Goal: Task Accomplishment & Management: Use online tool/utility

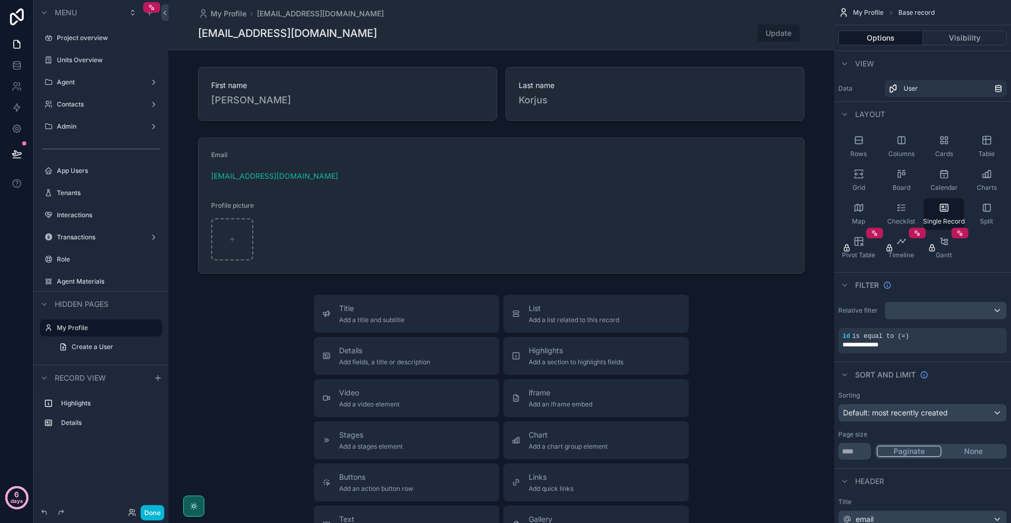
click at [23, 498] on circle at bounding box center [16, 497] width 21 height 21
click at [767, 323] on div "scrollable content" at bounding box center [502, 377] width 666 height 754
click at [21, 104] on icon at bounding box center [17, 107] width 11 height 11
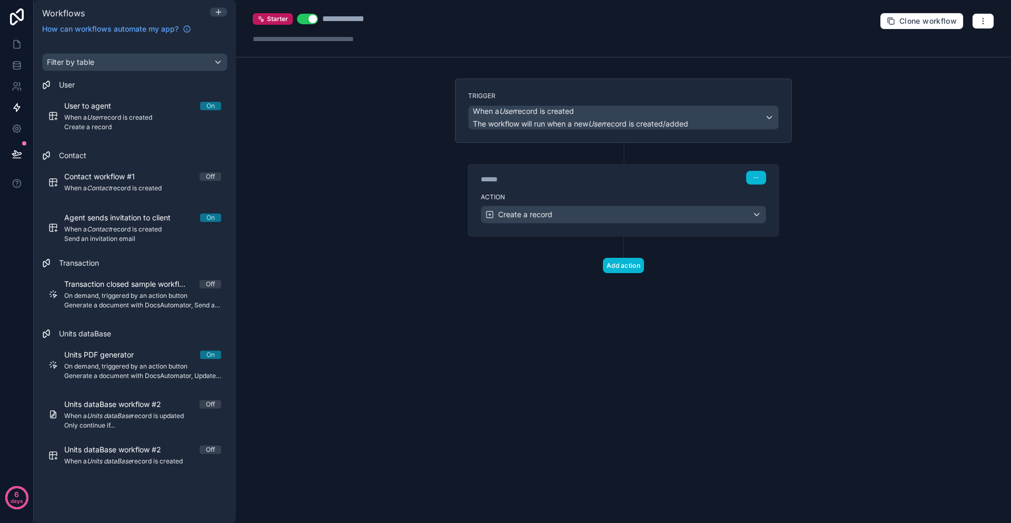
click at [271, 13] on div "Starter Use setting" at bounding box center [285, 19] width 65 height 13
click at [271, 15] on span "Starter" at bounding box center [277, 19] width 21 height 8
click at [9, 148] on button at bounding box center [16, 154] width 23 height 30
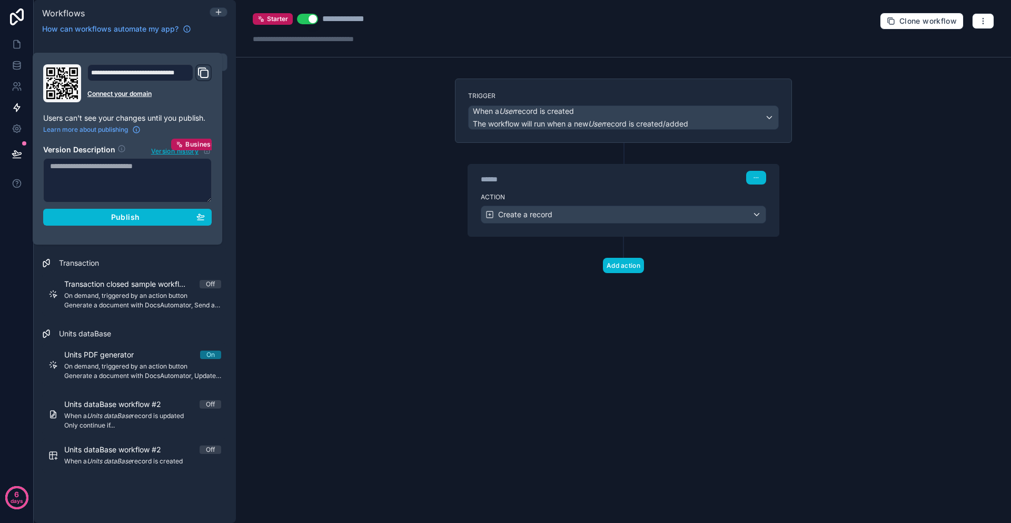
click at [146, 73] on div "**********" at bounding box center [140, 72] width 106 height 17
click at [204, 73] on icon "Domain and Custom Link" at bounding box center [203, 72] width 13 height 13
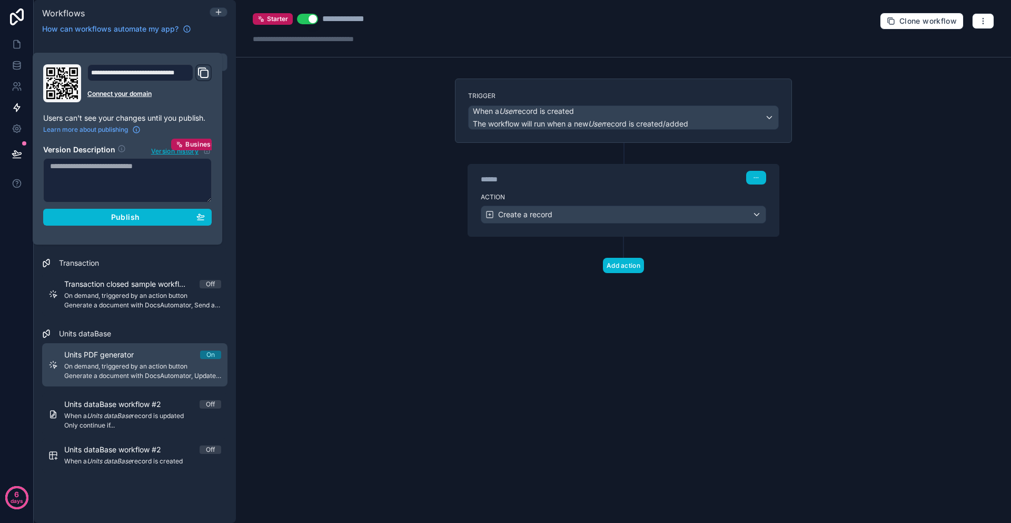
click at [115, 371] on span "Generate a document with DocsAutomator, Update a record" at bounding box center [142, 375] width 157 height 8
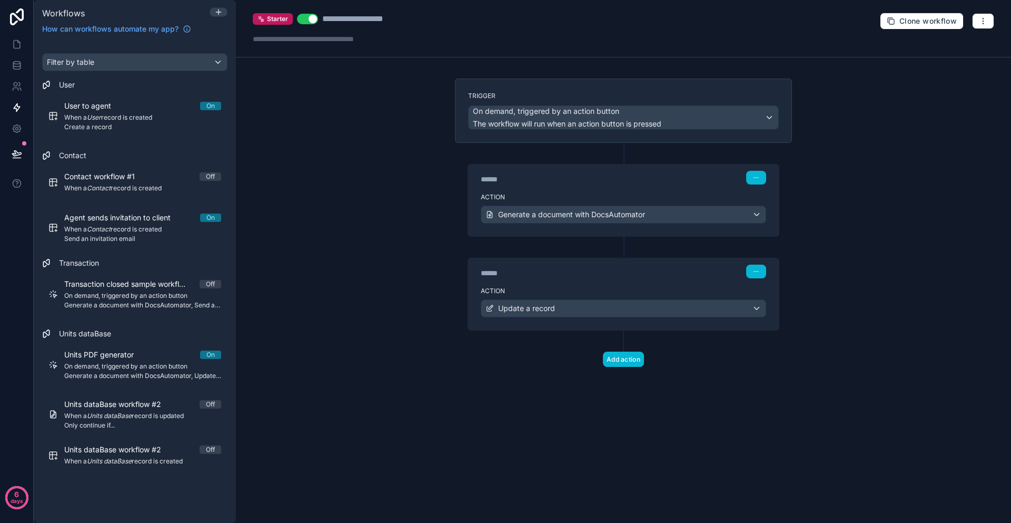
click at [617, 204] on div "Action Generate a document with DocsAutomator" at bounding box center [623, 212] width 311 height 47
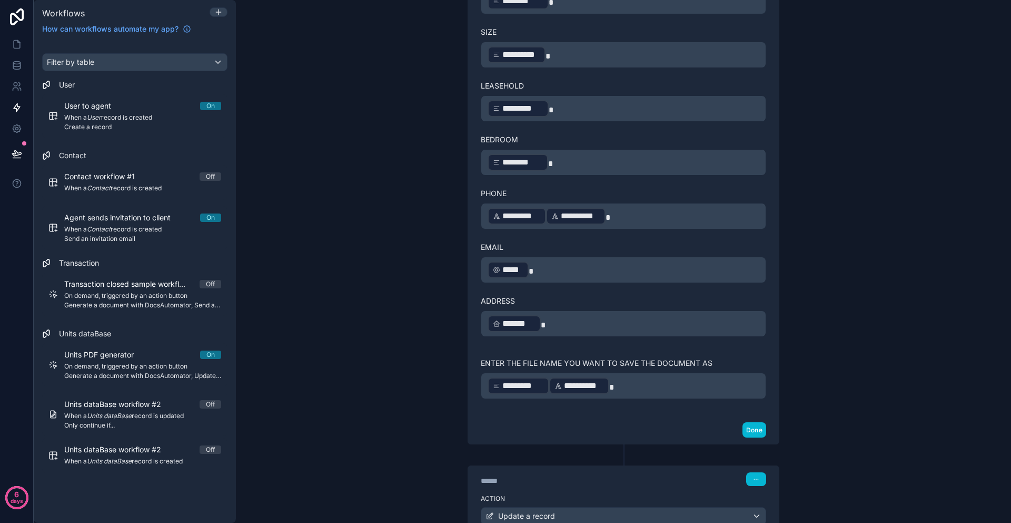
scroll to position [706, 0]
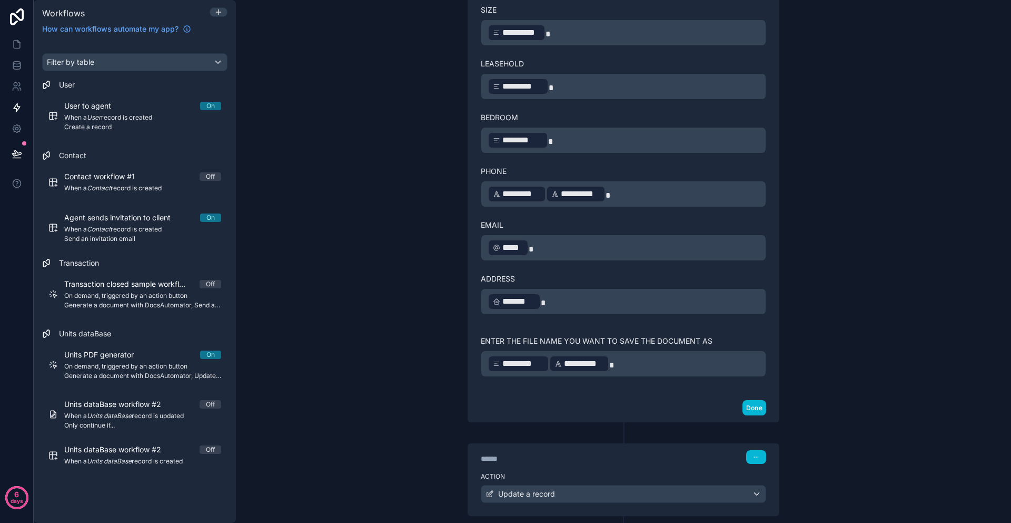
click at [614, 362] on p "**********" at bounding box center [624, 363] width 272 height 19
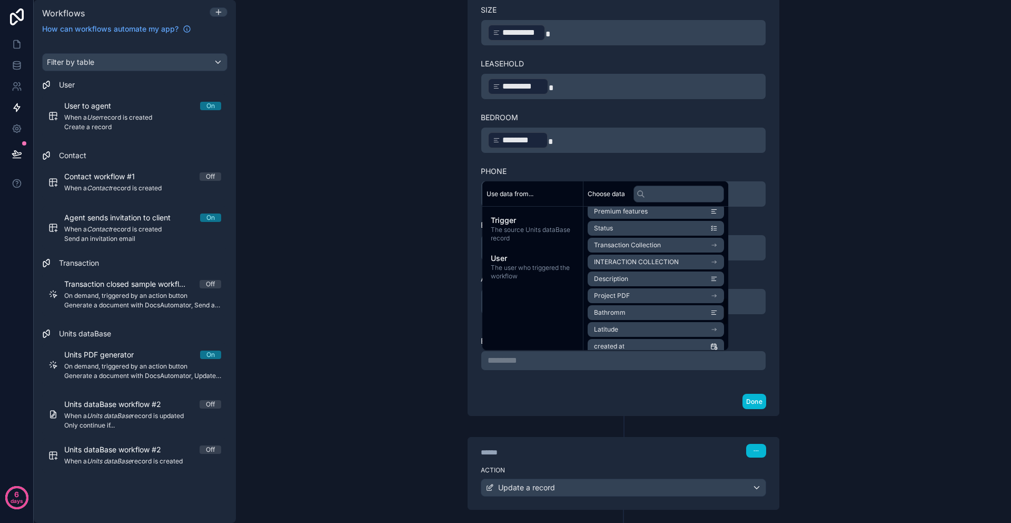
scroll to position [472, 0]
click at [644, 282] on li "Project PDF" at bounding box center [656, 285] width 136 height 15
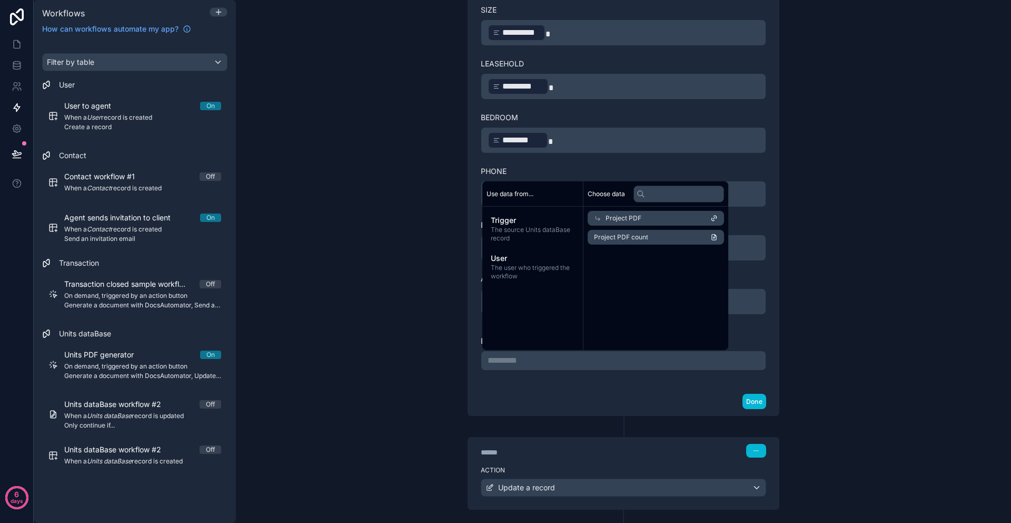
scroll to position [0, 0]
drag, startPoint x: 643, startPoint y: 242, endPoint x: 641, endPoint y: 213, distance: 29.1
click at [641, 213] on div "Choose data Project PDF Project PDF count" at bounding box center [656, 265] width 145 height 169
click at [653, 218] on div "Project PDF" at bounding box center [656, 218] width 136 height 15
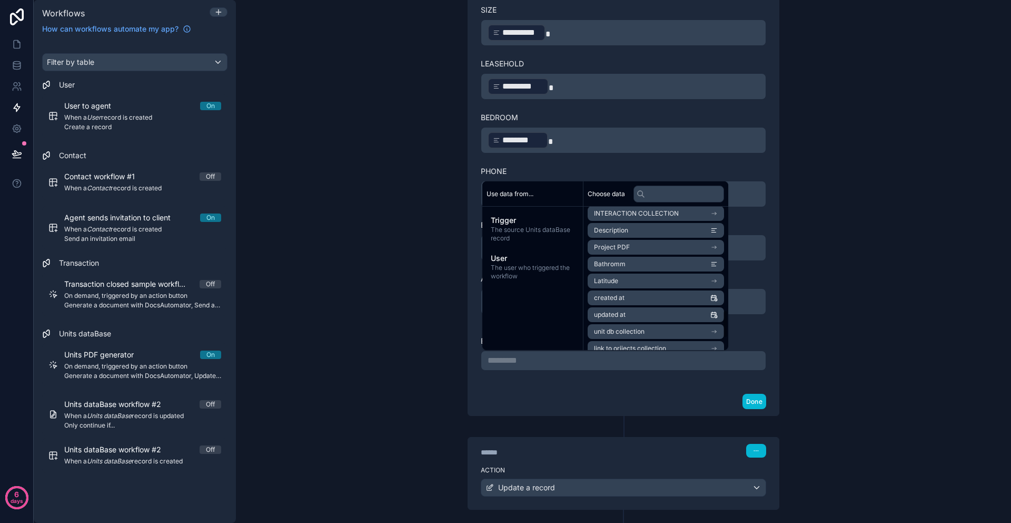
scroll to position [507, 0]
click at [634, 251] on li "Project PDF" at bounding box center [656, 250] width 136 height 15
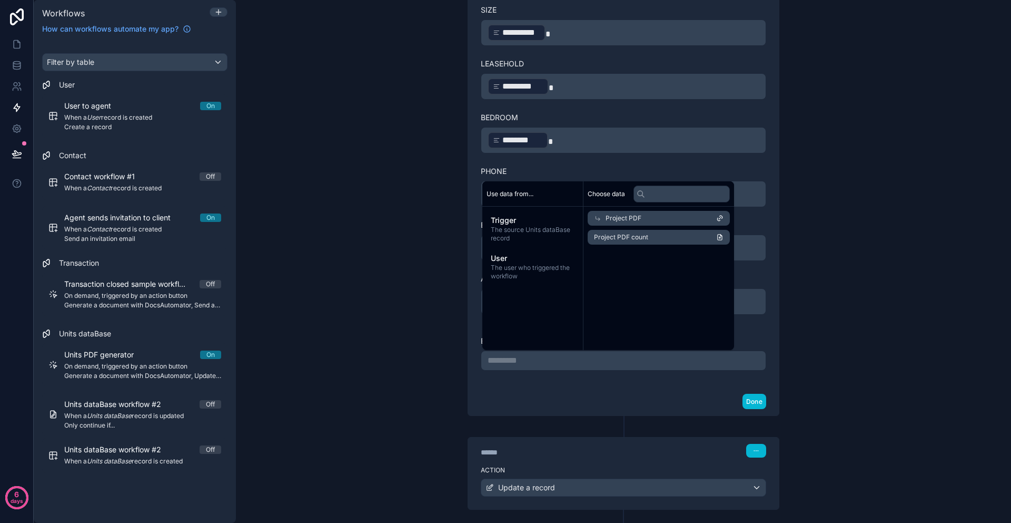
scroll to position [0, 0]
click at [636, 242] on li "Project PDF count" at bounding box center [656, 237] width 136 height 15
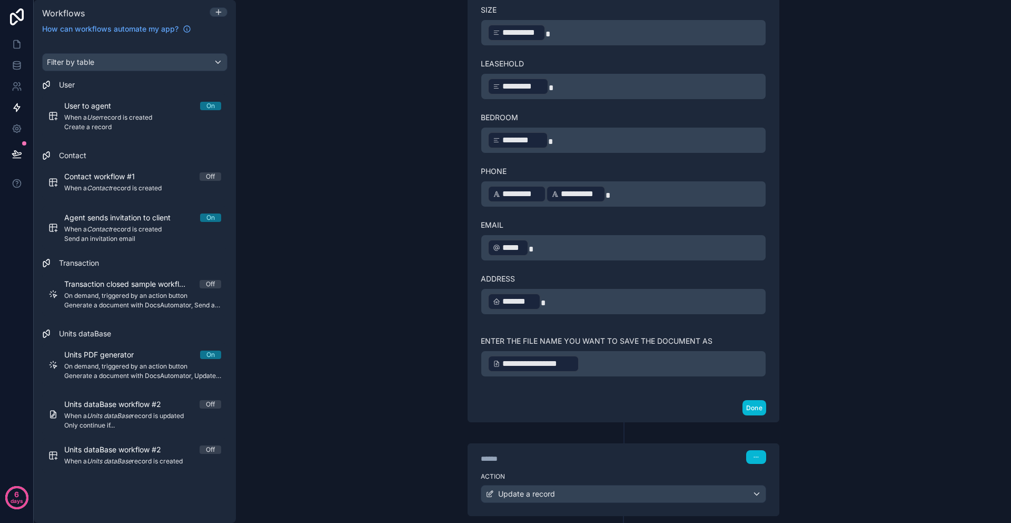
click at [767, 411] on div "Done" at bounding box center [623, 408] width 311 height 28
drag, startPoint x: 618, startPoint y: 503, endPoint x: 621, endPoint y: 495, distance: 8.5
click at [618, 503] on div "Action Update a record" at bounding box center [623, 491] width 311 height 47
click at [621, 495] on div "Update a record" at bounding box center [624, 493] width 284 height 17
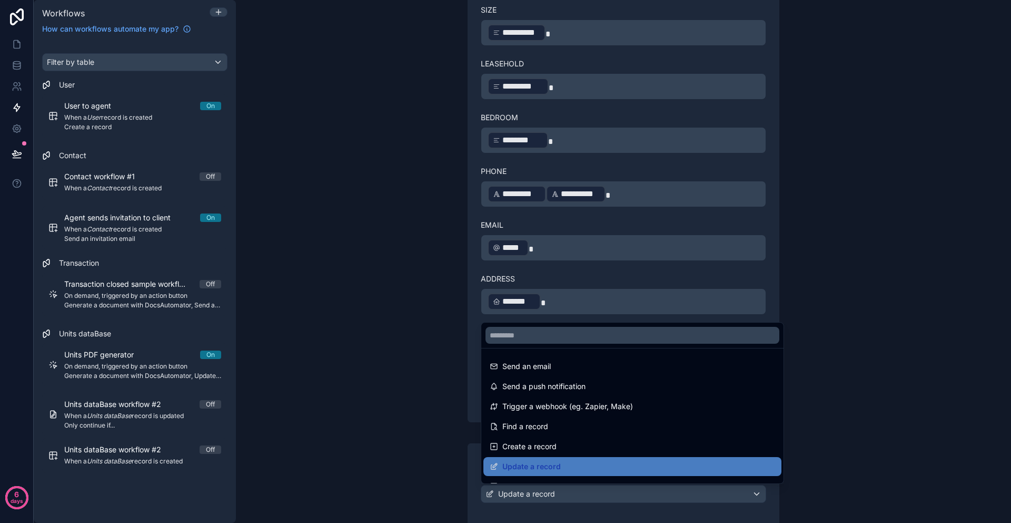
click at [621, 489] on div at bounding box center [505, 261] width 1011 height 523
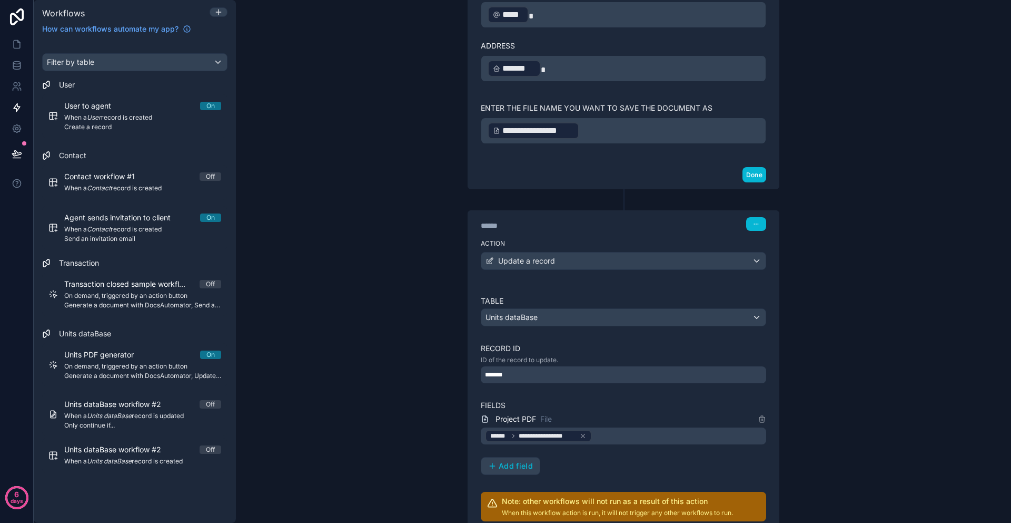
scroll to position [999, 0]
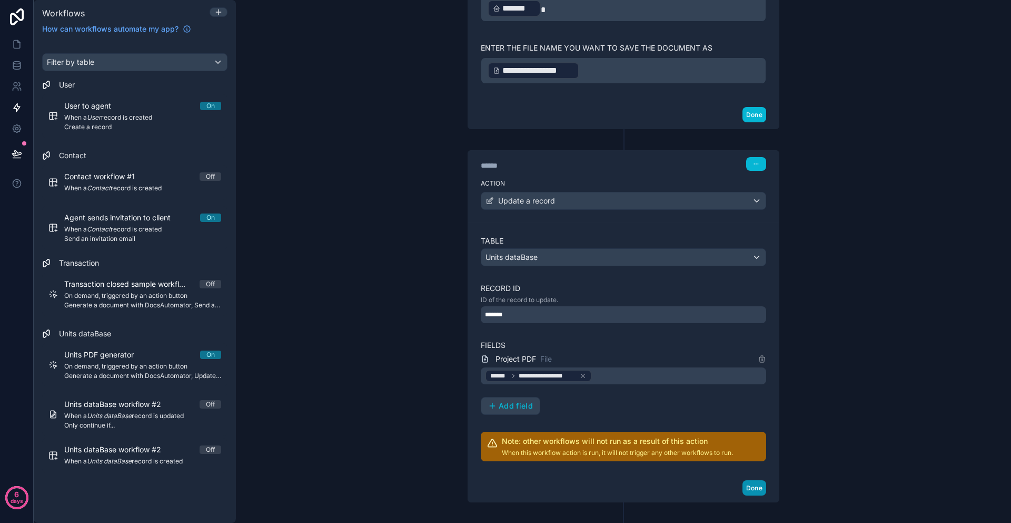
click at [756, 485] on button "Done" at bounding box center [755, 487] width 24 height 15
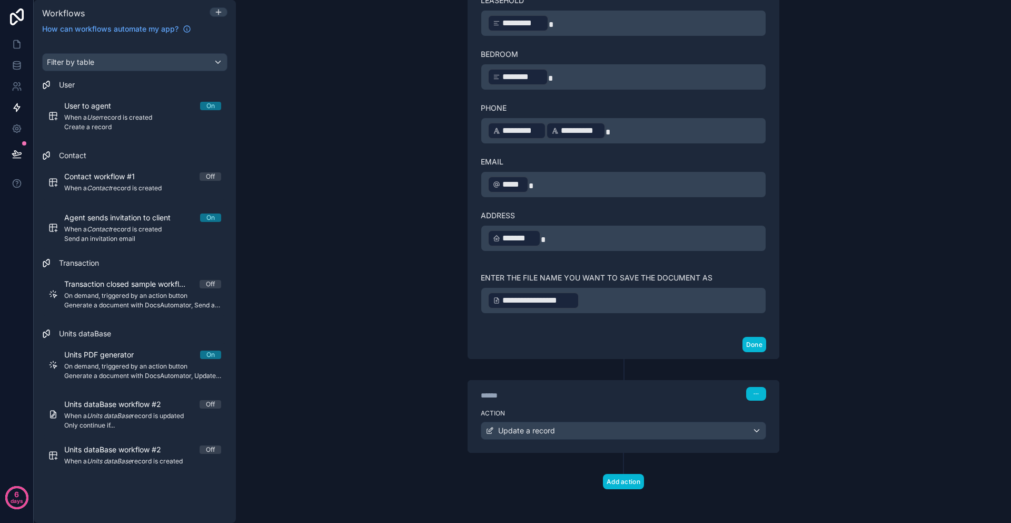
scroll to position [769, 0]
click at [19, 158] on icon at bounding box center [17, 158] width 8 height 0
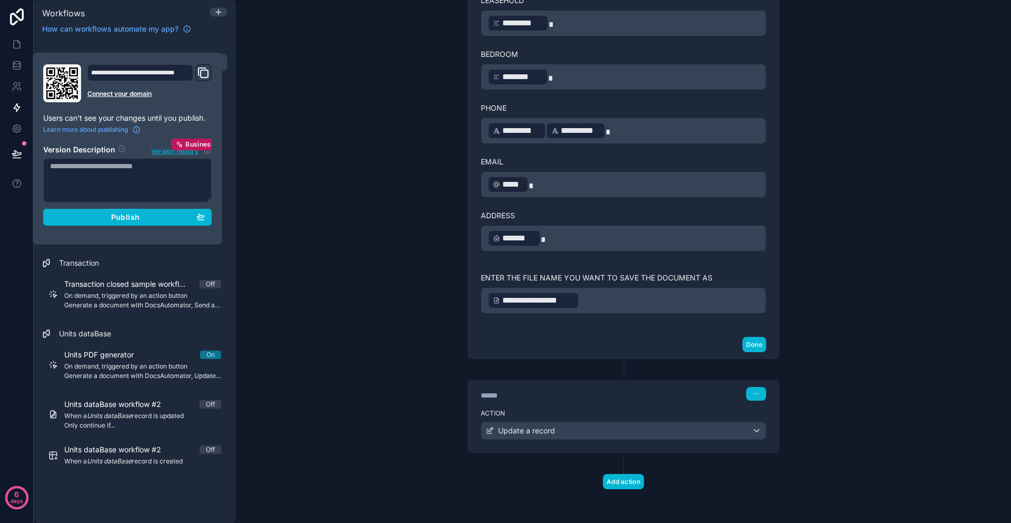
click at [287, 91] on div "**********" at bounding box center [623, 261] width 775 height 523
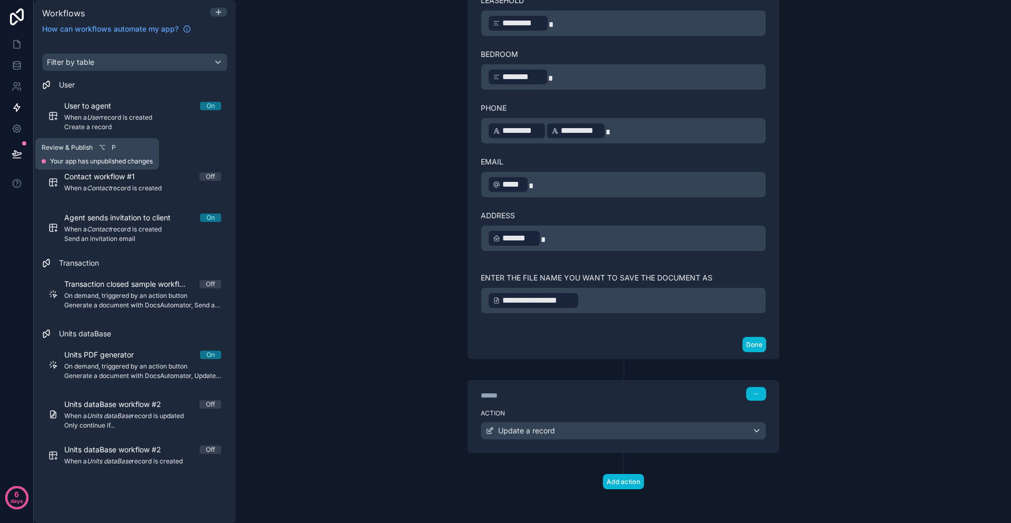
click at [18, 153] on icon at bounding box center [16, 153] width 9 height 5
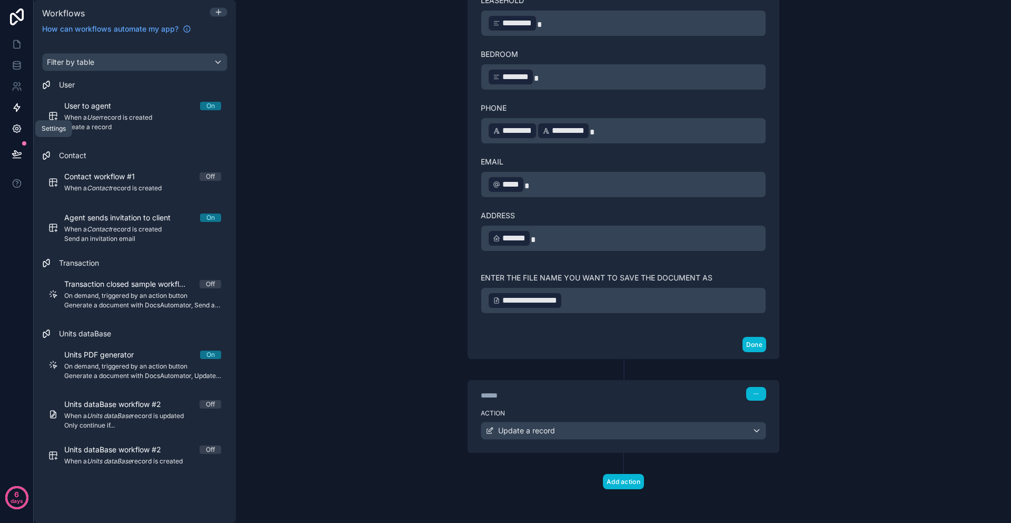
click at [15, 130] on icon at bounding box center [17, 128] width 11 height 11
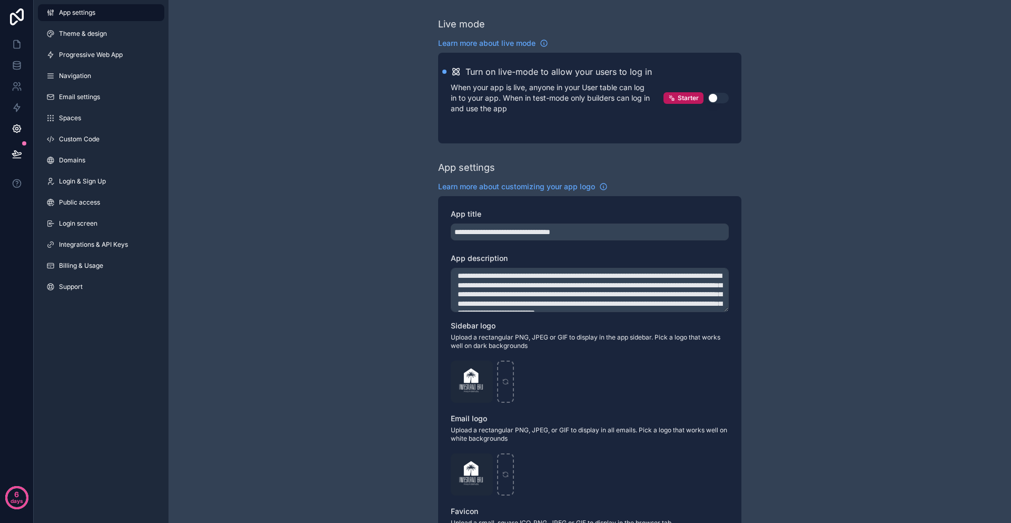
click at [721, 96] on button "Use setting" at bounding box center [718, 98] width 21 height 11
click at [94, 245] on span "Integrations & API Keys" at bounding box center [93, 244] width 69 height 8
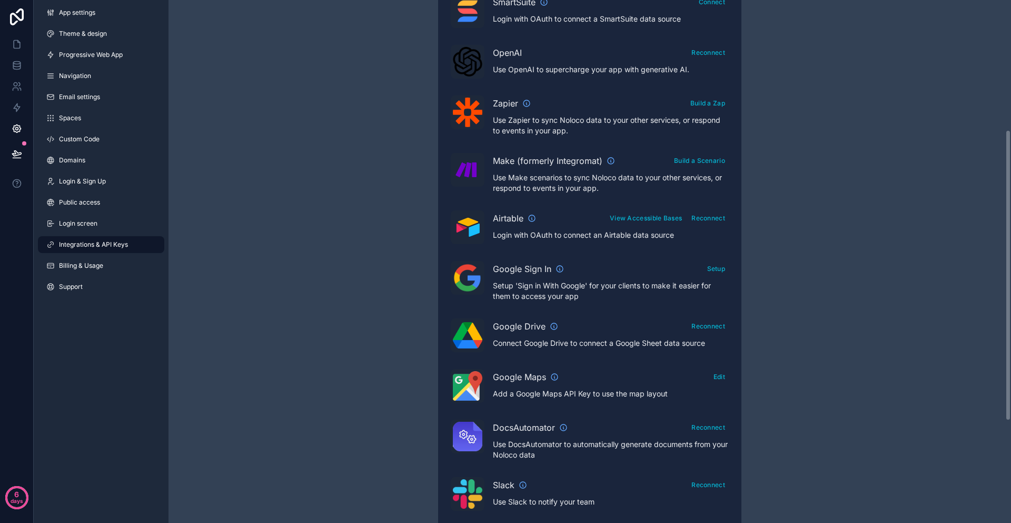
scroll to position [303, 0]
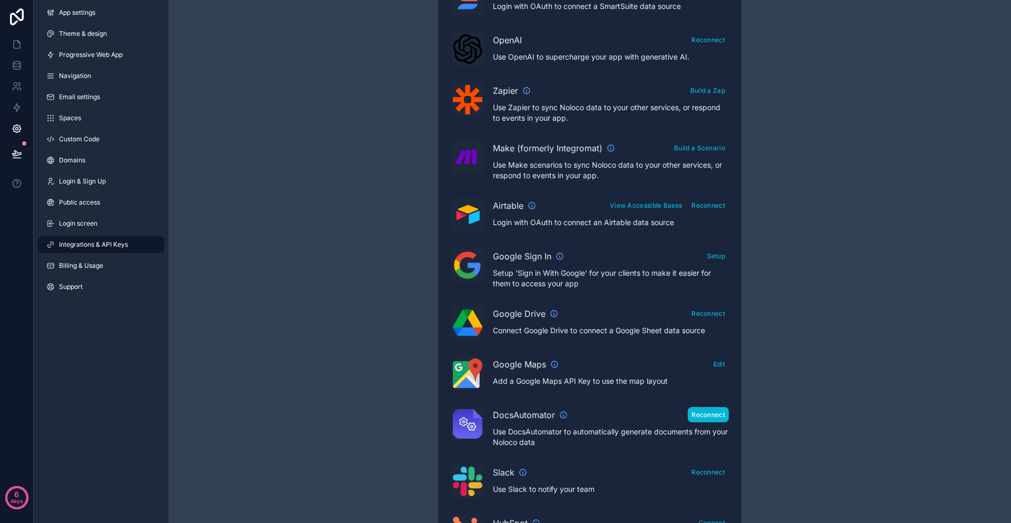
click at [698, 414] on button "Reconnect" at bounding box center [708, 414] width 41 height 15
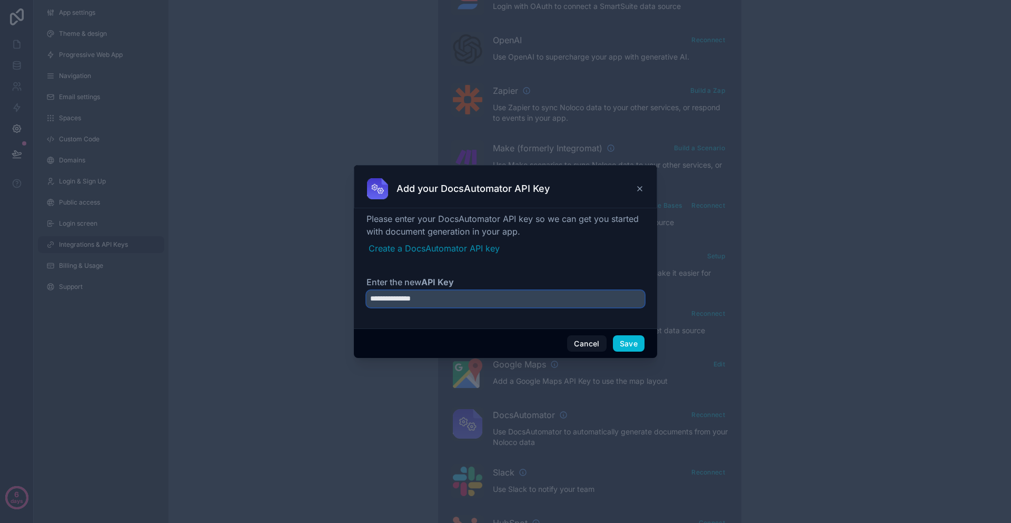
click at [454, 302] on input "**********" at bounding box center [506, 298] width 278 height 17
drag, startPoint x: 447, startPoint y: 298, endPoint x: 360, endPoint y: 290, distance: 86.8
click at [360, 290] on div "**********" at bounding box center [505, 268] width 303 height 120
paste input "**********"
type input "**********"
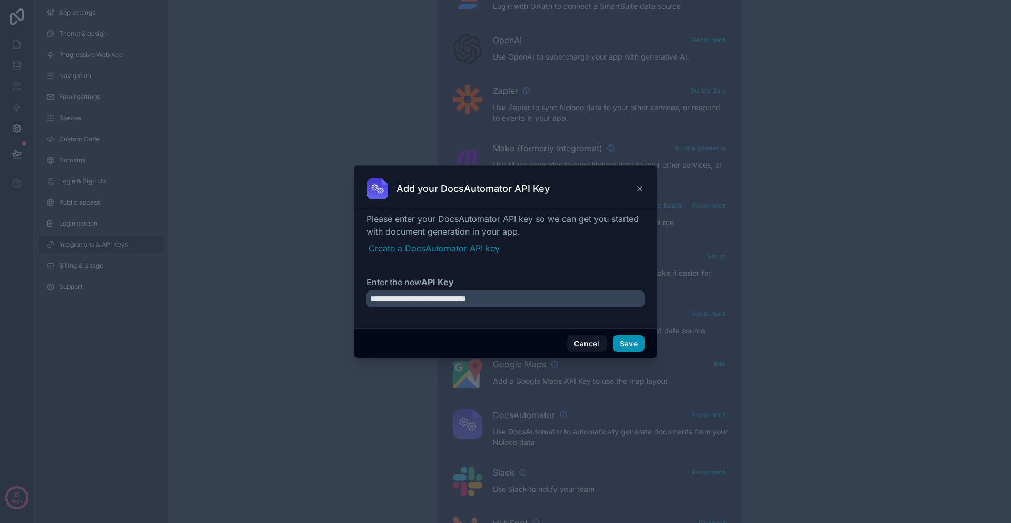
click at [634, 340] on button "Save" at bounding box center [629, 343] width 32 height 17
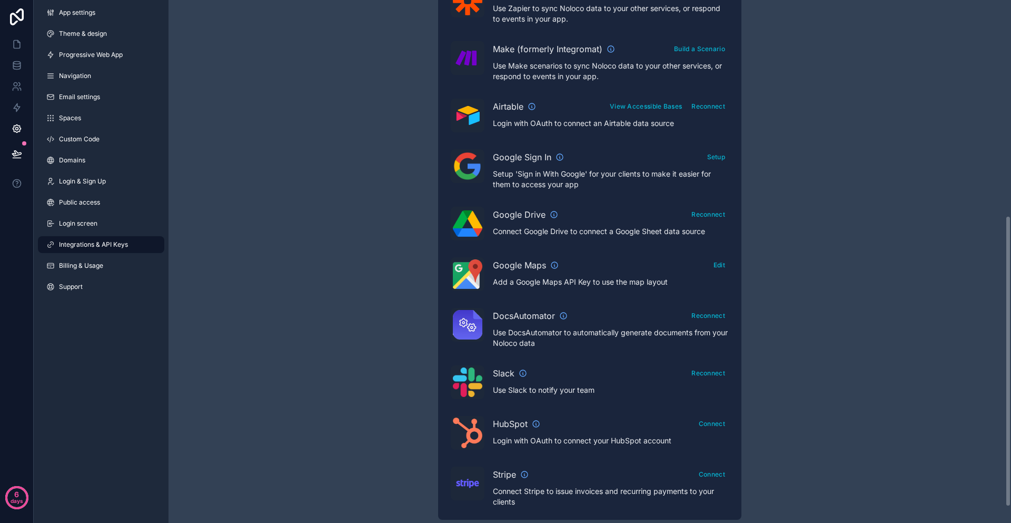
scroll to position [416, 0]
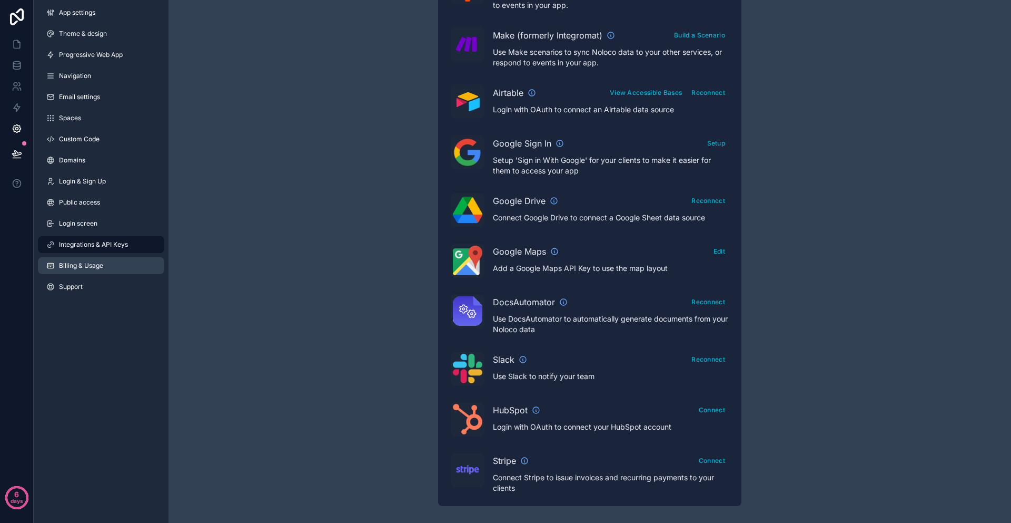
click at [78, 269] on span "Billing & Usage" at bounding box center [81, 265] width 44 height 8
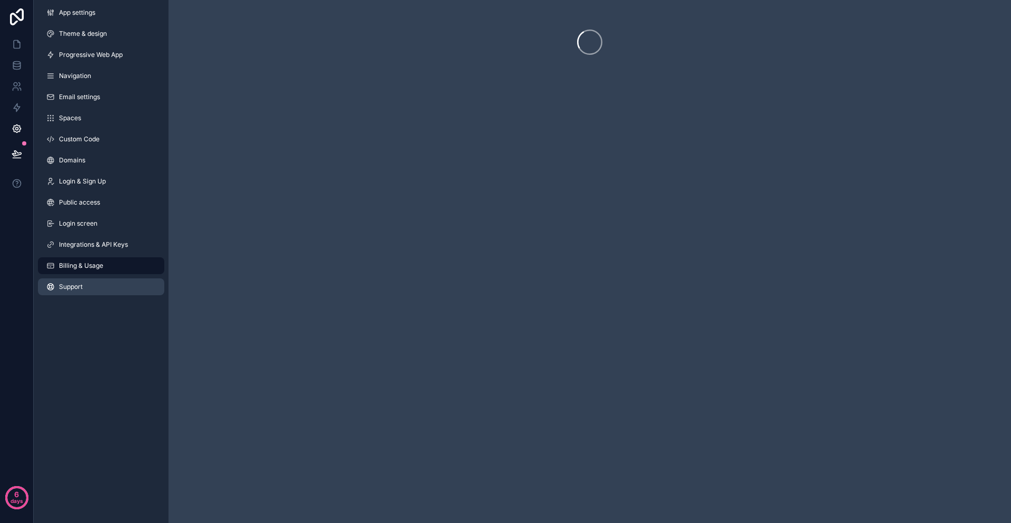
click at [90, 289] on link "Support" at bounding box center [101, 286] width 126 height 17
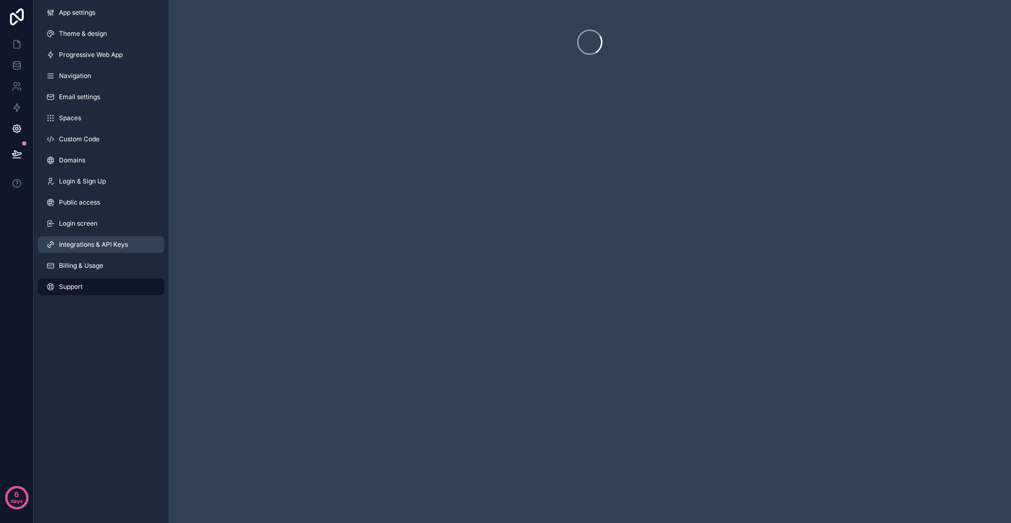
click at [87, 241] on span "Integrations & API Keys" at bounding box center [93, 244] width 69 height 8
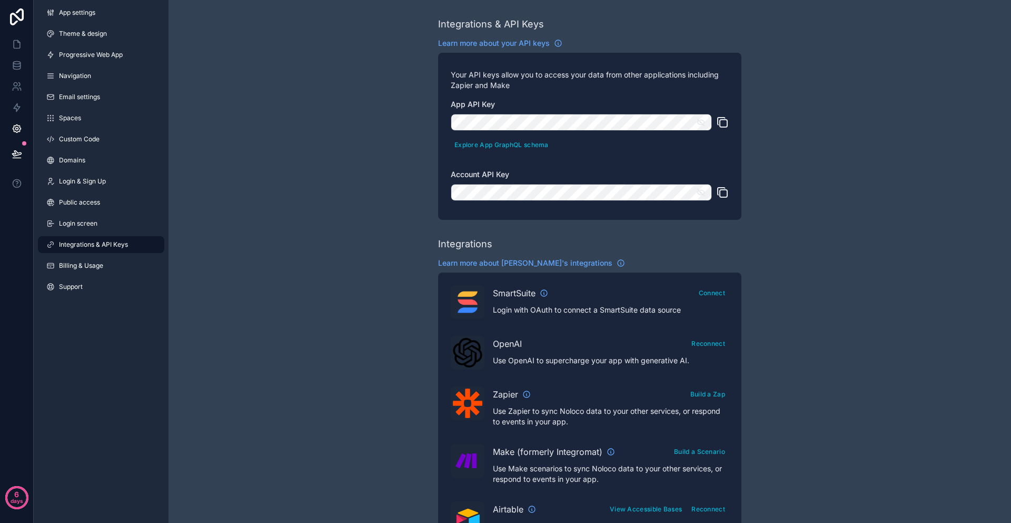
click at [85, 211] on div "App settings Theme & design Progressive Web App Navigation Email settings Space…" at bounding box center [101, 151] width 135 height 303
click at [94, 189] on link "Login & Sign Up" at bounding box center [101, 181] width 126 height 17
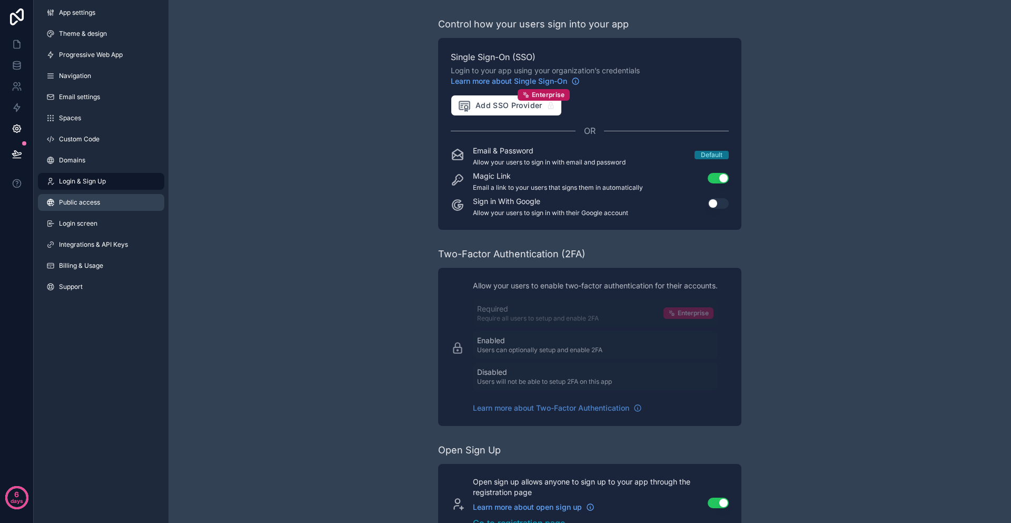
click at [100, 199] on span "Public access" at bounding box center [79, 202] width 41 height 8
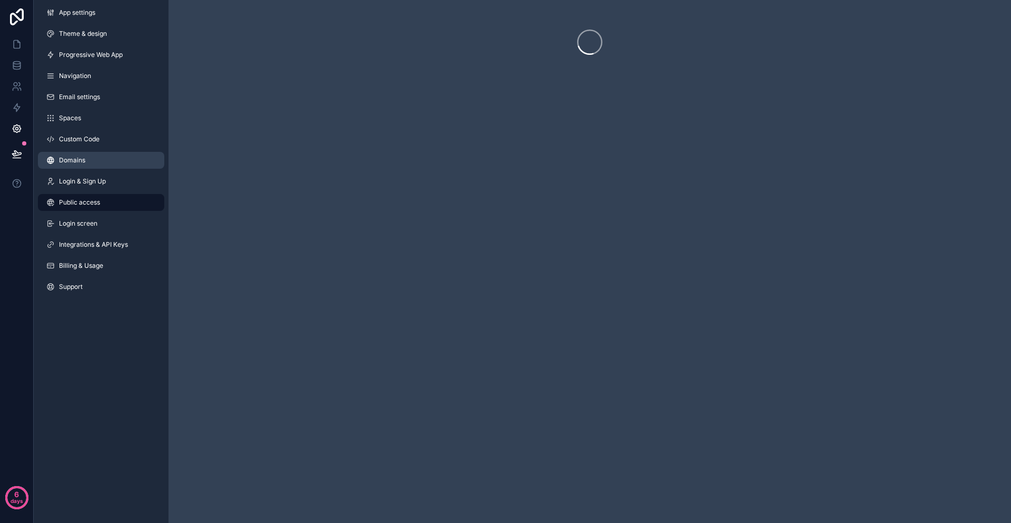
click at [94, 167] on link "Domains" at bounding box center [101, 160] width 126 height 17
click at [106, 126] on div "App settings Theme & design Progressive Web App Navigation Email settings Space…" at bounding box center [101, 151] width 135 height 303
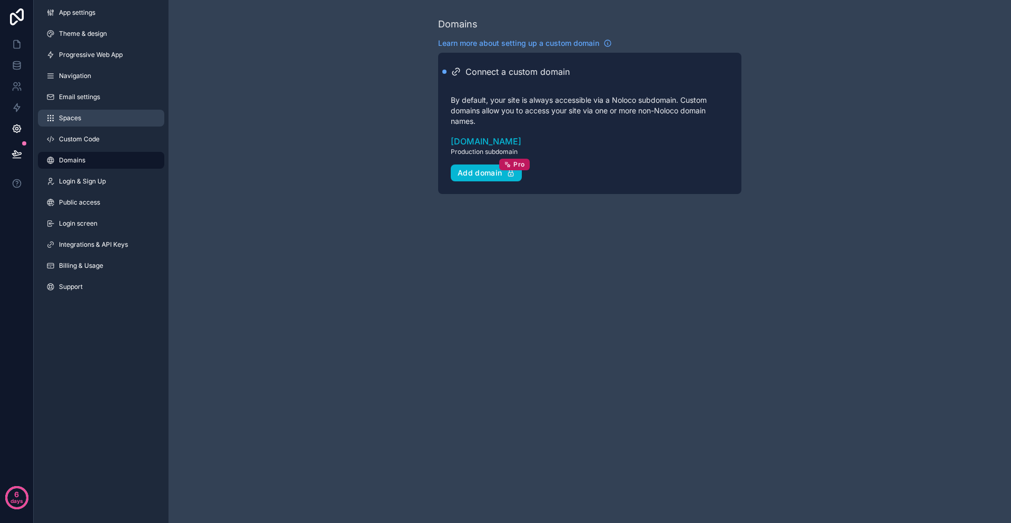
click at [93, 111] on link "Spaces" at bounding box center [101, 118] width 126 height 17
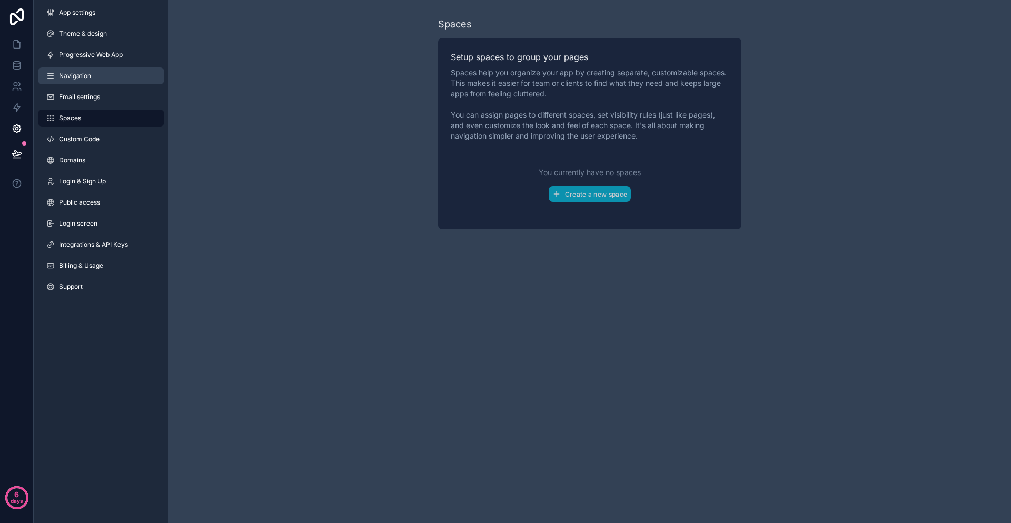
click at [102, 72] on link "Navigation" at bounding box center [101, 75] width 126 height 17
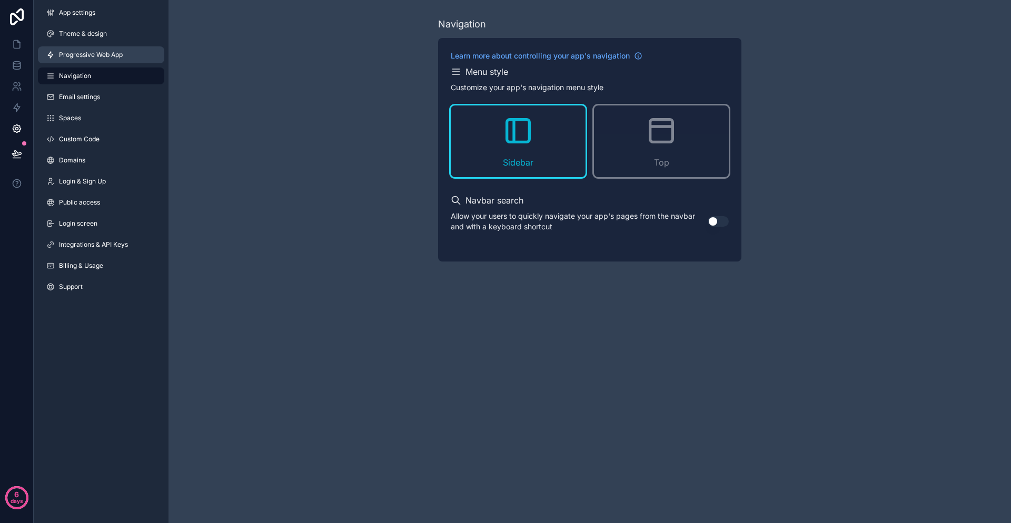
click at [107, 51] on span "Progressive Web App" at bounding box center [91, 55] width 64 height 8
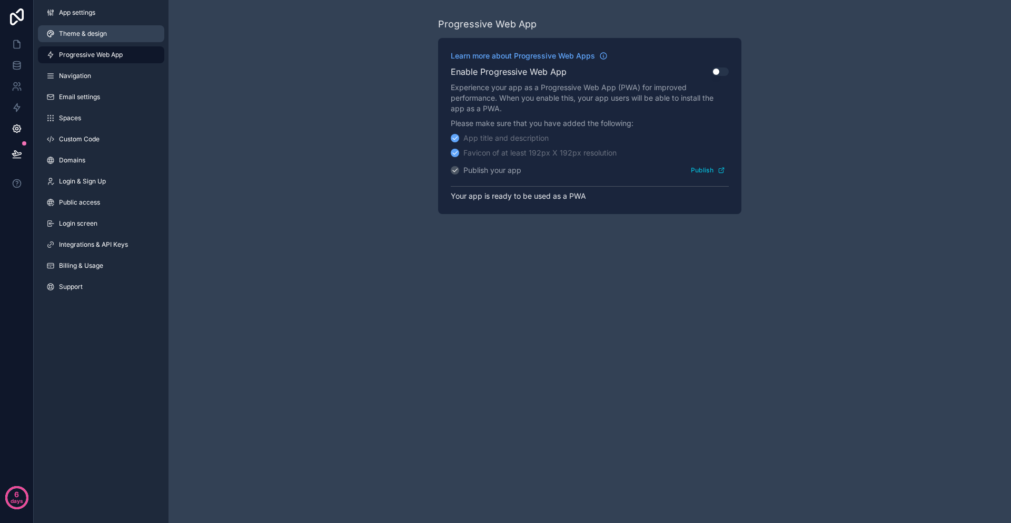
click at [111, 33] on link "Theme & design" at bounding box center [101, 33] width 126 height 17
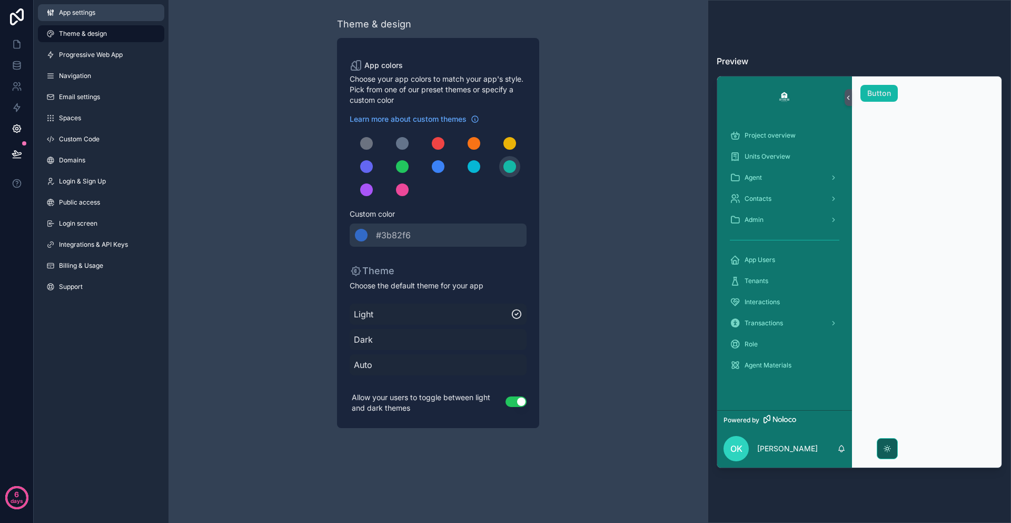
click at [106, 17] on link "App settings" at bounding box center [101, 12] width 126 height 17
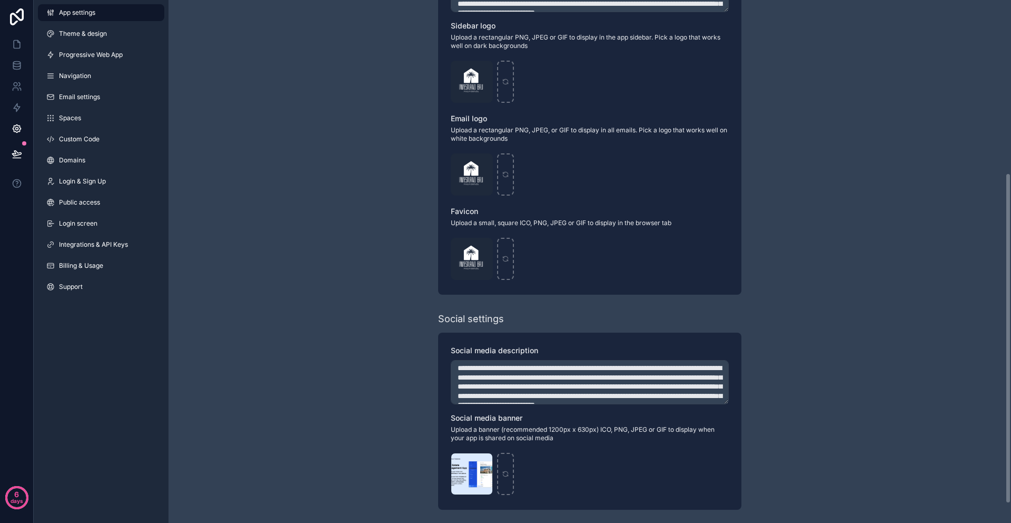
scroll to position [303, 0]
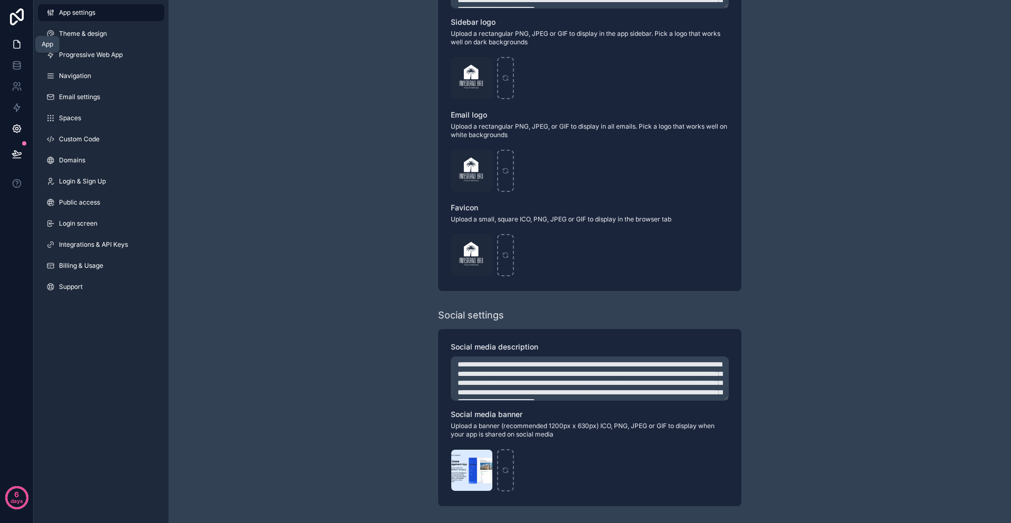
click at [17, 50] on link at bounding box center [16, 44] width 33 height 21
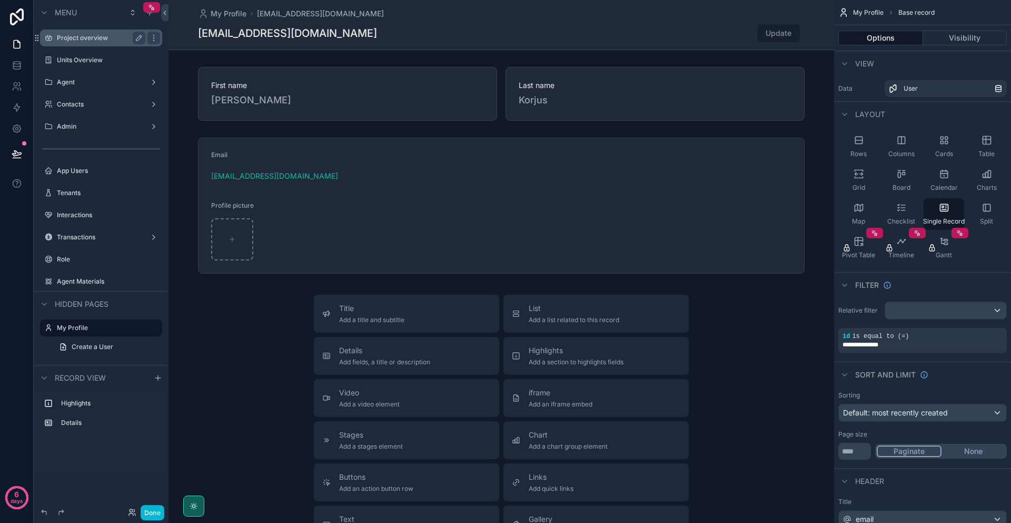
click at [83, 38] on label "Project overview" at bounding box center [99, 38] width 84 height 8
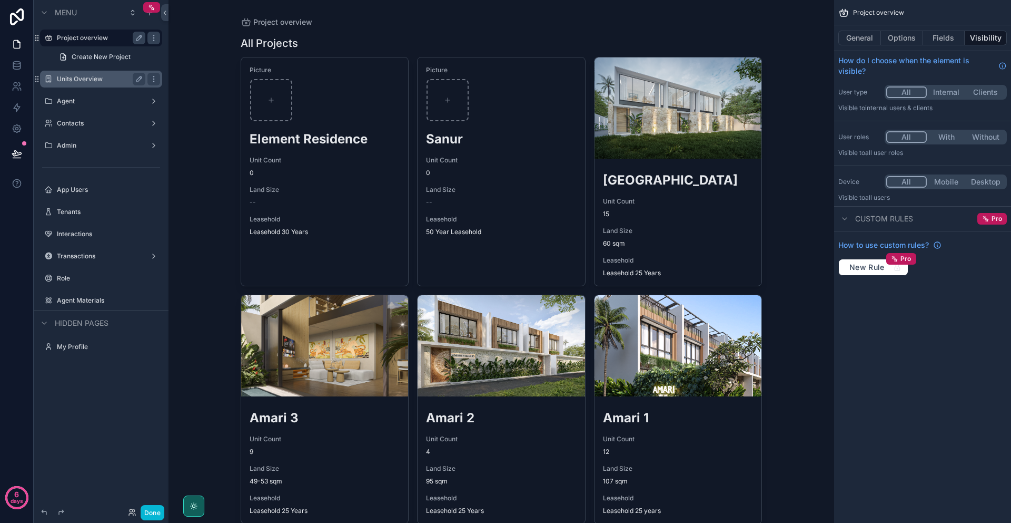
click at [87, 76] on label "Units Overview" at bounding box center [99, 79] width 84 height 8
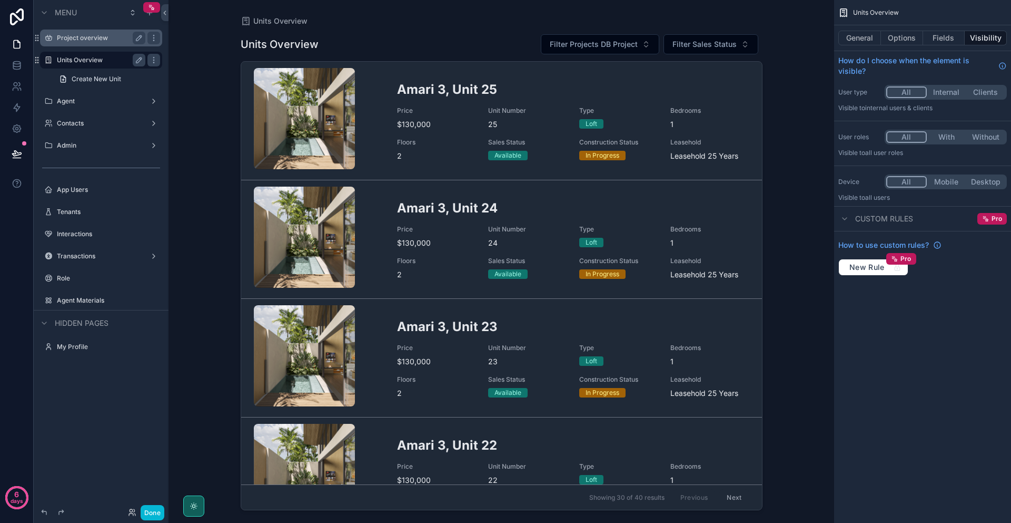
click at [800, 357] on div "Units Overview Units Overview Filter Projects DB Project Filter Sales Status Am…" at bounding box center [502, 261] width 666 height 523
click at [781, 266] on div "Units Overview Units Overview Filter Projects DB Project Filter Sales Status Am…" at bounding box center [502, 261] width 666 height 523
click at [428, 357] on div "scrollable content" at bounding box center [501, 255] width 539 height 510
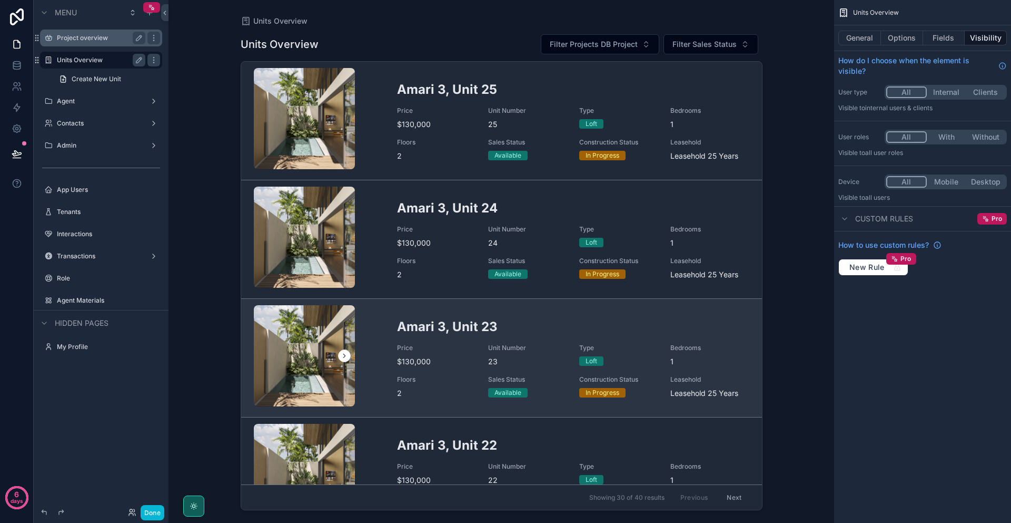
click at [431, 325] on h2 "Amari 3, Unit 23" at bounding box center [573, 326] width 352 height 17
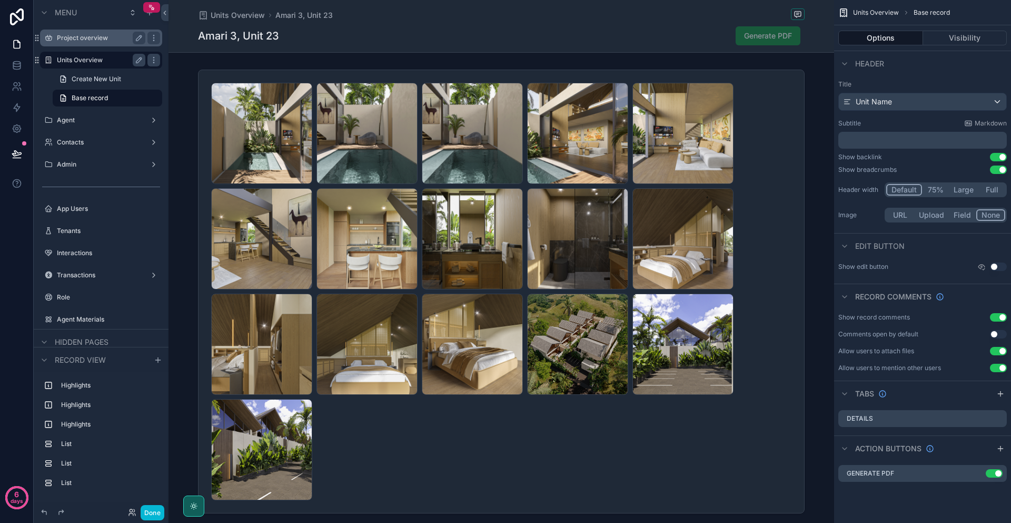
click at [773, 45] on div "Generate PDF" at bounding box center [765, 36] width 79 height 20
drag, startPoint x: 775, startPoint y: 39, endPoint x: 799, endPoint y: 38, distance: 24.2
click at [775, 39] on span "Generate PDF" at bounding box center [768, 35] width 65 height 19
click at [977, 475] on icon "scrollable content" at bounding box center [978, 473] width 8 height 8
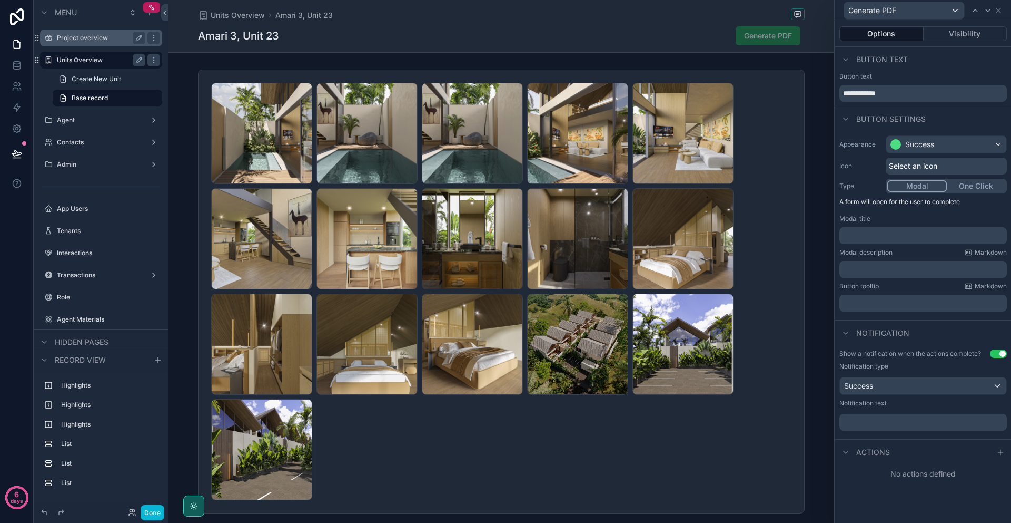
click at [965, 185] on button "One Click" at bounding box center [976, 186] width 58 height 12
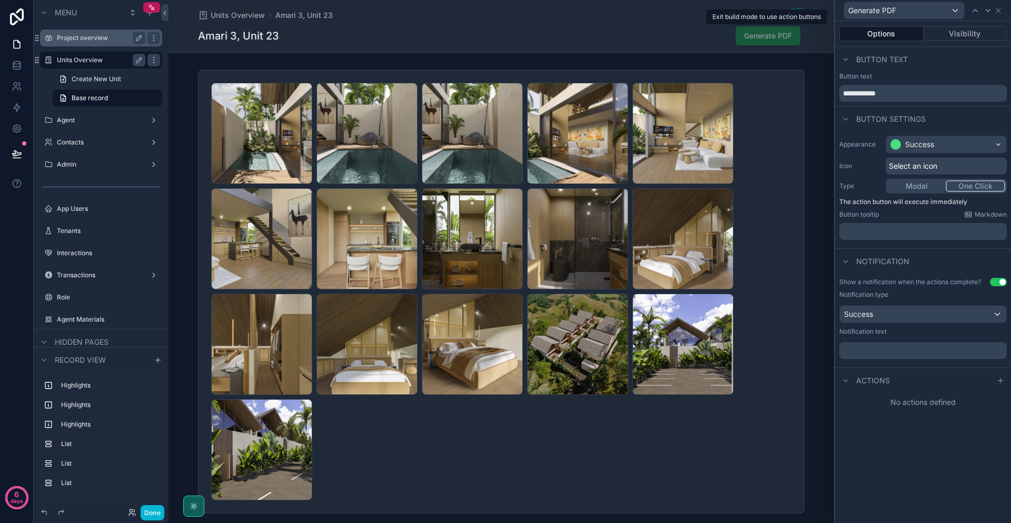
click at [770, 31] on span "Generate PDF" at bounding box center [768, 35] width 65 height 19
click at [772, 38] on span "Generate PDF" at bounding box center [768, 35] width 65 height 19
click at [915, 189] on button "Modal" at bounding box center [917, 186] width 58 height 12
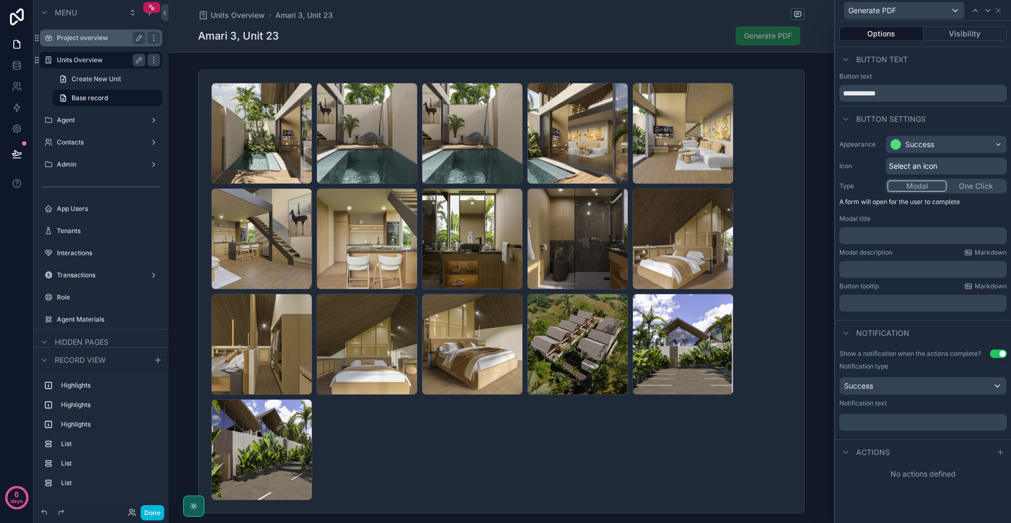
click at [978, 188] on button "One Click" at bounding box center [976, 186] width 58 height 12
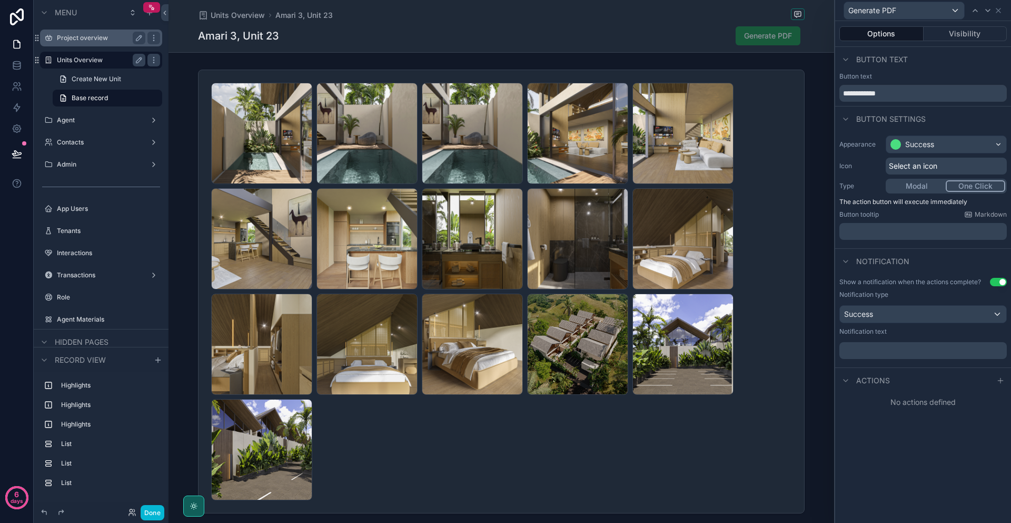
click at [880, 375] on span "Actions" at bounding box center [874, 380] width 34 height 11
click at [880, 379] on span "Actions" at bounding box center [874, 380] width 34 height 11
click at [1006, 380] on div at bounding box center [1001, 380] width 13 height 13
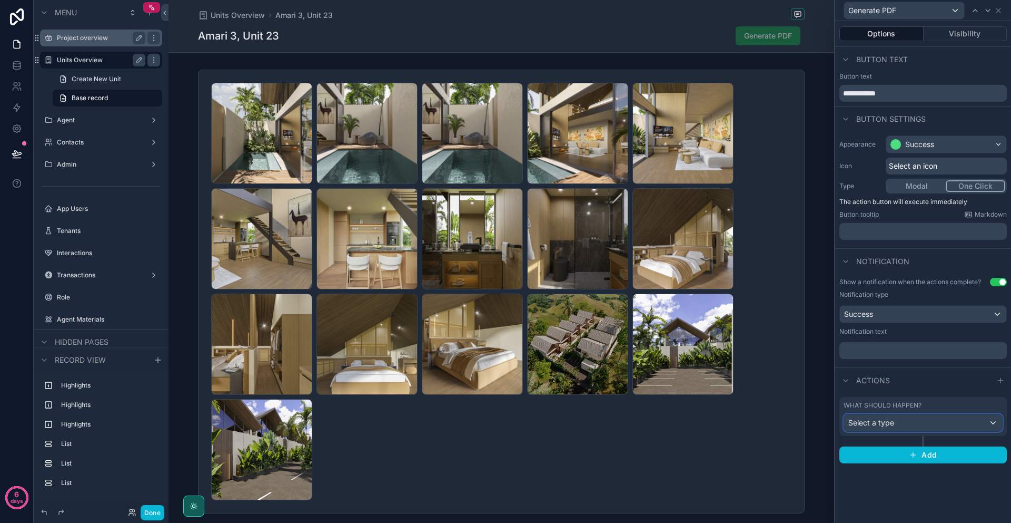
click at [918, 423] on div "Select a type" at bounding box center [923, 422] width 158 height 17
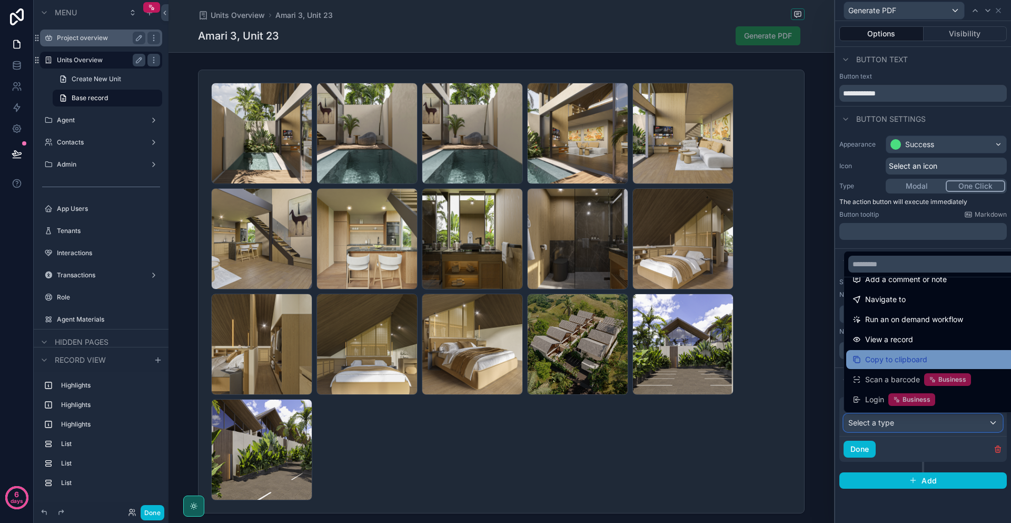
scroll to position [75, 0]
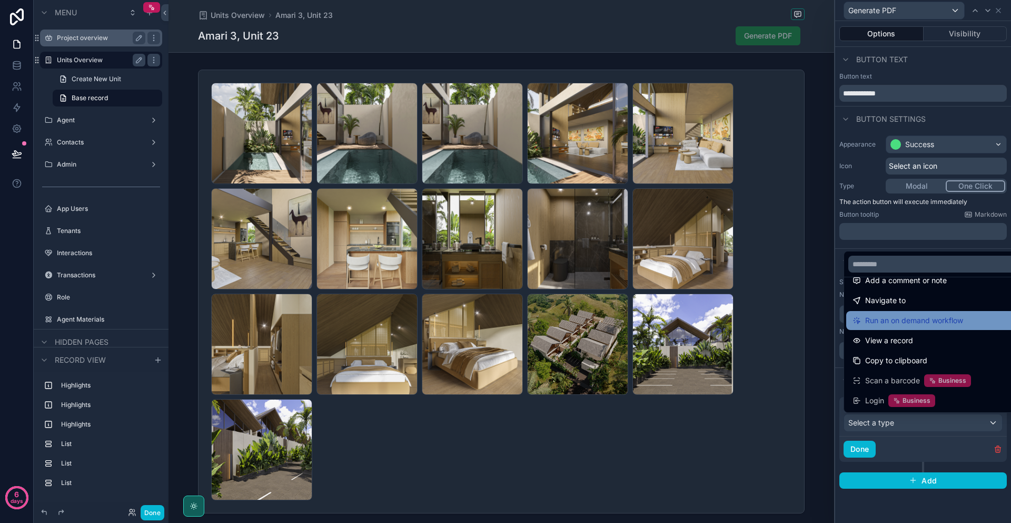
click at [926, 328] on div "Run an on demand workflow" at bounding box center [936, 320] width 178 height 19
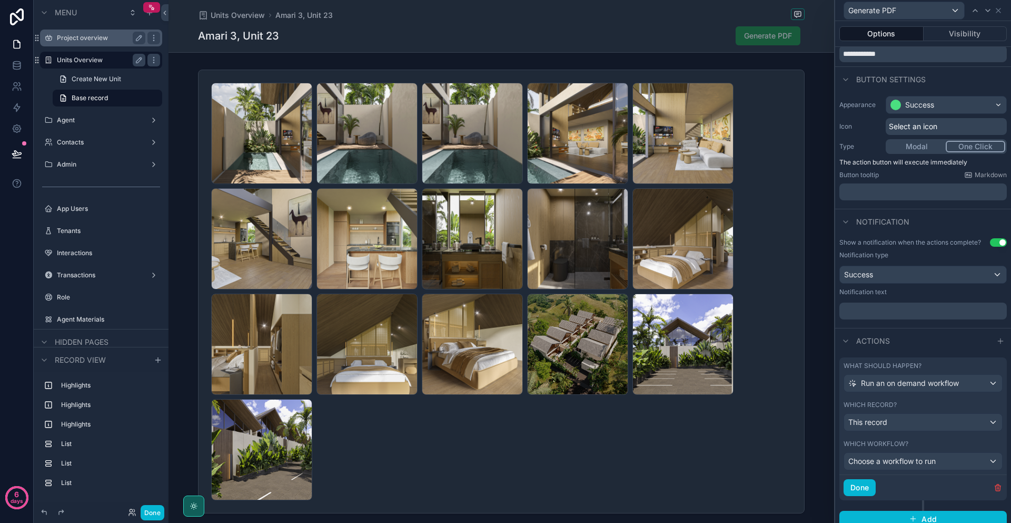
scroll to position [48, 0]
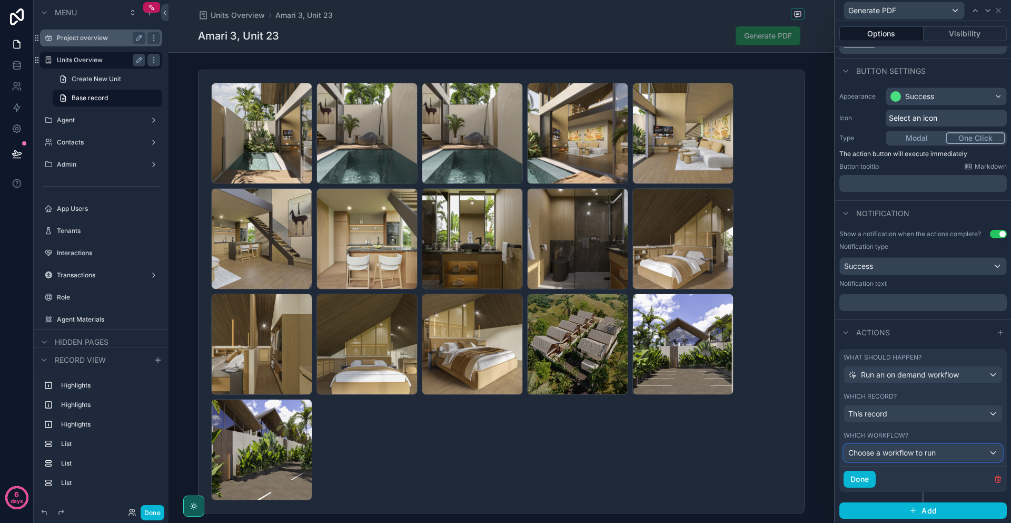
click at [915, 452] on span "Choose a workflow to run" at bounding box center [892, 452] width 87 height 9
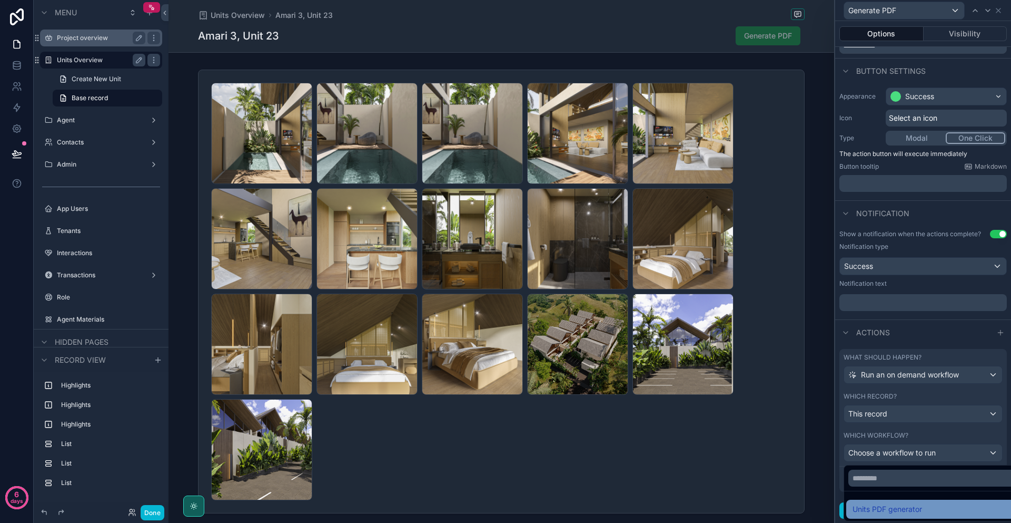
click at [895, 504] on span "Units PDF generator" at bounding box center [888, 509] width 70 height 13
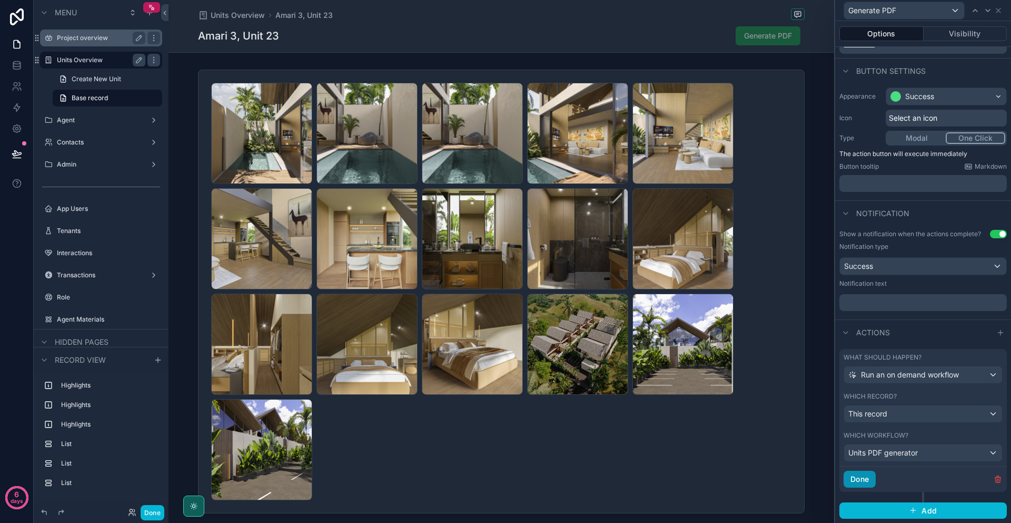
click at [874, 484] on button "Done" at bounding box center [860, 478] width 32 height 17
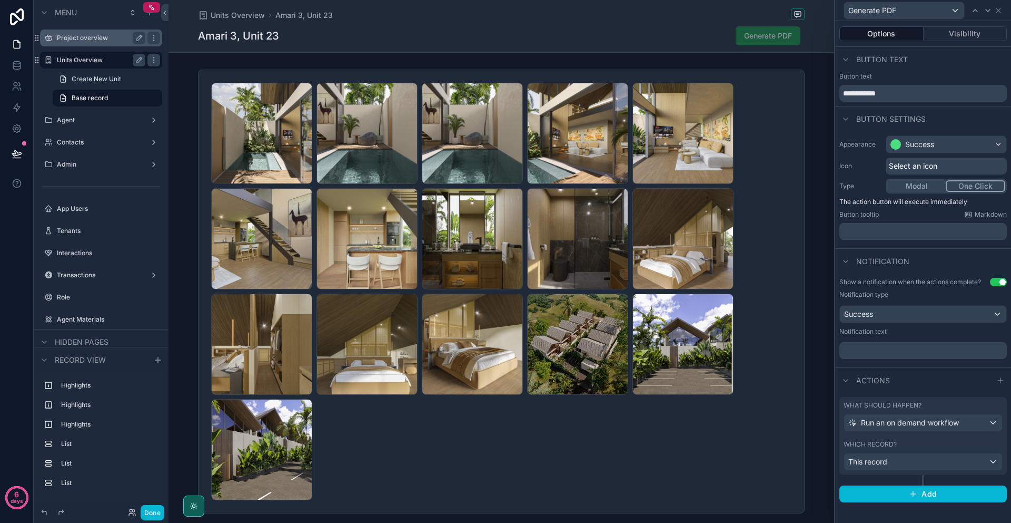
scroll to position [0, 0]
click at [916, 500] on button "Add" at bounding box center [924, 493] width 168 height 17
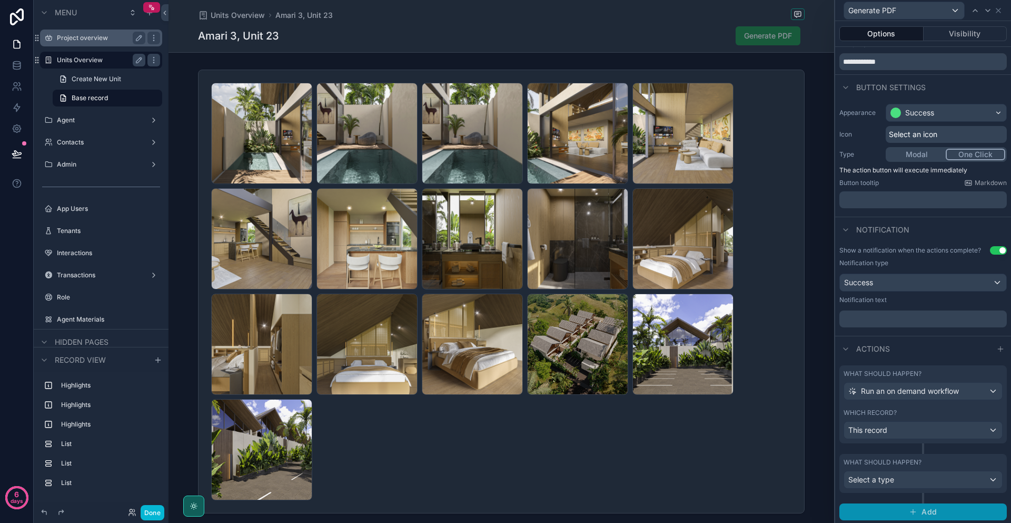
scroll to position [33, 0]
click at [990, 472] on div "Select a type" at bounding box center [923, 477] width 158 height 17
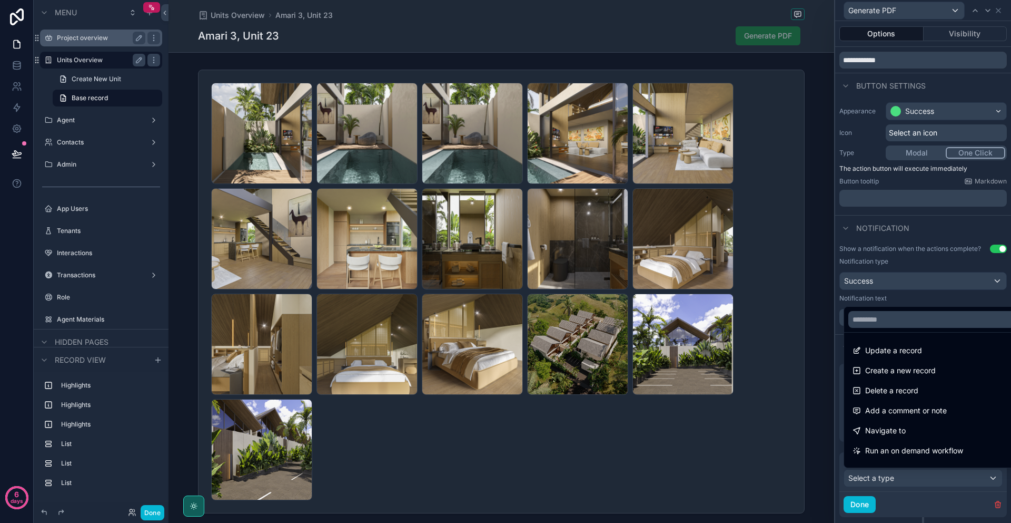
click at [900, 472] on div at bounding box center [924, 261] width 176 height 523
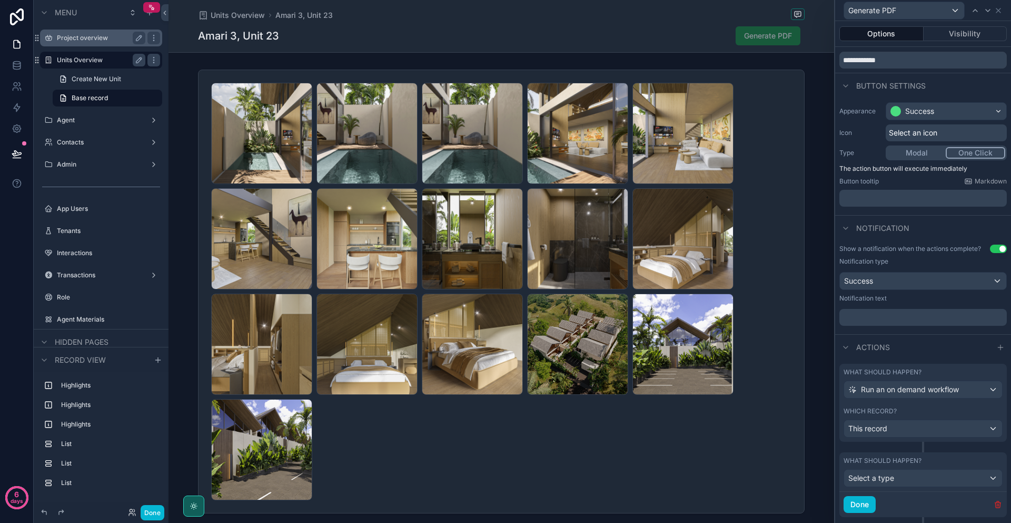
click at [994, 504] on icon "button" at bounding box center [998, 504] width 8 height 8
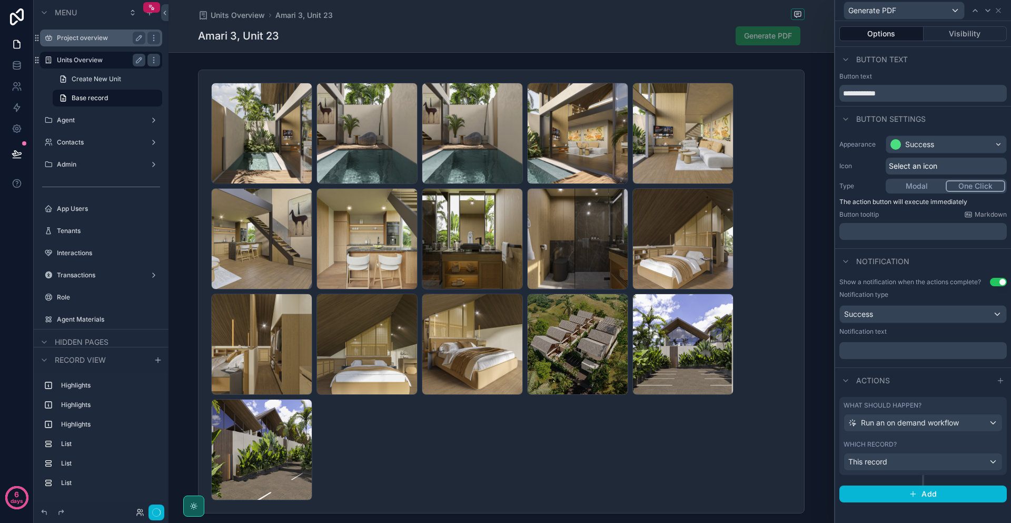
scroll to position [0, 0]
click at [896, 459] on div "This record" at bounding box center [923, 461] width 158 height 17
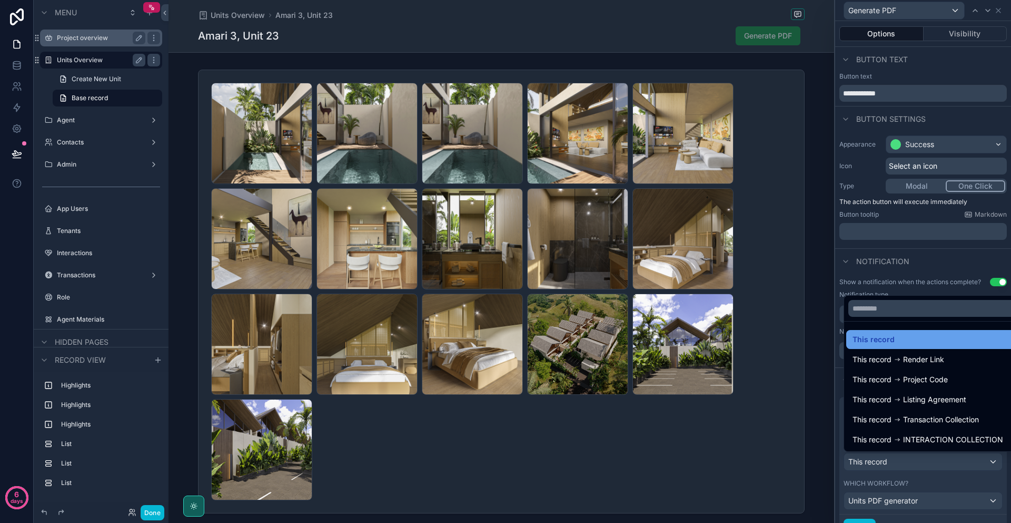
click at [896, 340] on div "This record" at bounding box center [935, 339] width 165 height 13
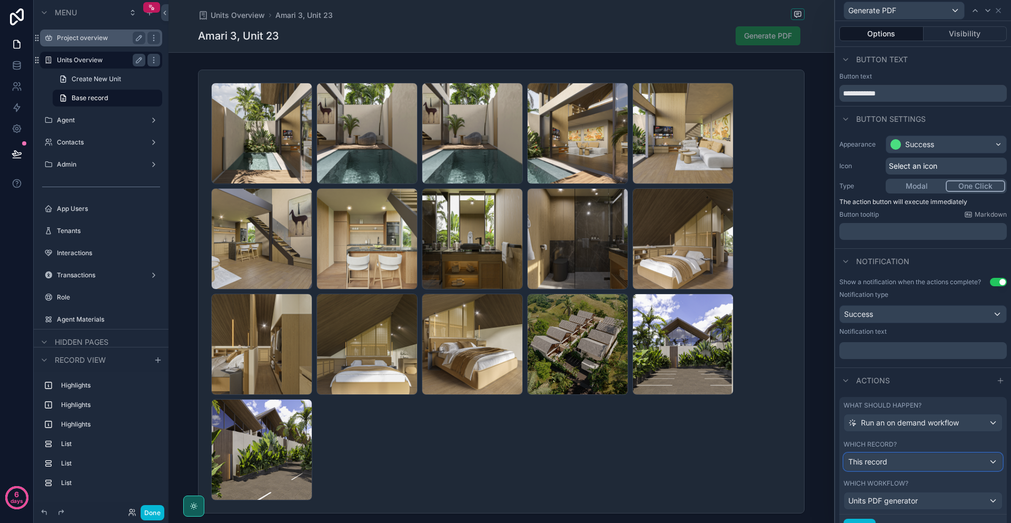
click at [892, 463] on div "This record" at bounding box center [923, 461] width 158 height 17
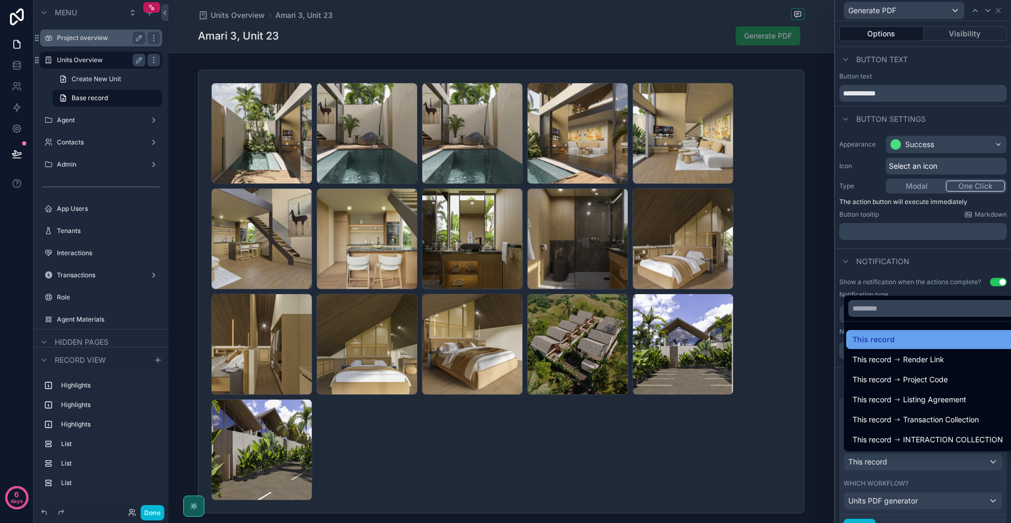
click at [887, 339] on span "This record" at bounding box center [874, 339] width 42 height 13
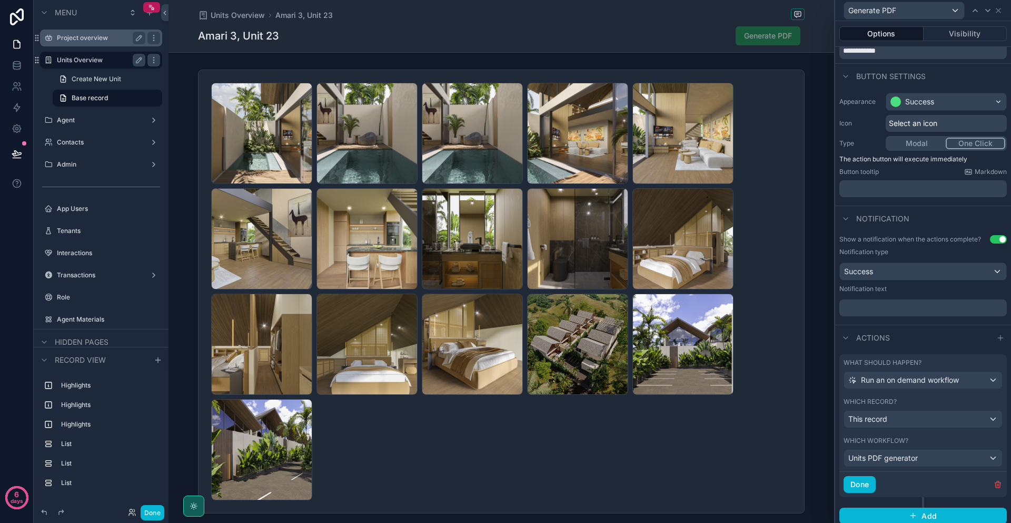
scroll to position [48, 0]
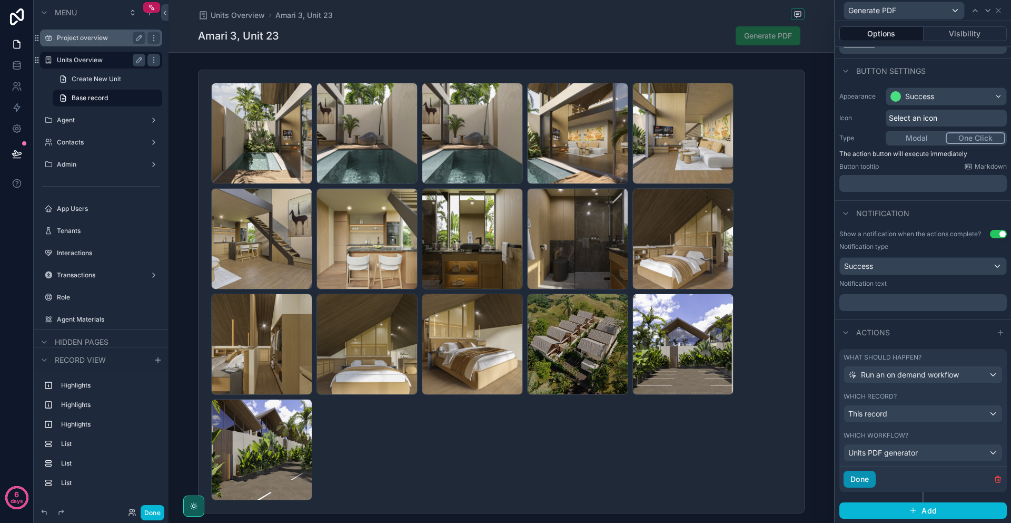
click at [867, 472] on button "Done" at bounding box center [860, 478] width 32 height 17
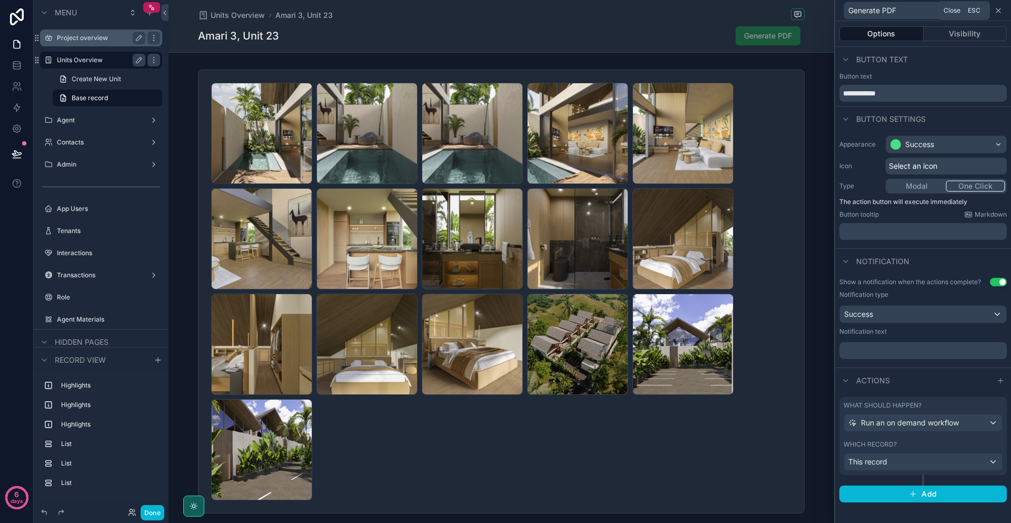
click at [1001, 11] on icon at bounding box center [999, 10] width 8 height 8
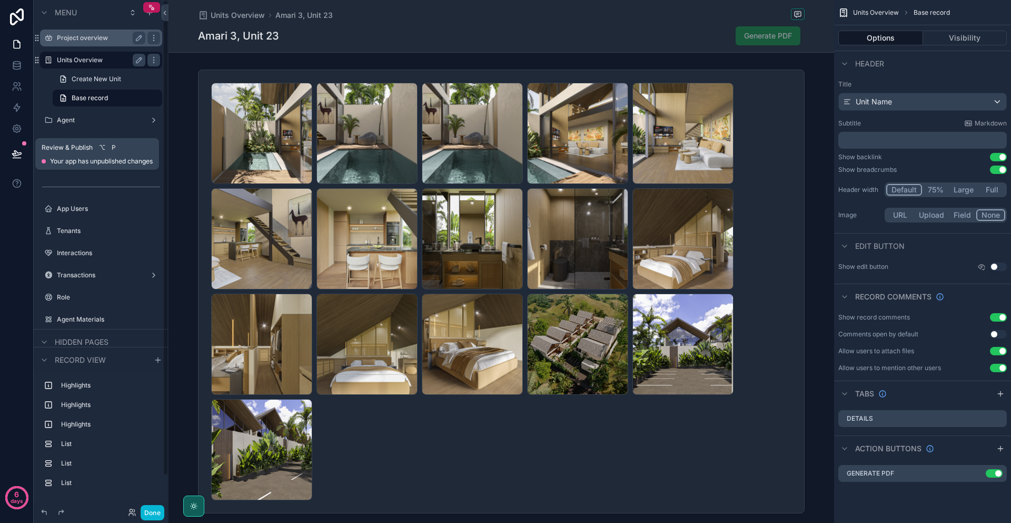
click at [19, 155] on icon at bounding box center [17, 154] width 11 height 11
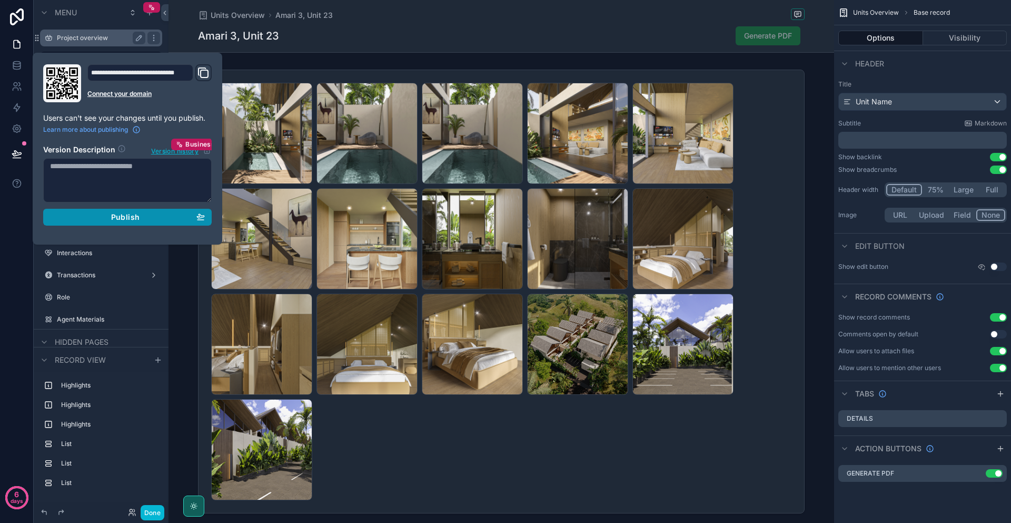
click at [114, 217] on span "Publish" at bounding box center [125, 216] width 28 height 9
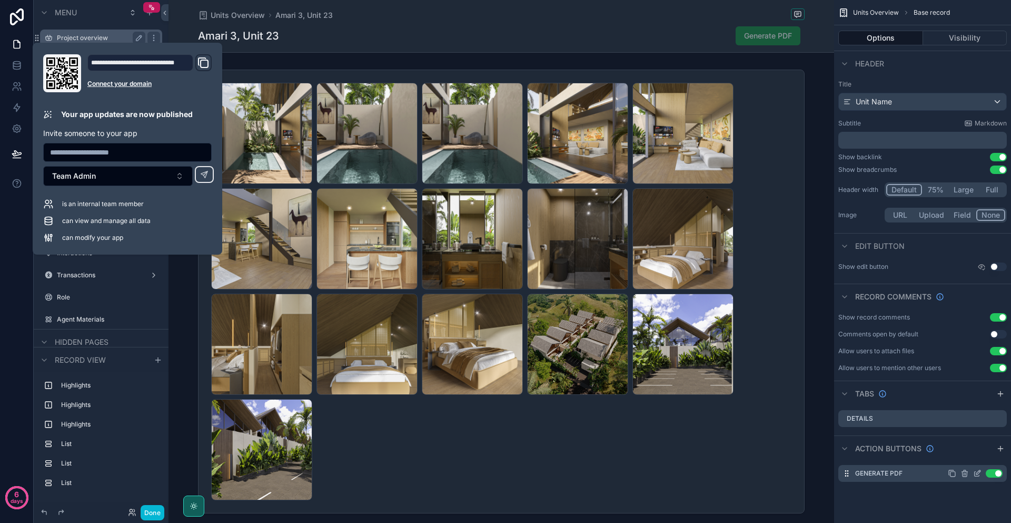
click at [978, 475] on icon "scrollable content" at bounding box center [978, 473] width 8 height 8
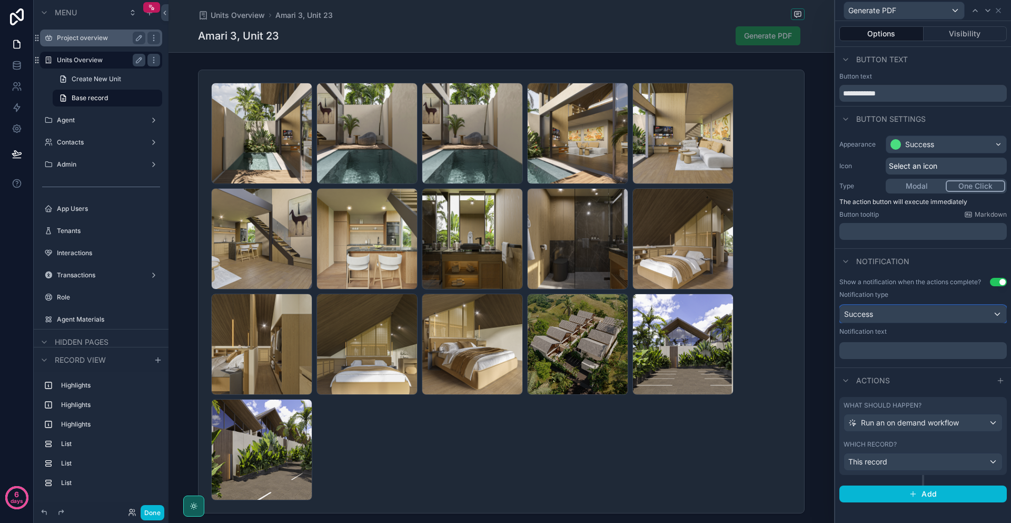
click at [877, 318] on div "Success" at bounding box center [923, 314] width 166 height 17
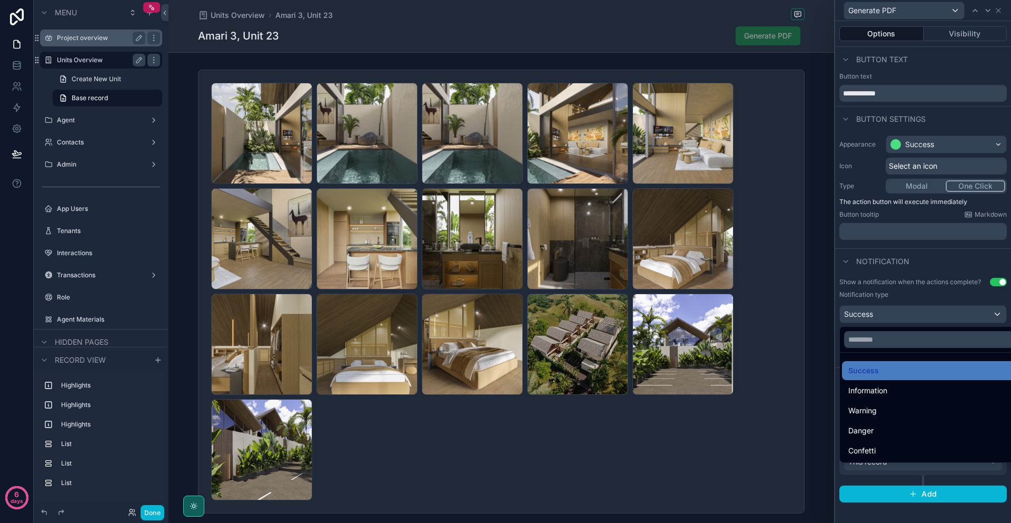
click at [877, 318] on div at bounding box center [924, 261] width 176 height 523
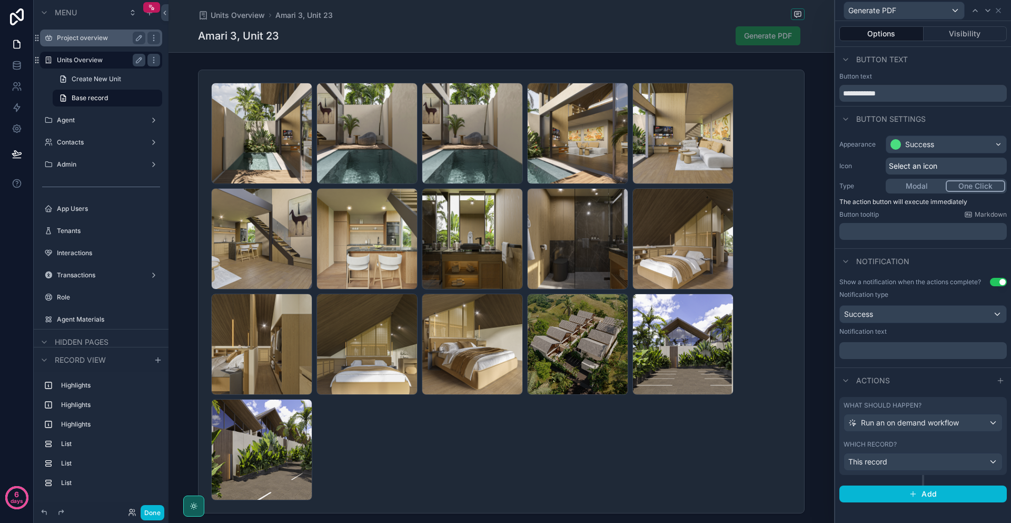
click at [897, 343] on div "﻿" at bounding box center [924, 350] width 168 height 17
click at [919, 463] on div "This record" at bounding box center [923, 461] width 158 height 17
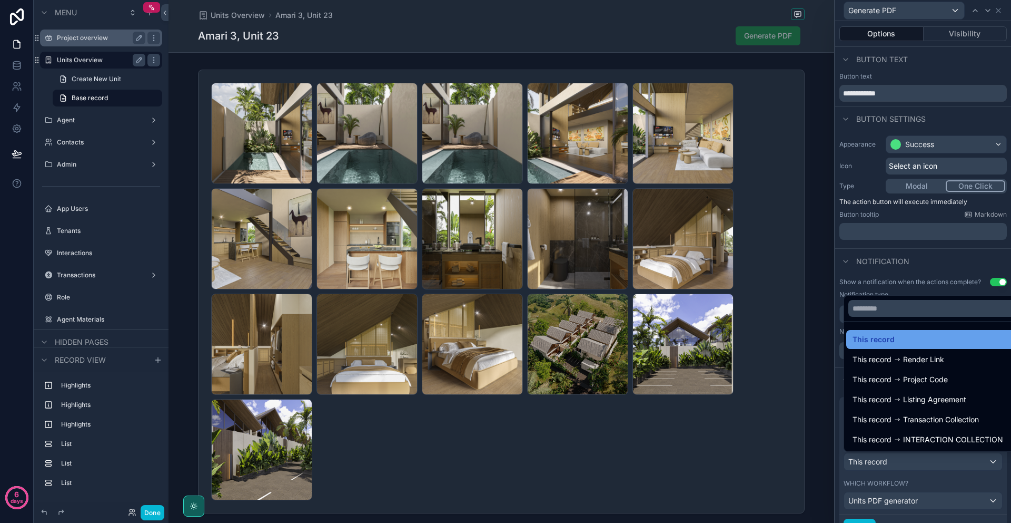
click at [900, 343] on div "This record" at bounding box center [935, 339] width 165 height 13
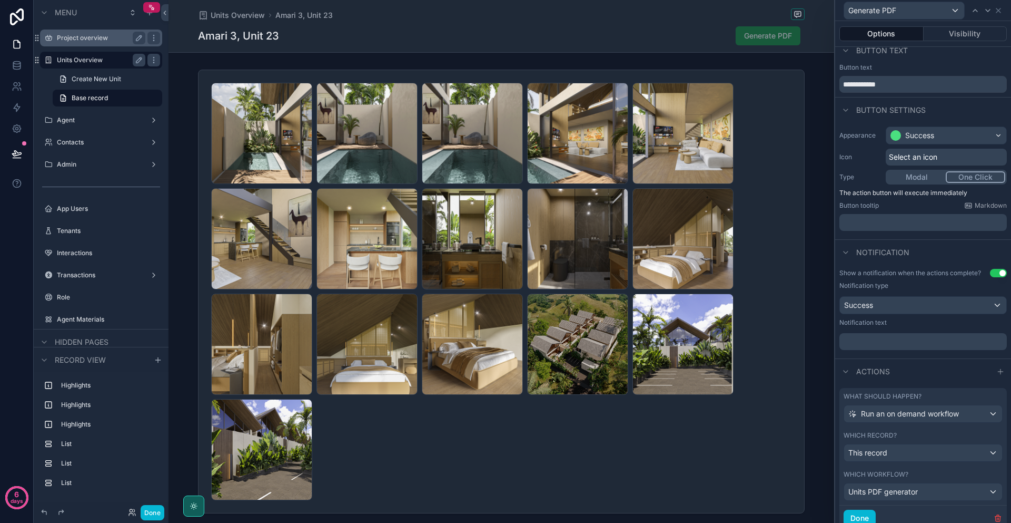
scroll to position [20, 0]
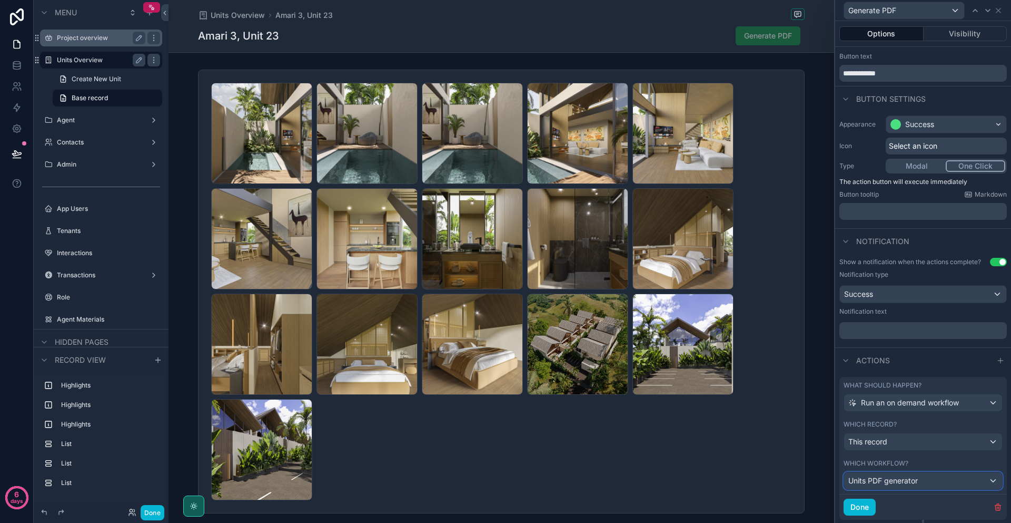
click at [910, 479] on span "Units PDF generator" at bounding box center [884, 480] width 70 height 11
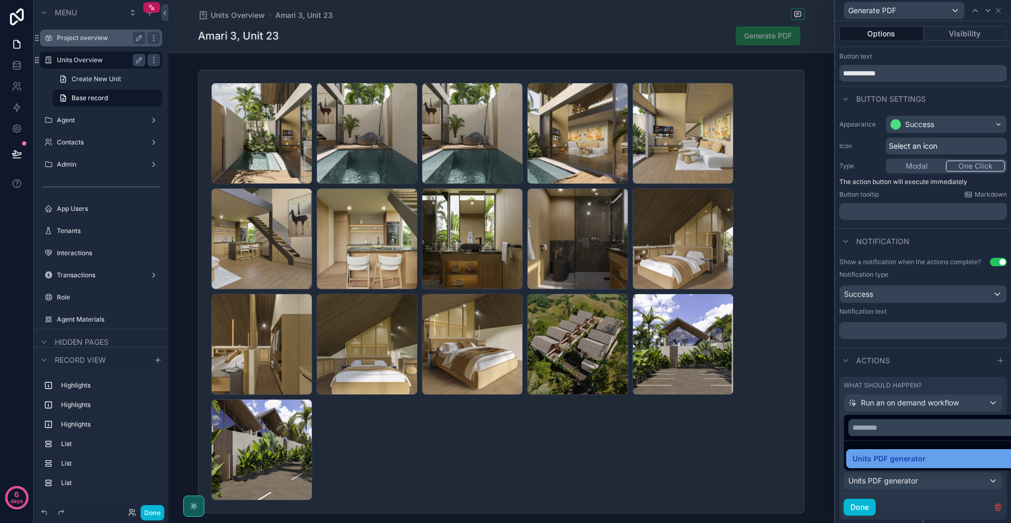
click at [905, 456] on span "Units PDF generator" at bounding box center [889, 458] width 73 height 13
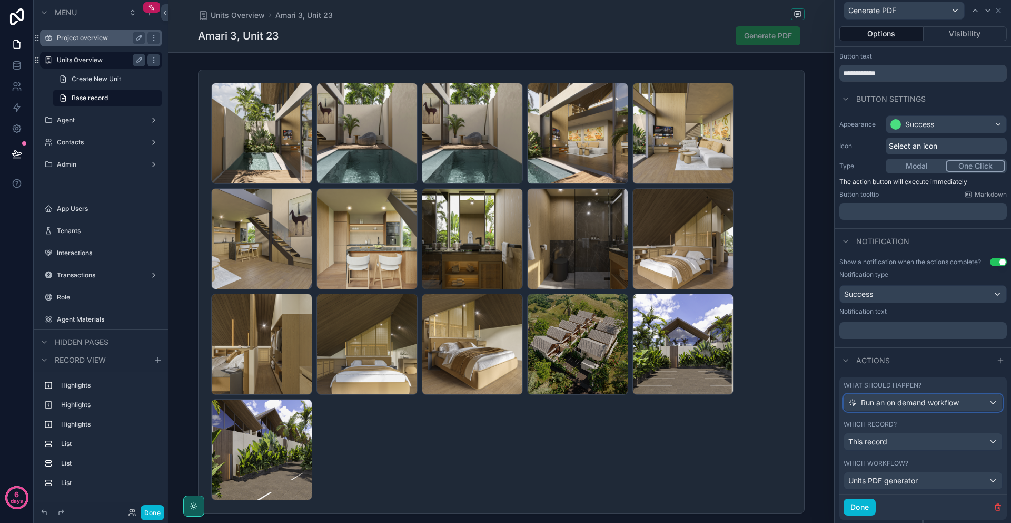
click at [911, 407] on span "Run an on demand workflow" at bounding box center [910, 402] width 98 height 11
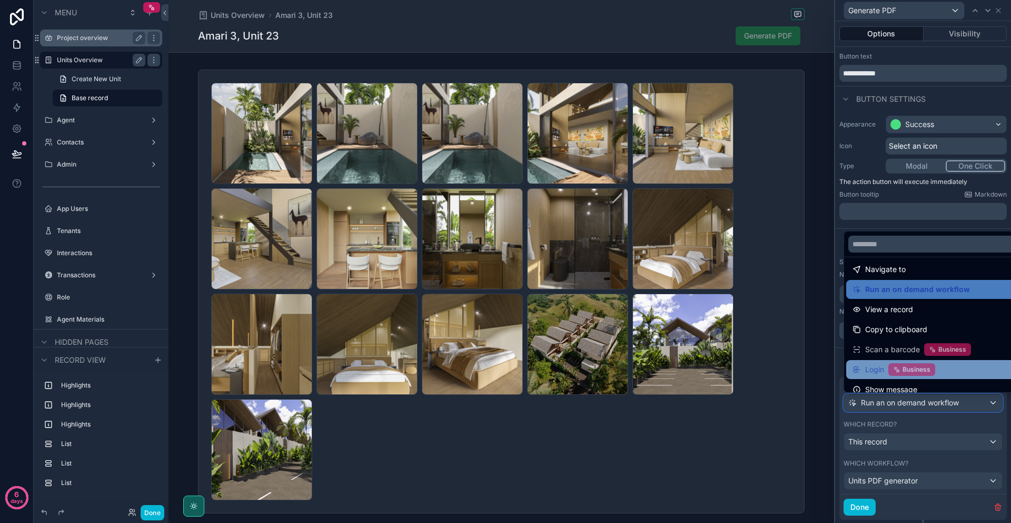
scroll to position [82, 0]
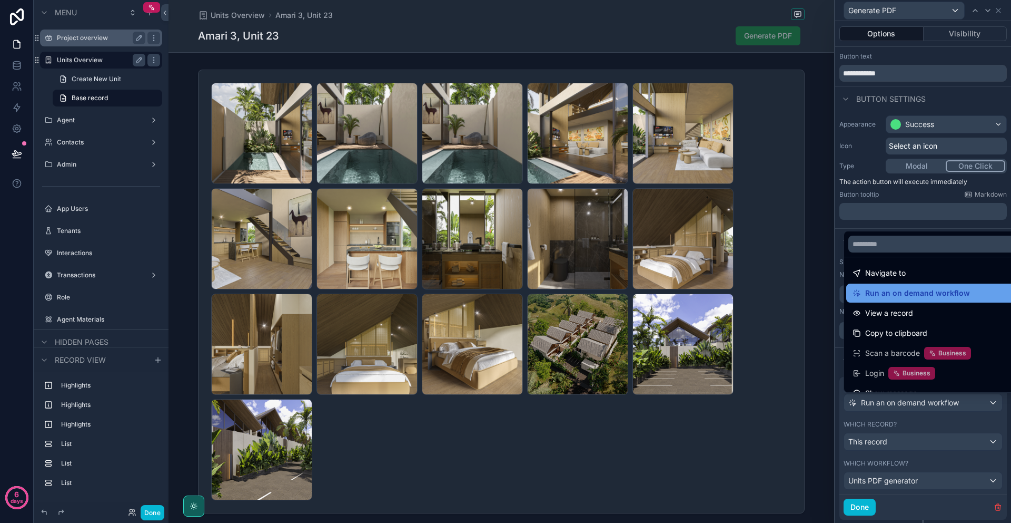
click at [907, 293] on span "Run an on demand workflow" at bounding box center [918, 293] width 105 height 13
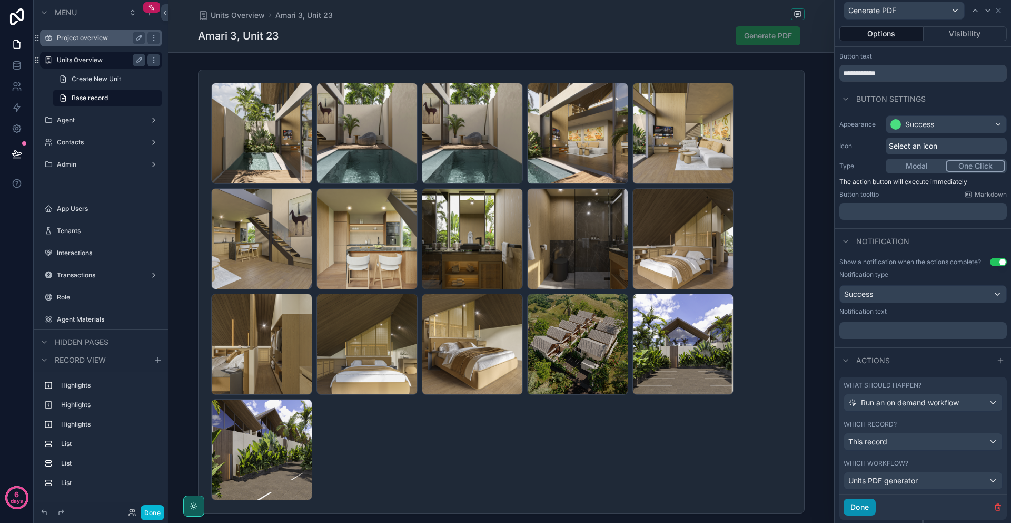
click at [868, 512] on button "Done" at bounding box center [860, 506] width 32 height 17
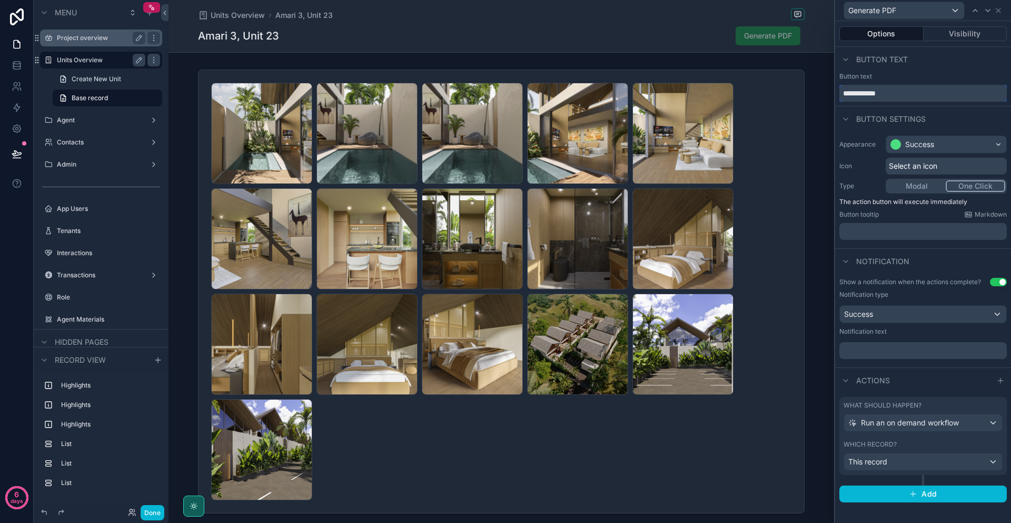
click at [905, 91] on input "**********" at bounding box center [924, 93] width 168 height 17
click at [915, 182] on button "Modal" at bounding box center [917, 186] width 58 height 12
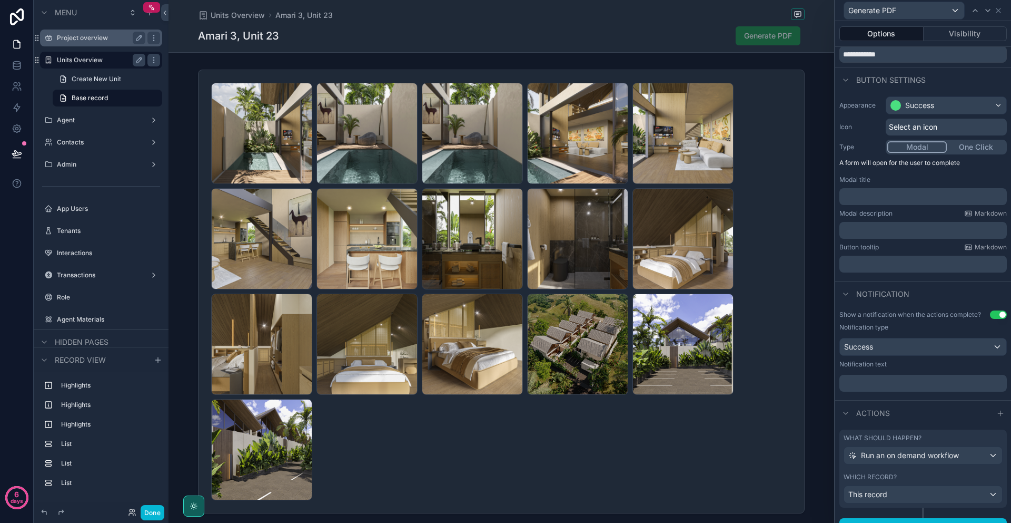
scroll to position [55, 0]
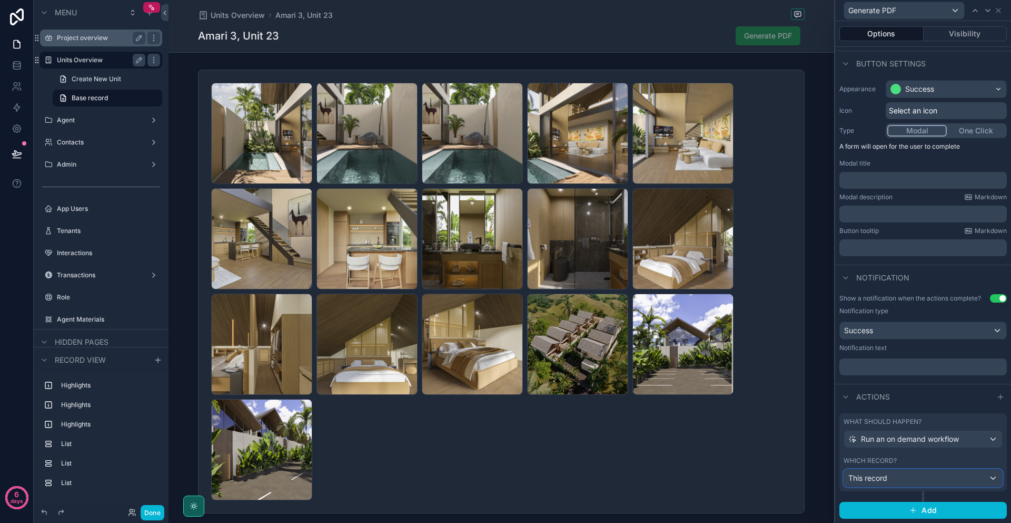
click at [902, 471] on div "This record" at bounding box center [923, 477] width 158 height 17
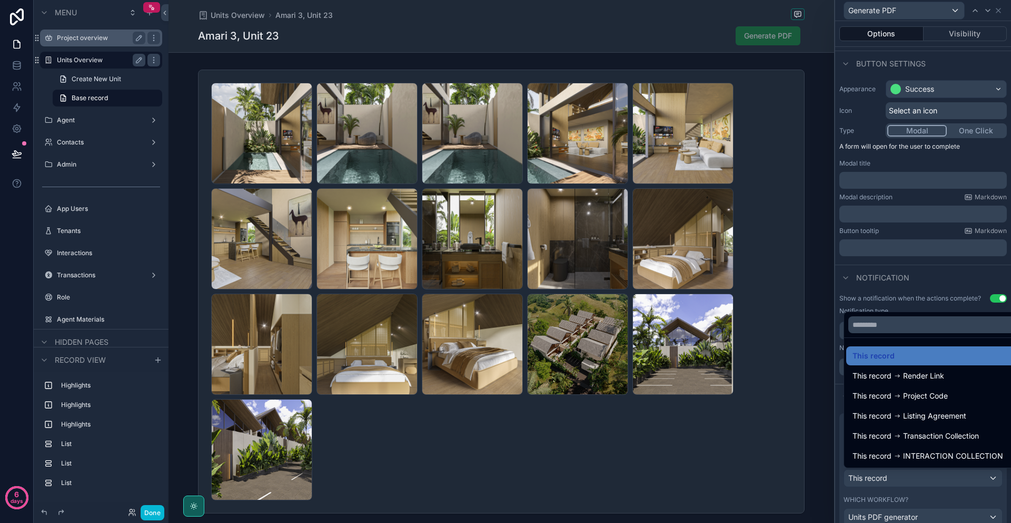
click at [906, 470] on div at bounding box center [924, 261] width 176 height 523
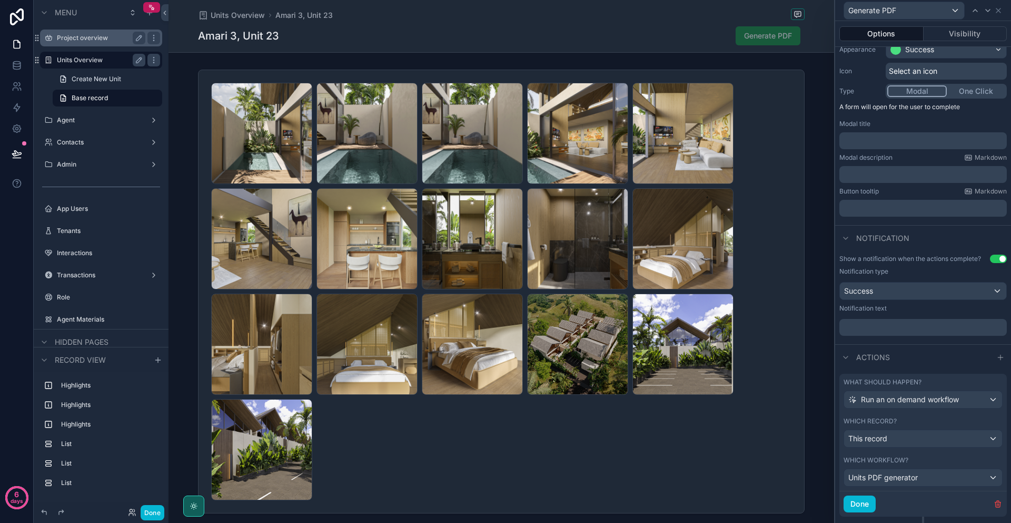
scroll to position [120, 0]
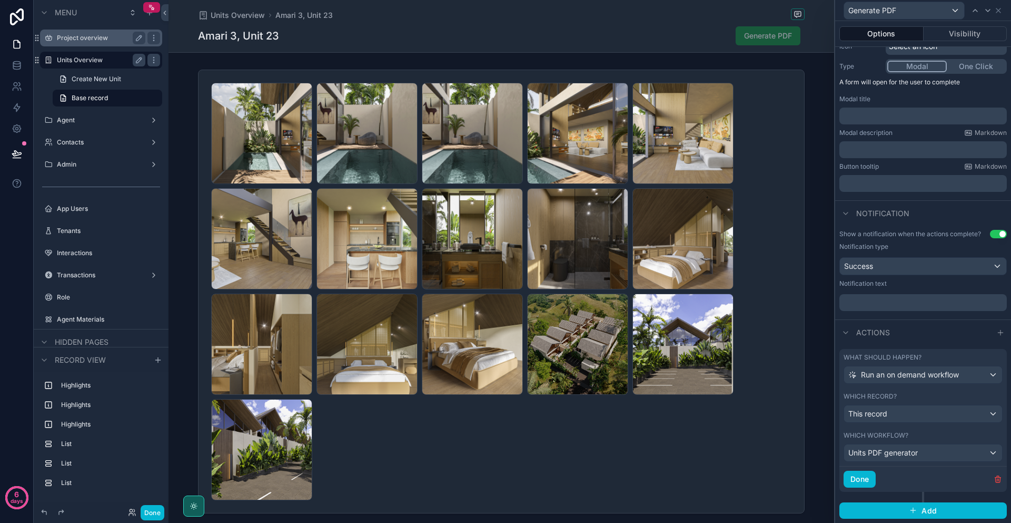
click at [959, 64] on button "One Click" at bounding box center [976, 67] width 58 height 12
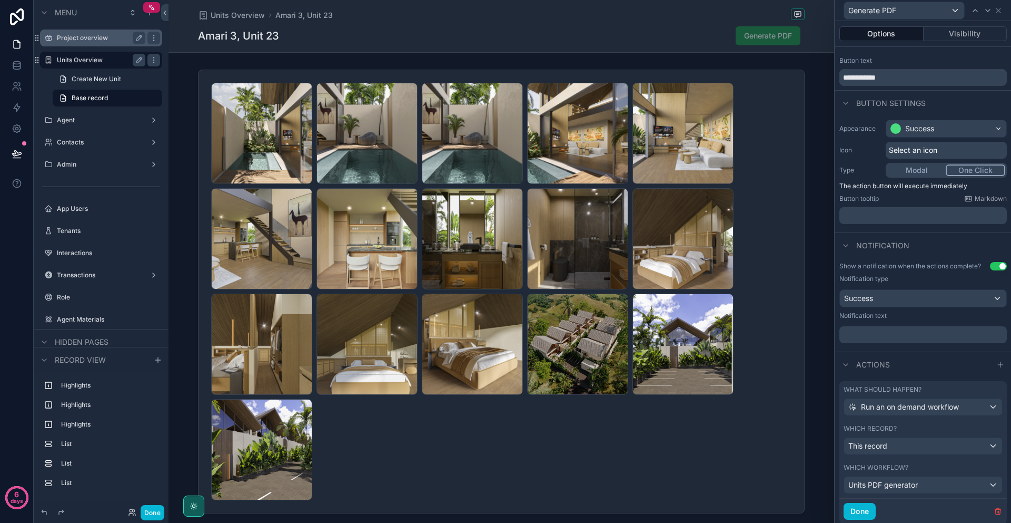
scroll to position [0, 0]
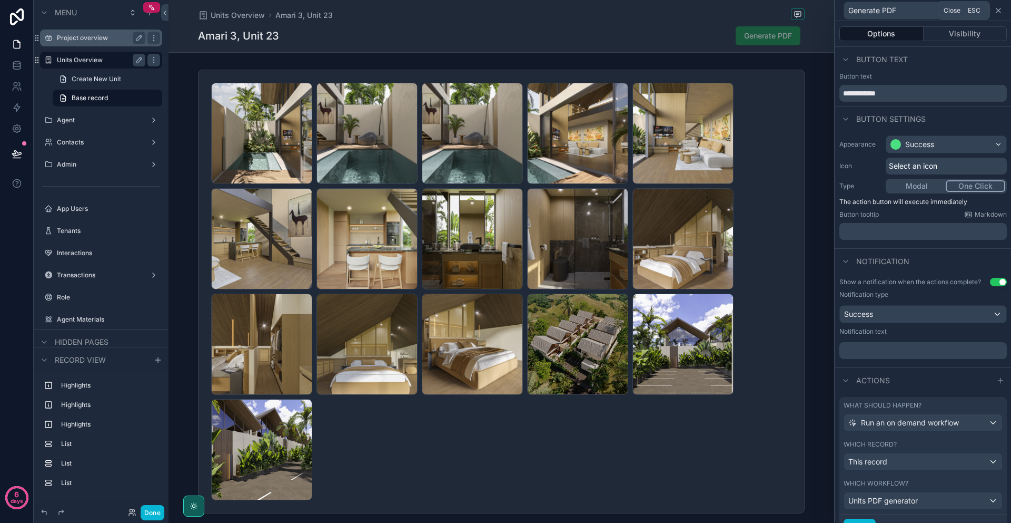
click at [998, 13] on icon at bounding box center [999, 10] width 8 height 8
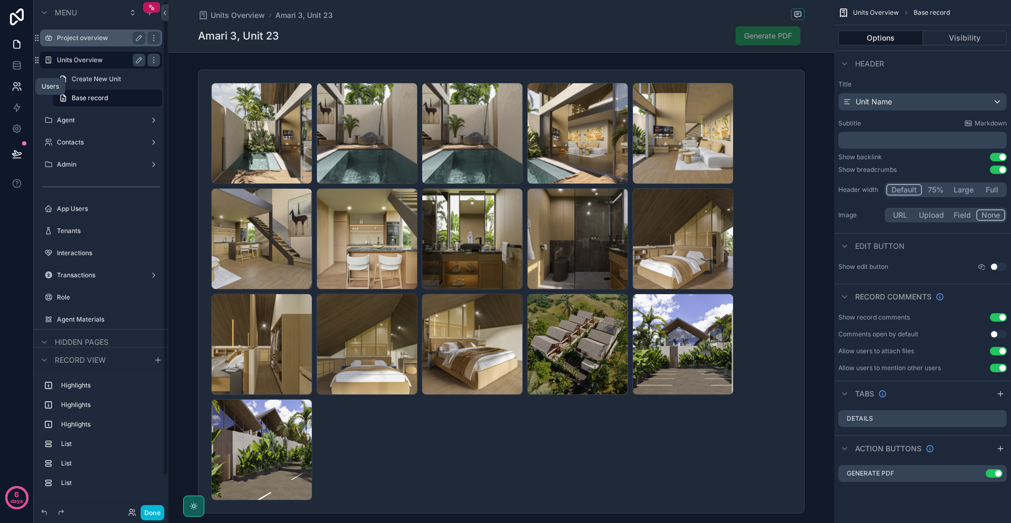
click at [21, 89] on icon at bounding box center [17, 86] width 11 height 11
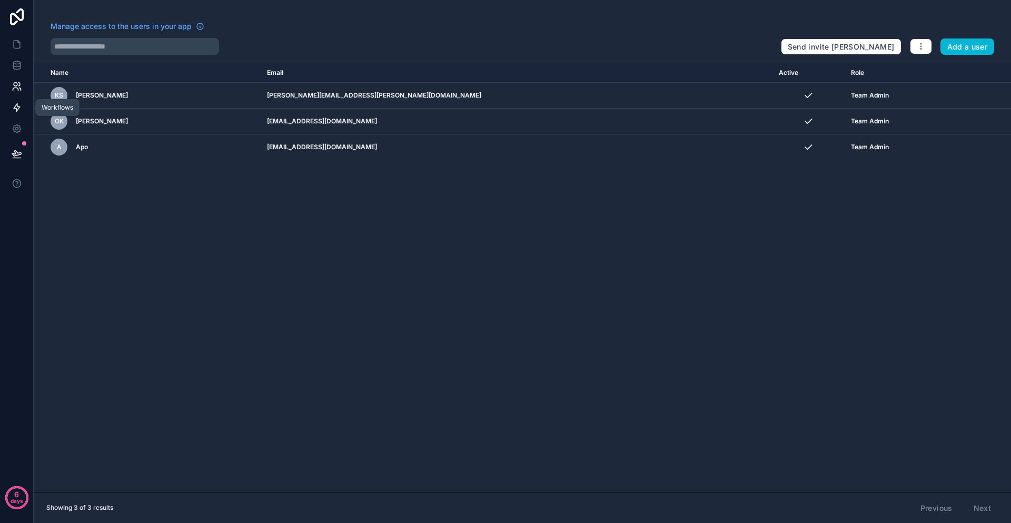
click at [19, 102] on icon at bounding box center [17, 107] width 11 height 11
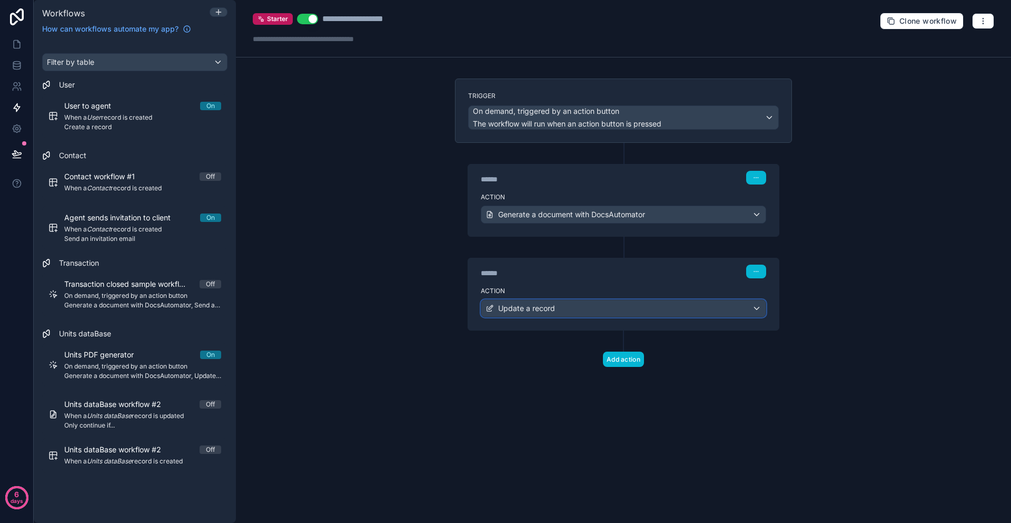
click at [542, 308] on span "Update a record" at bounding box center [526, 308] width 57 height 11
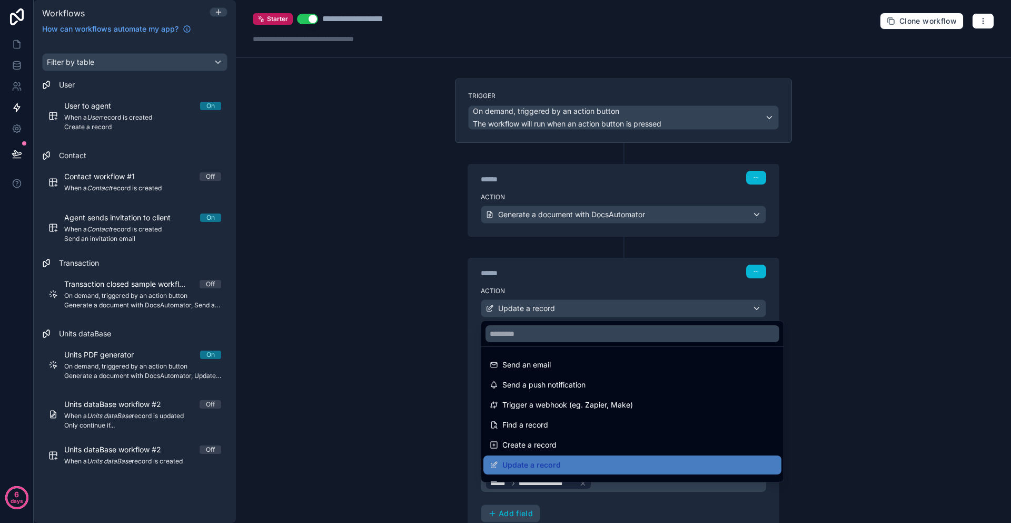
click at [837, 309] on div at bounding box center [505, 261] width 1011 height 523
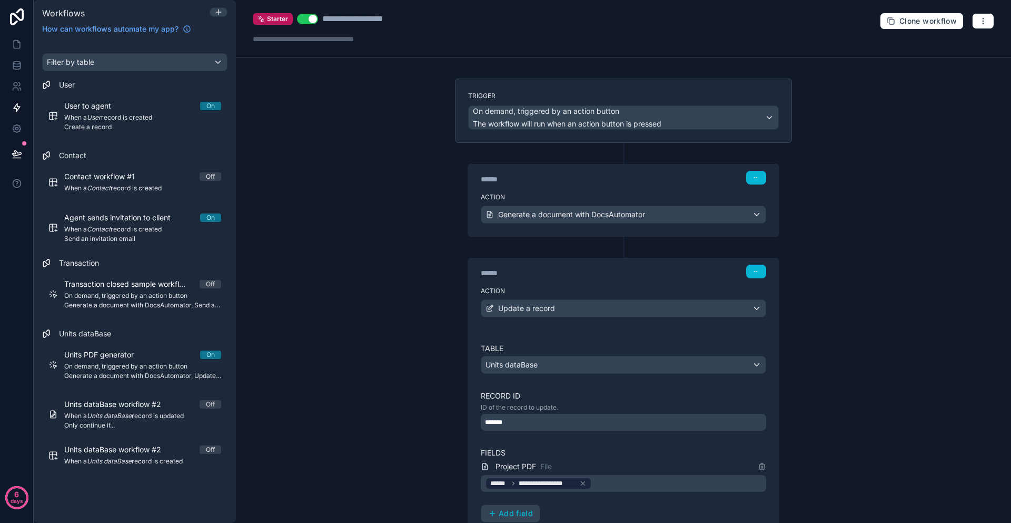
click at [526, 420] on div "*******" at bounding box center [624, 422] width 286 height 17
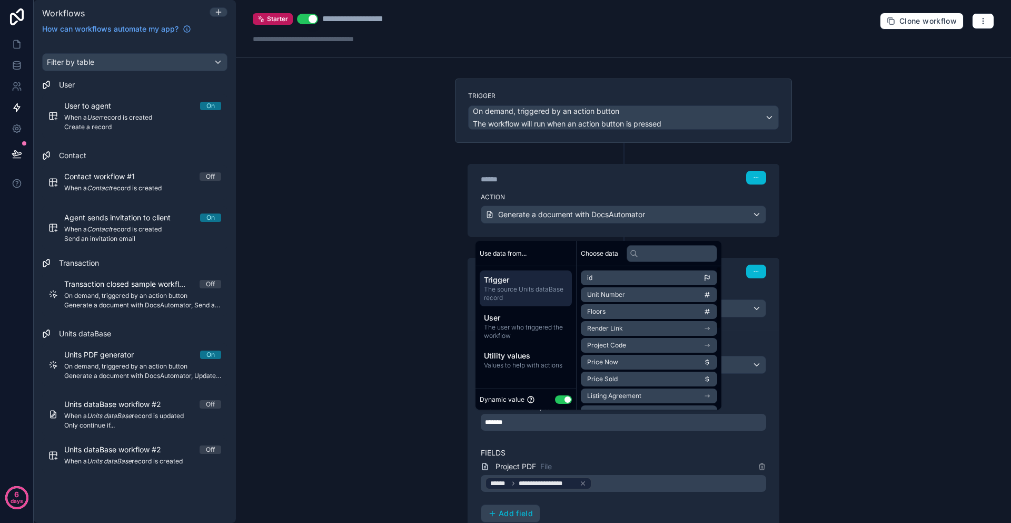
click at [577, 427] on div "*******" at bounding box center [624, 422] width 286 height 17
click at [617, 484] on div "**********" at bounding box center [624, 483] width 286 height 17
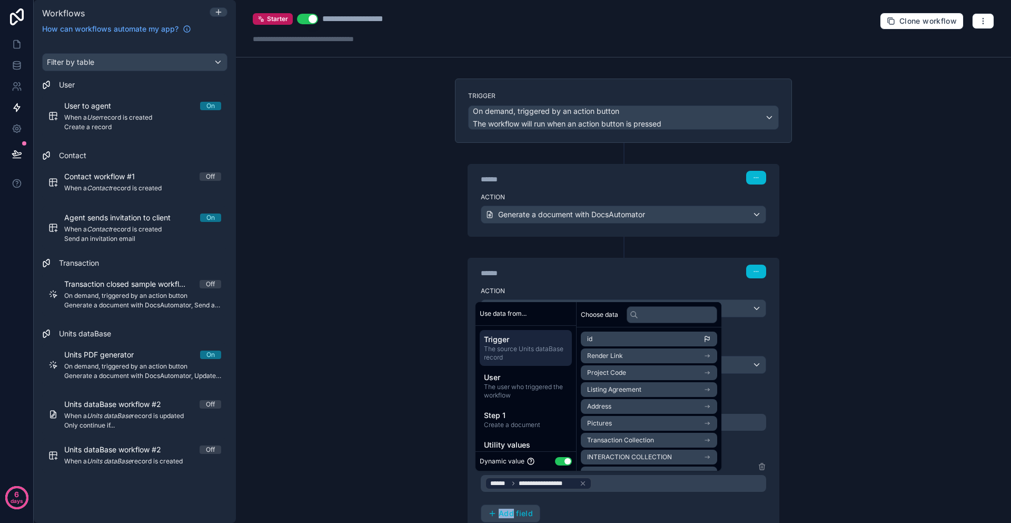
click at [618, 484] on div "**********" at bounding box center [624, 483] width 286 height 17
click at [526, 418] on span "Create a document" at bounding box center [526, 422] width 84 height 8
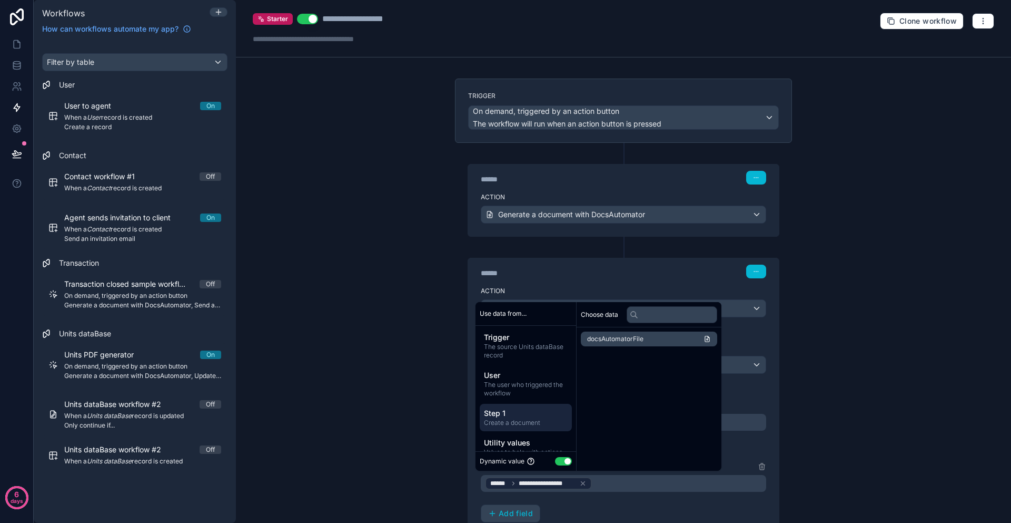
click at [649, 488] on div "**********" at bounding box center [624, 483] width 286 height 17
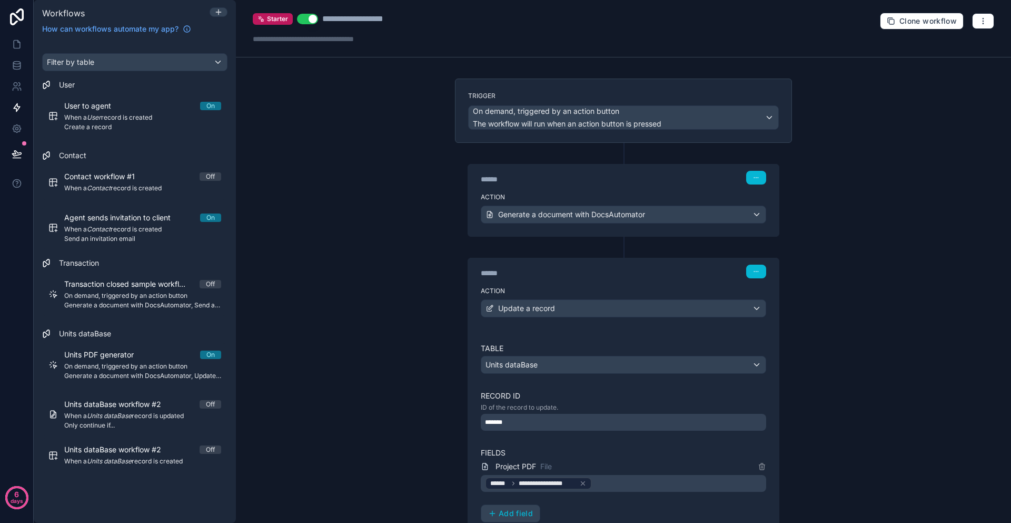
click at [860, 451] on div "**********" at bounding box center [623, 261] width 775 height 523
click at [520, 428] on div "*******" at bounding box center [624, 422] width 286 height 17
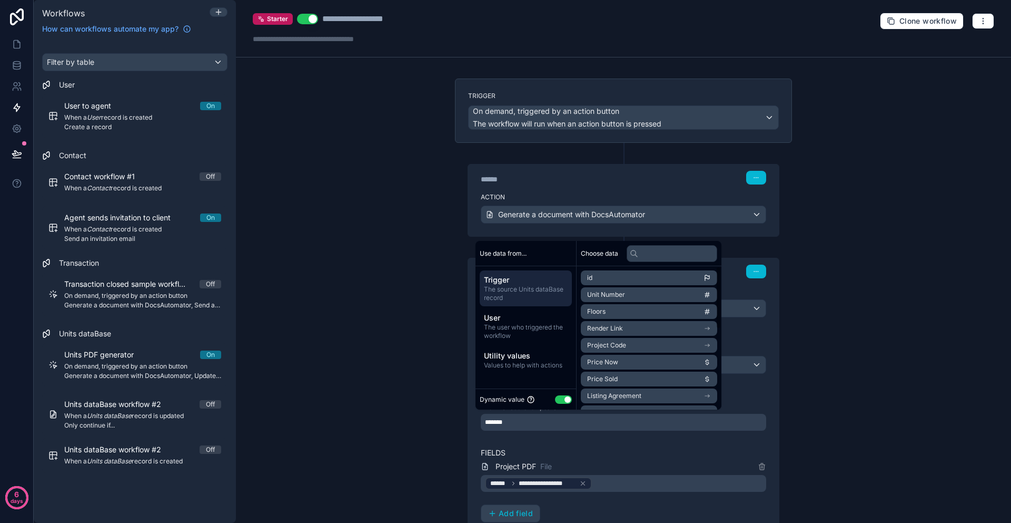
click at [604, 270] on li "id" at bounding box center [649, 277] width 136 height 15
click at [603, 275] on li "id" at bounding box center [649, 277] width 136 height 15
click at [511, 298] on span "The source Units dataBase record" at bounding box center [526, 293] width 84 height 17
click at [602, 280] on li "id" at bounding box center [649, 277] width 136 height 15
click at [602, 282] on li "id" at bounding box center [649, 277] width 136 height 15
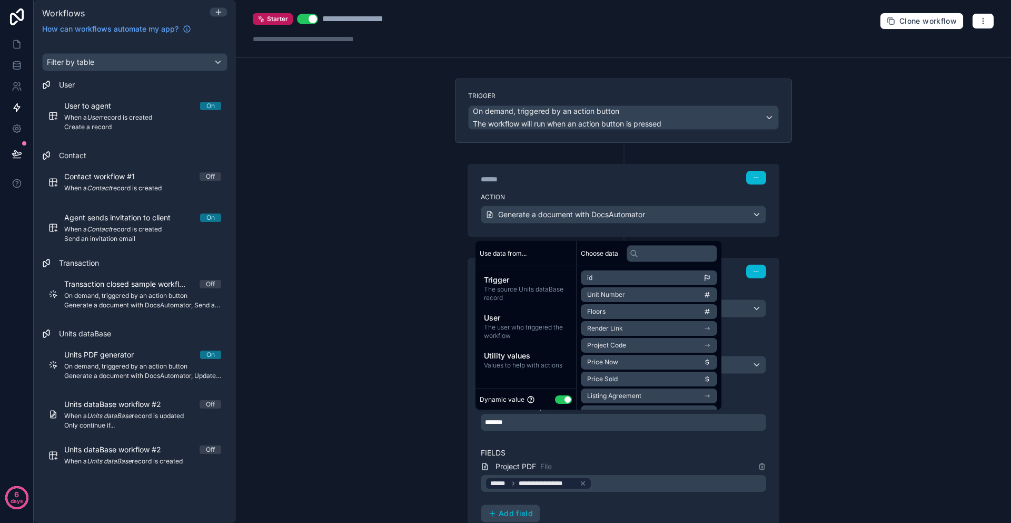
click at [573, 434] on div "**********" at bounding box center [624, 455] width 286 height 225
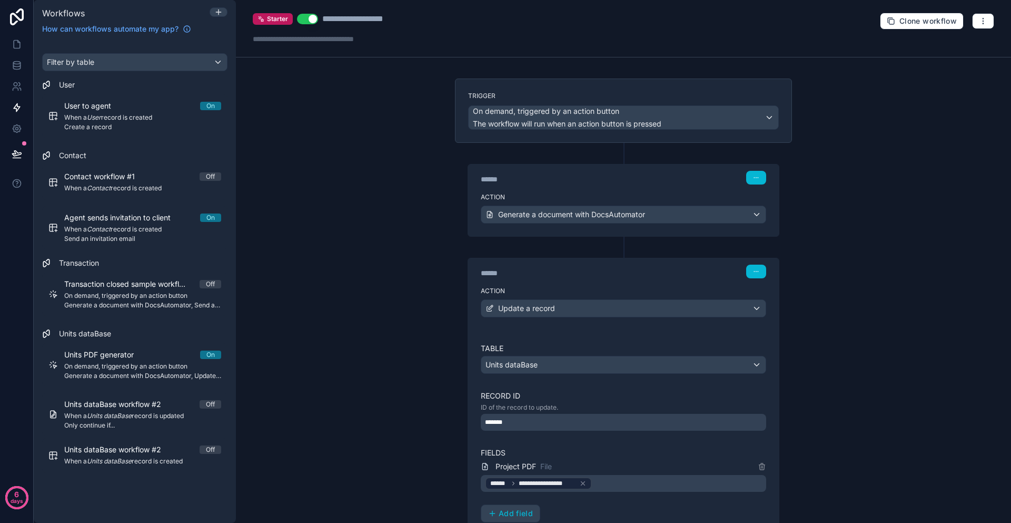
click at [556, 425] on div "*******" at bounding box center [624, 422] width 286 height 17
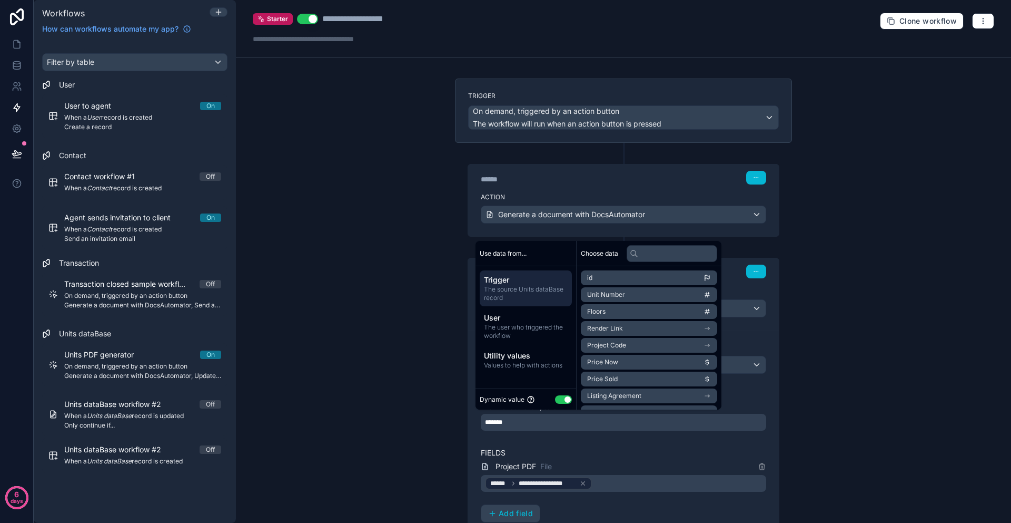
click at [606, 276] on li "id" at bounding box center [649, 277] width 136 height 15
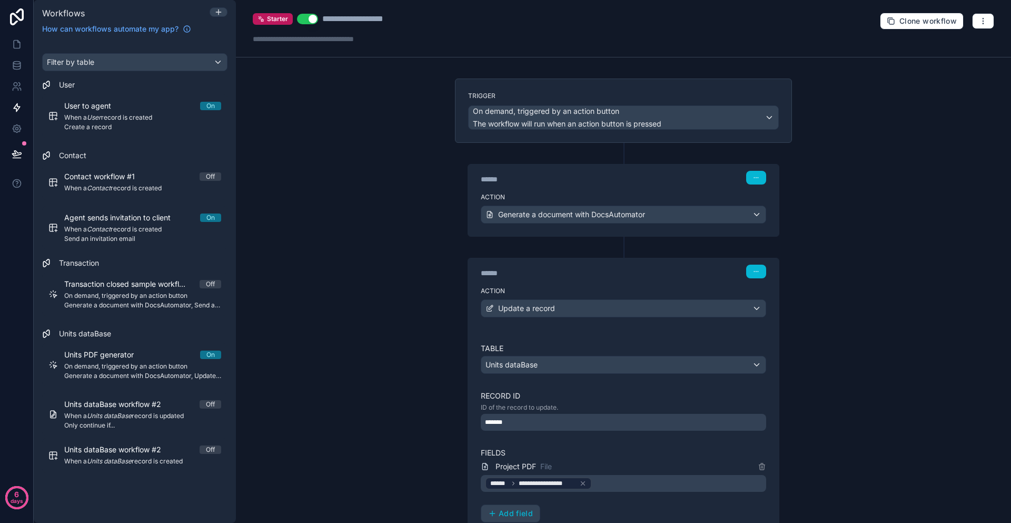
click at [602, 457] on label "Fields" at bounding box center [624, 452] width 286 height 11
click at [531, 368] on span "Units dataBase" at bounding box center [512, 364] width 52 height 11
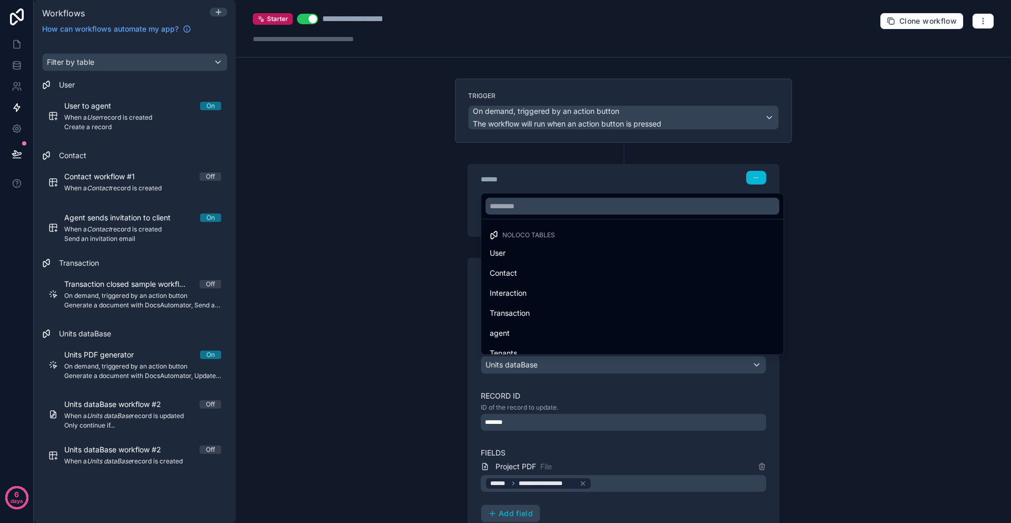
click at [531, 367] on div at bounding box center [505, 261] width 1011 height 523
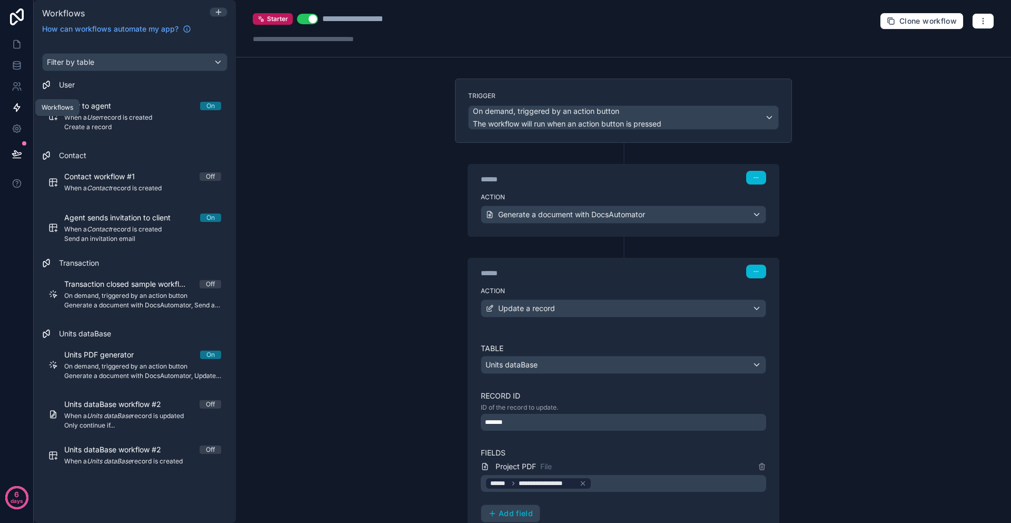
click at [19, 101] on link at bounding box center [16, 107] width 33 height 21
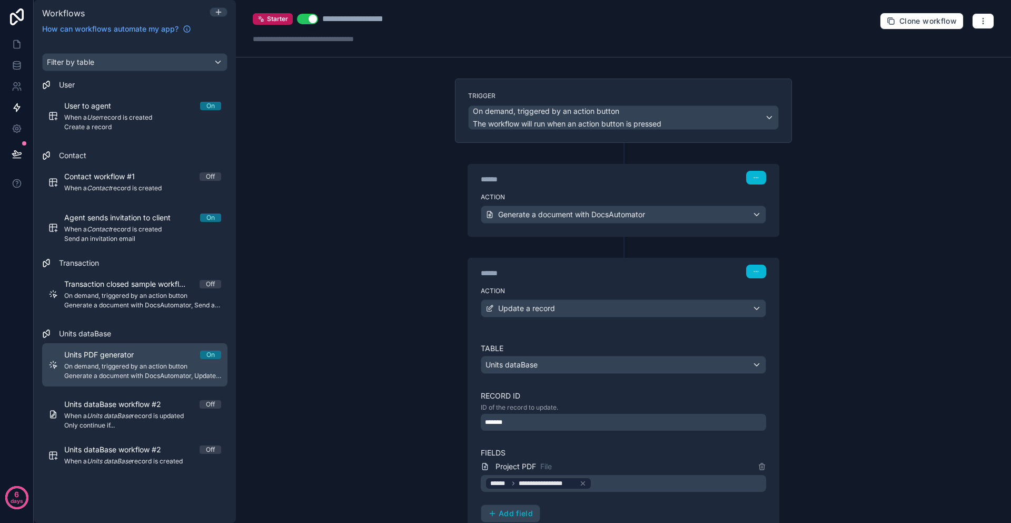
click at [146, 349] on span "Units PDF generator" at bounding box center [105, 354] width 82 height 11
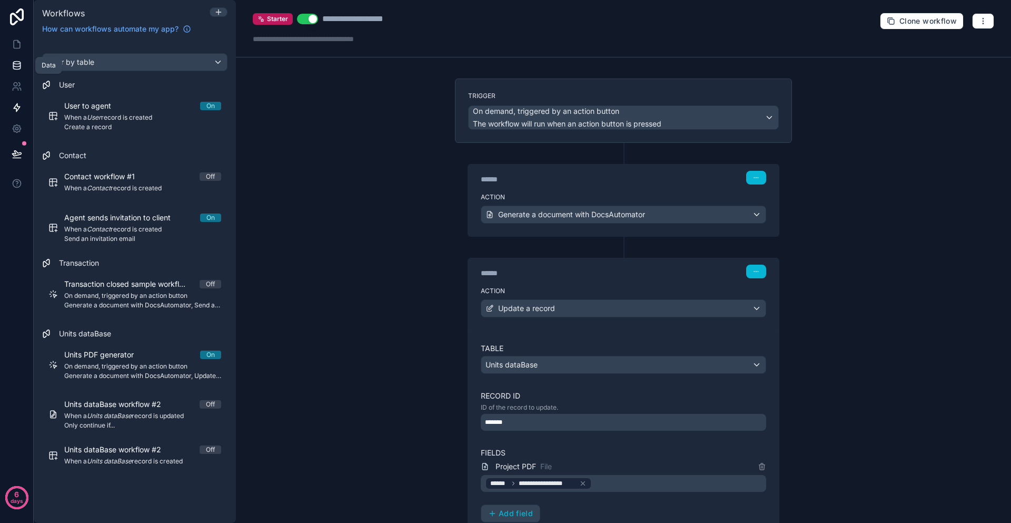
click at [18, 70] on icon at bounding box center [17, 65] width 11 height 11
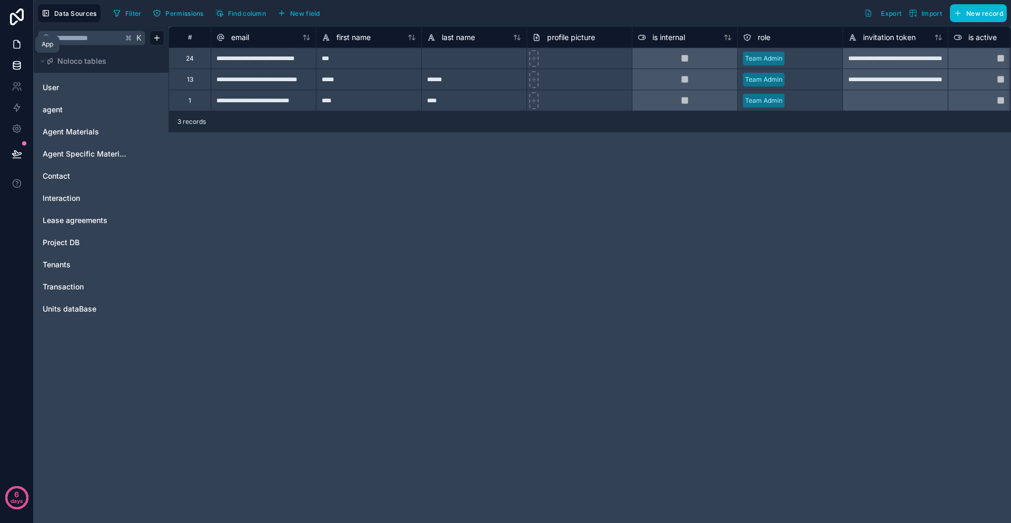
click at [6, 43] on link at bounding box center [16, 44] width 33 height 21
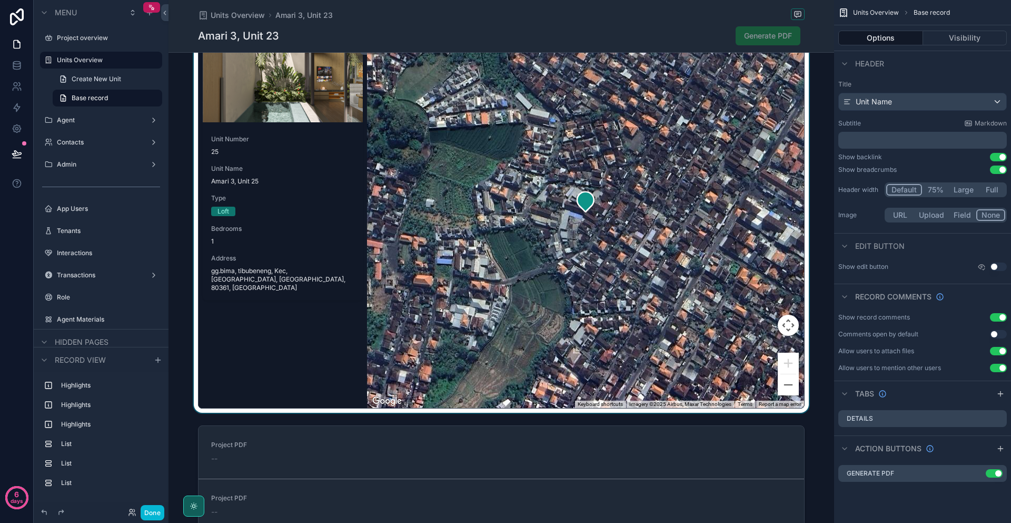
scroll to position [1153, 0]
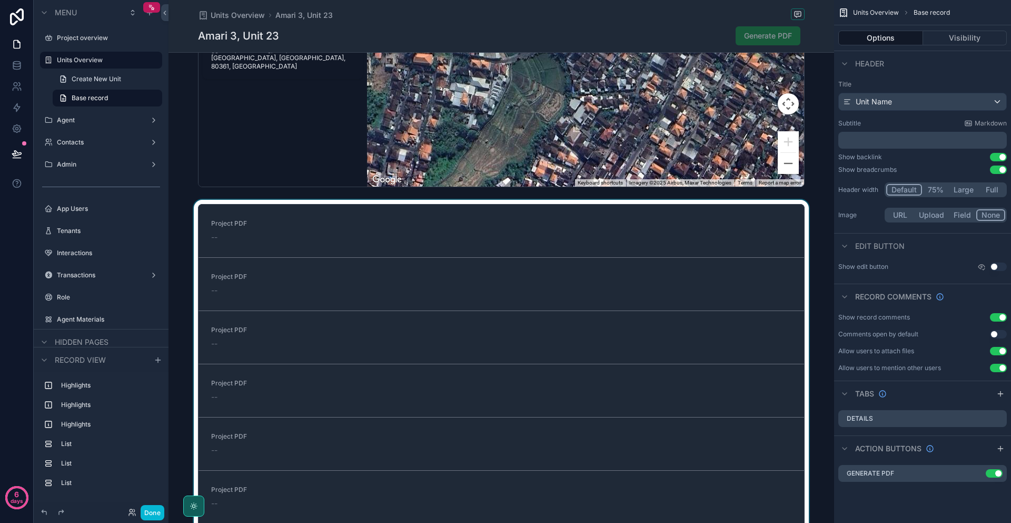
click at [799, 210] on div "scrollable content" at bounding box center [502, 402] width 666 height 405
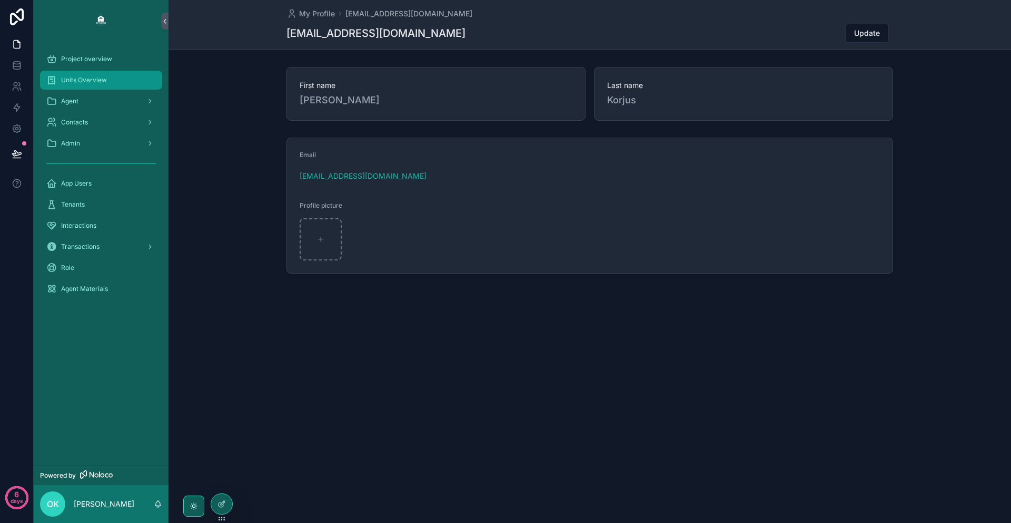
click at [94, 73] on div "Units Overview" at bounding box center [101, 80] width 110 height 17
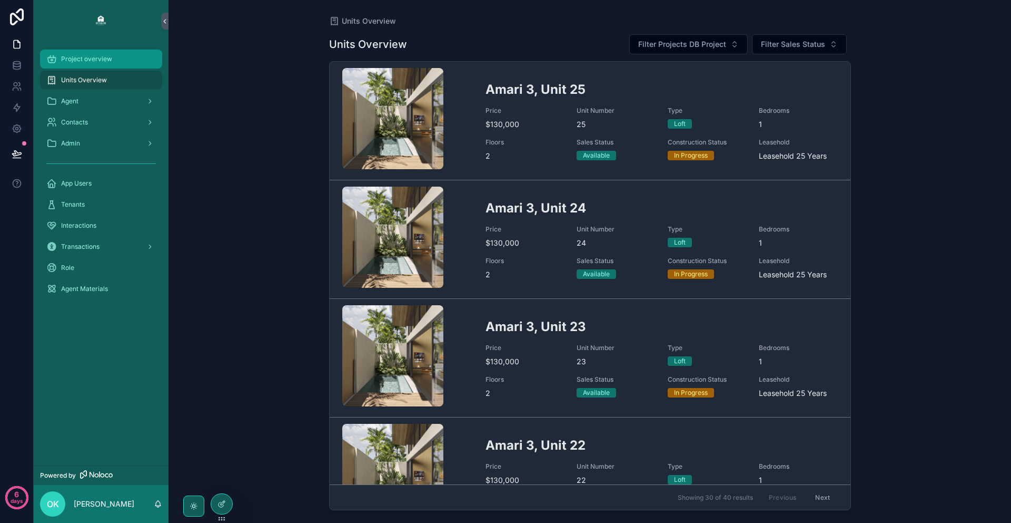
click at [95, 55] on span "Project overview" at bounding box center [86, 59] width 51 height 8
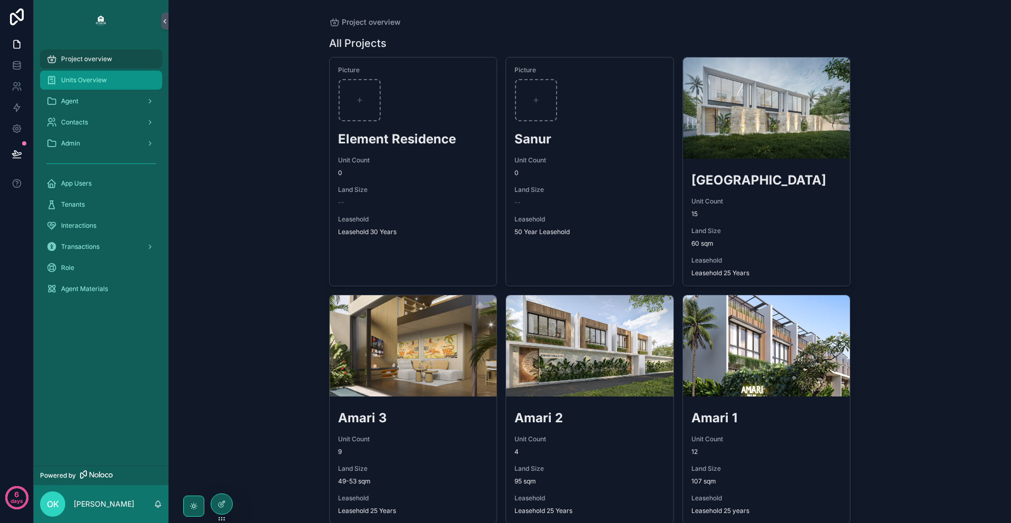
click at [93, 77] on span "Units Overview" at bounding box center [84, 80] width 46 height 8
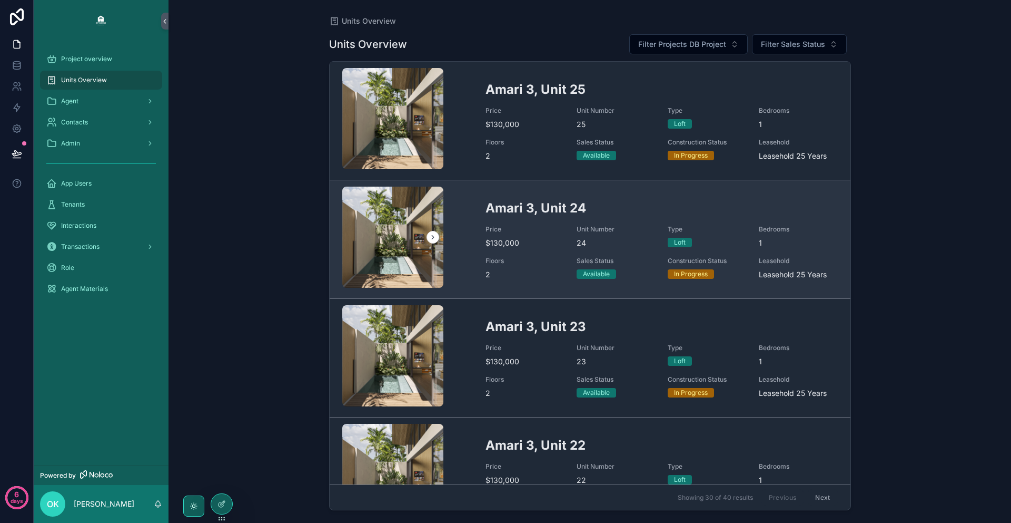
click at [634, 229] on span "Unit Number" at bounding box center [616, 229] width 78 height 8
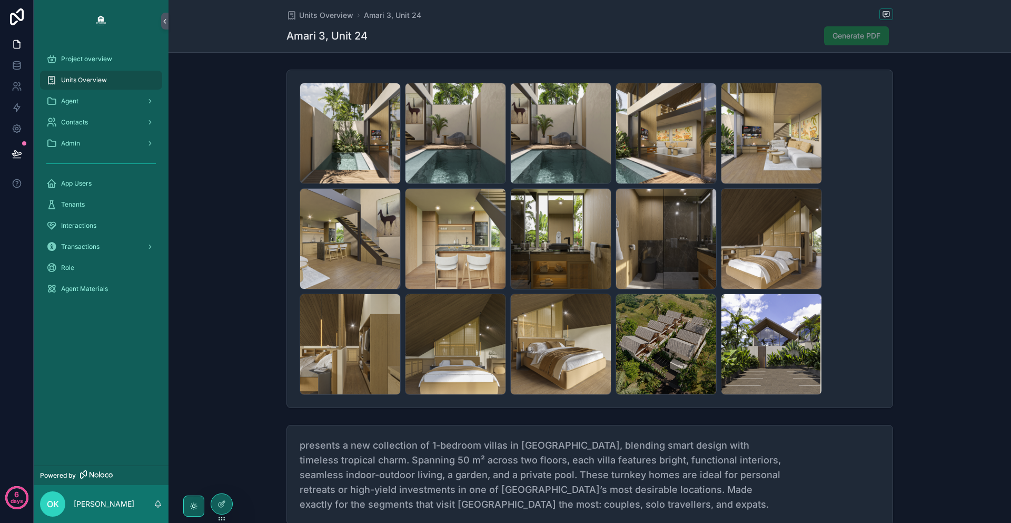
click at [831, 37] on span "Generate PDF" at bounding box center [856, 35] width 65 height 19
click at [840, 32] on span "Generate PDF" at bounding box center [856, 35] width 65 height 19
click at [867, 36] on span "Generate PDF" at bounding box center [856, 35] width 65 height 19
click at [864, 37] on span "Generate PDF" at bounding box center [856, 35] width 65 height 19
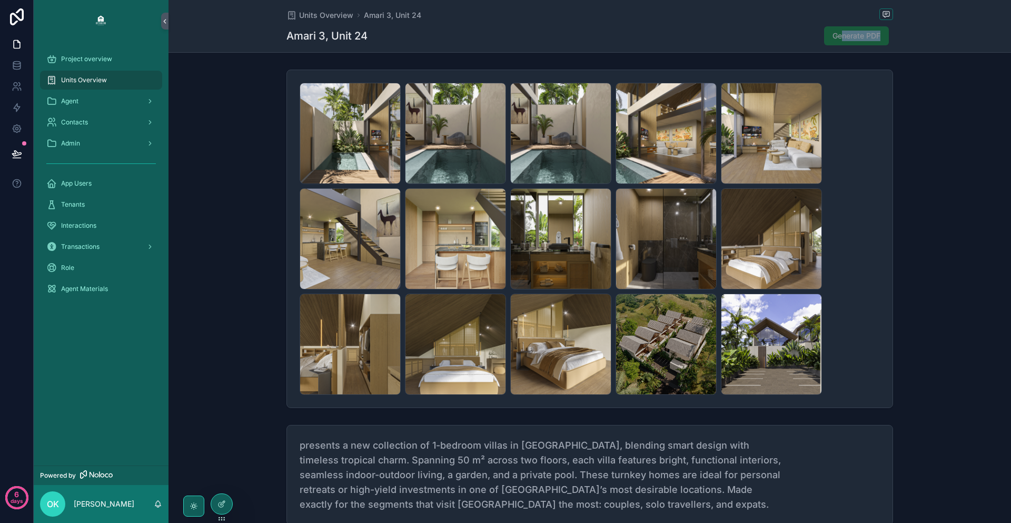
click at [840, 39] on span "Generate PDF" at bounding box center [856, 35] width 65 height 19
click at [840, 38] on span "Generate PDF" at bounding box center [856, 35] width 65 height 19
click at [842, 38] on span "Generate PDF" at bounding box center [856, 35] width 65 height 19
click at [868, 30] on span "Generate PDF" at bounding box center [856, 35] width 65 height 19
click at [872, 36] on span "Generate PDF" at bounding box center [856, 35] width 65 height 19
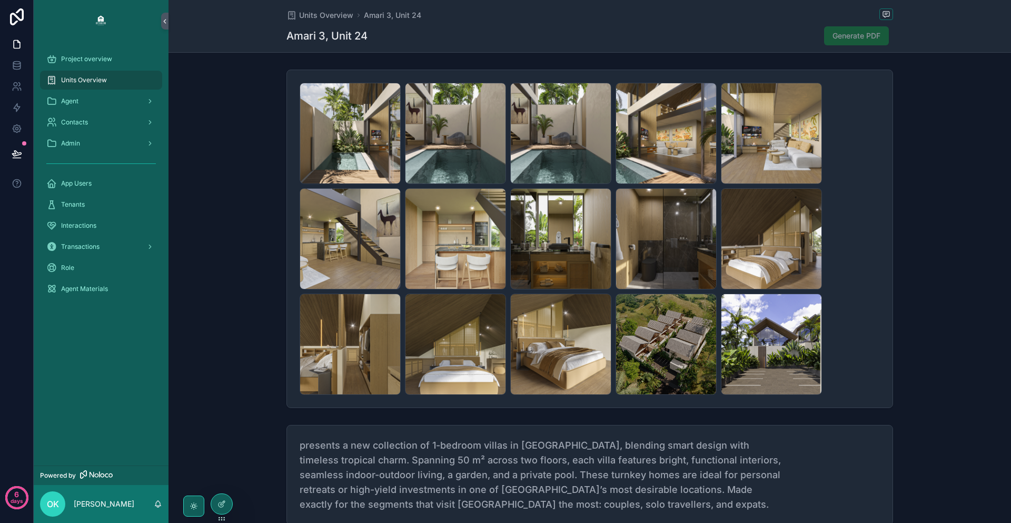
click at [843, 34] on span "Generate PDF" at bounding box center [856, 35] width 65 height 19
click at [848, 37] on span "Generate PDF" at bounding box center [857, 36] width 48 height 11
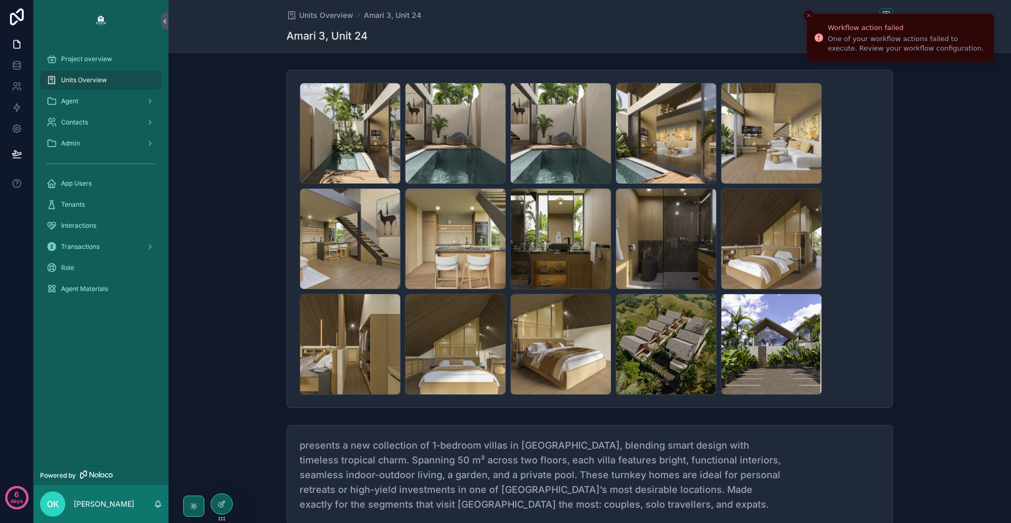
drag, startPoint x: 956, startPoint y: 52, endPoint x: 833, endPoint y: 35, distance: 124.0
click at [836, 36] on div "One of your workflow actions failed to execute. Review your workflow configurat…" at bounding box center [907, 43] width 158 height 19
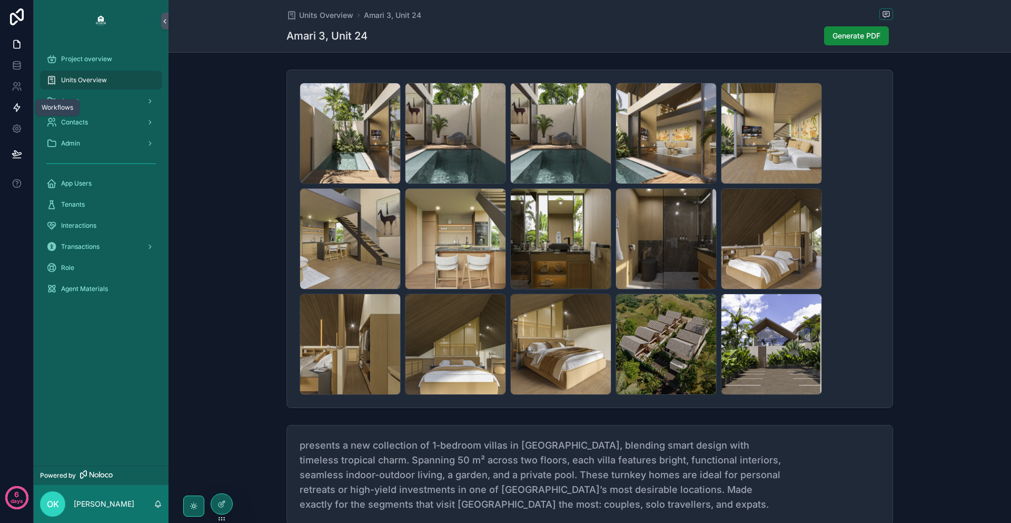
click at [18, 108] on icon at bounding box center [17, 108] width 6 height 8
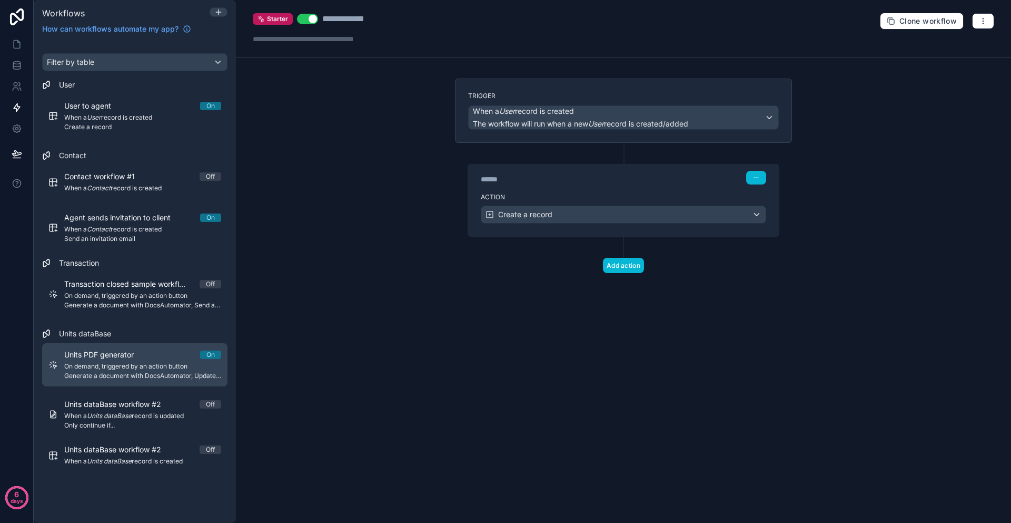
click at [153, 367] on span "On demand, triggered by an action button" at bounding box center [142, 366] width 157 height 8
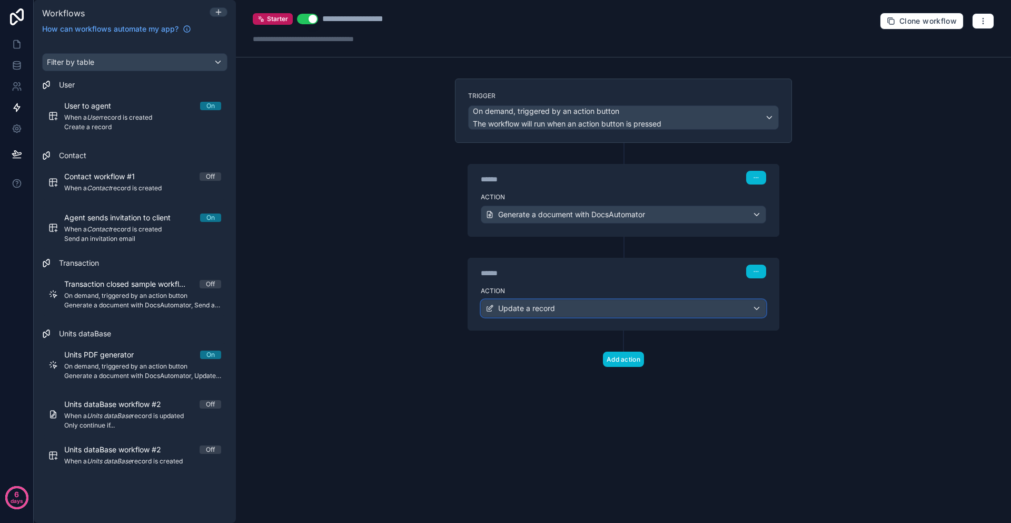
click at [619, 307] on div "Update a record" at bounding box center [624, 308] width 284 height 17
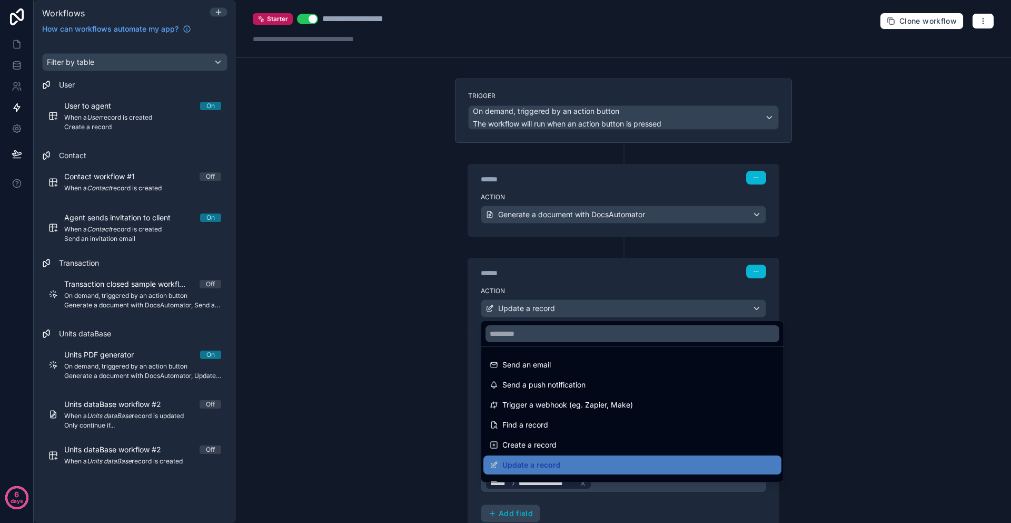
click at [619, 307] on div at bounding box center [505, 261] width 1011 height 523
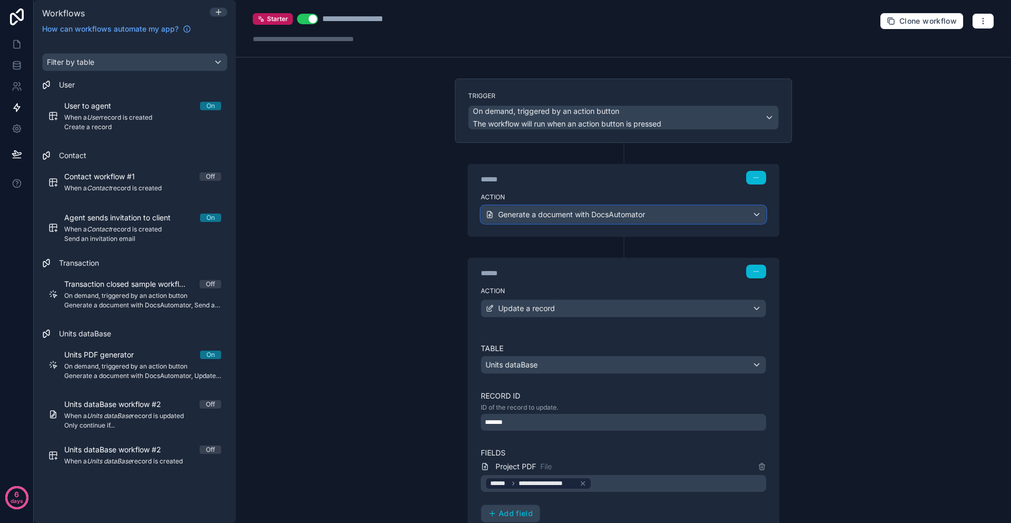
click at [553, 210] on span "Generate a document with DocsAutomator" at bounding box center [571, 214] width 147 height 11
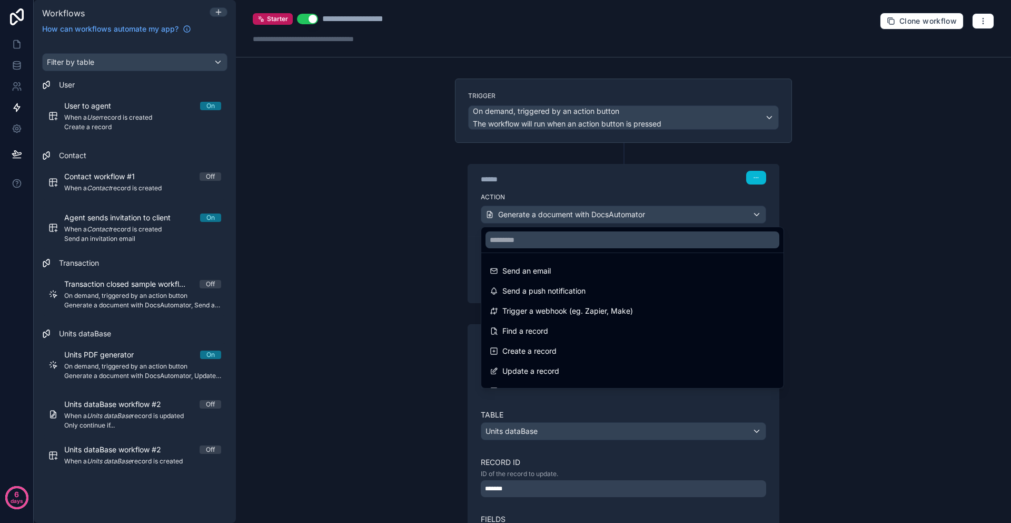
click at [566, 222] on div at bounding box center [505, 261] width 1011 height 523
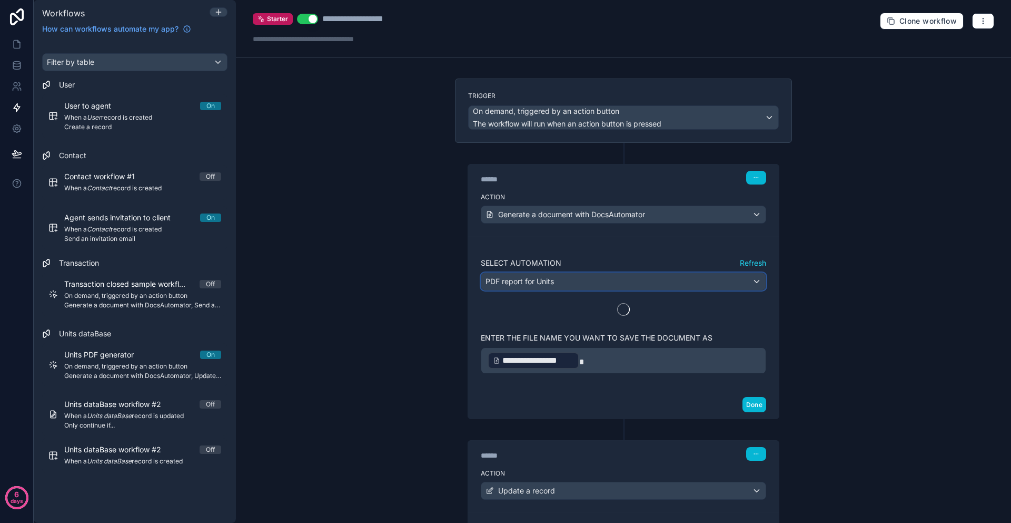
click at [593, 279] on div "PDF report for Units" at bounding box center [624, 281] width 284 height 17
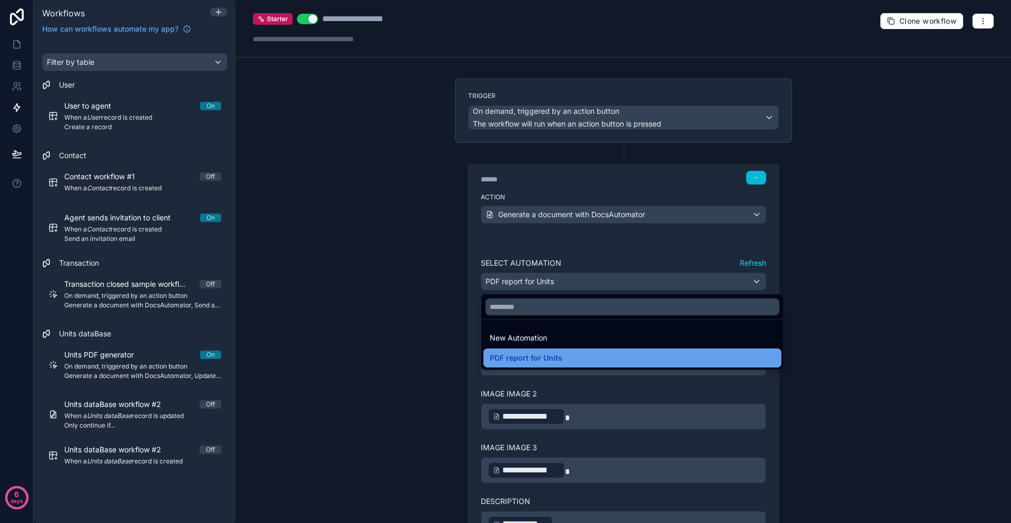
click at [574, 352] on div "PDF report for Units" at bounding box center [633, 357] width 286 height 13
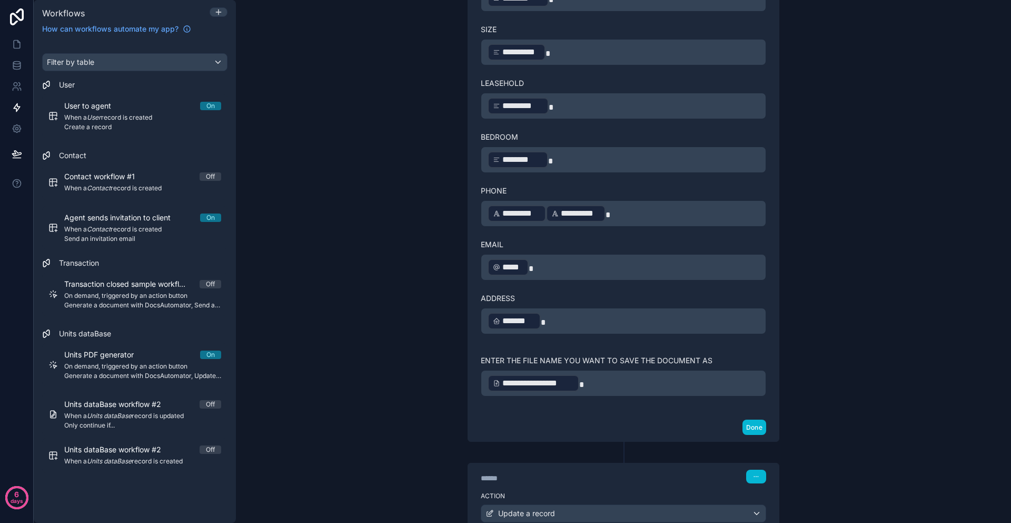
scroll to position [688, 0]
drag, startPoint x: 594, startPoint y: 207, endPoint x: 487, endPoint y: 199, distance: 107.3
click at [487, 199] on div "**********" at bounding box center [624, 212] width 286 height 26
click at [630, 217] on p "**********" at bounding box center [624, 211] width 272 height 19
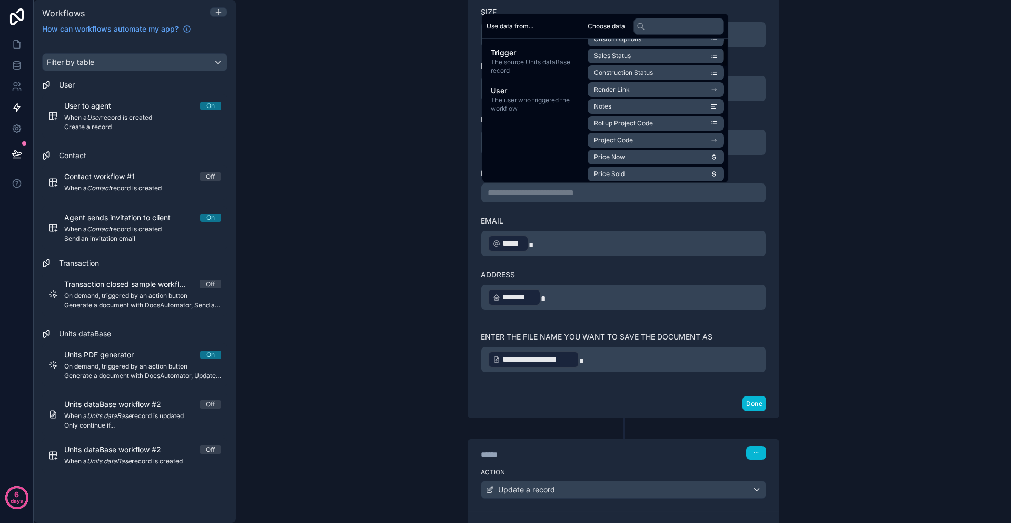
scroll to position [0, 0]
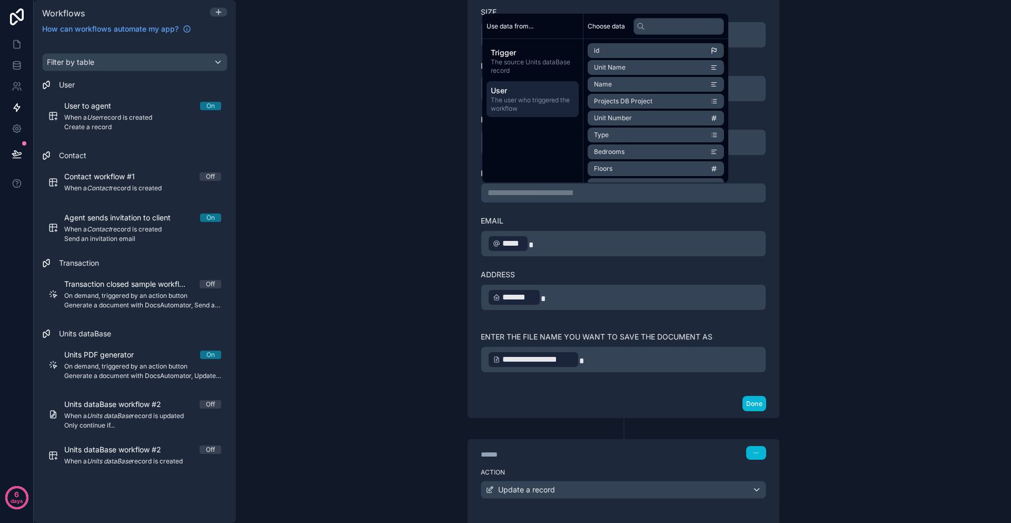
click at [565, 102] on span "The user who triggered the workflow" at bounding box center [533, 104] width 84 height 17
click at [860, 121] on div "**********" at bounding box center [623, 261] width 775 height 523
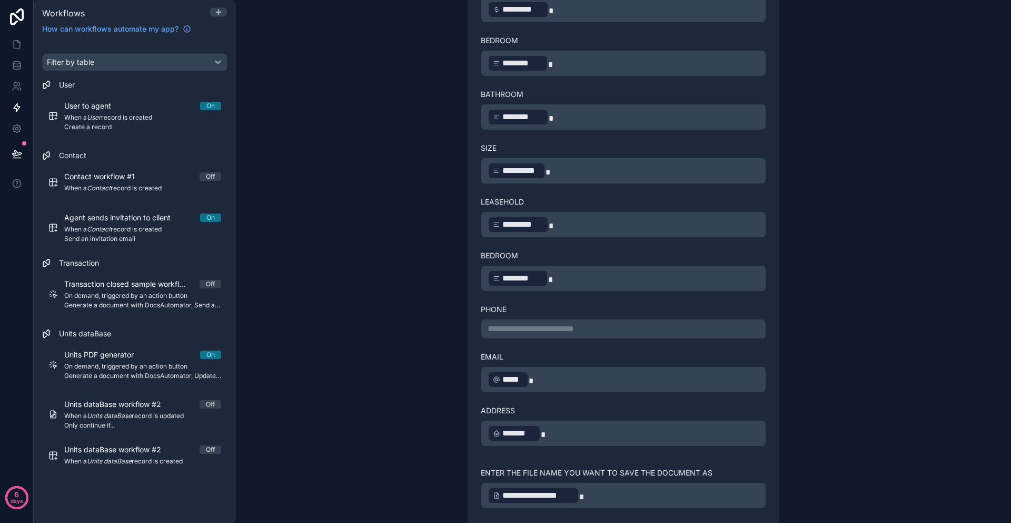
scroll to position [561, 0]
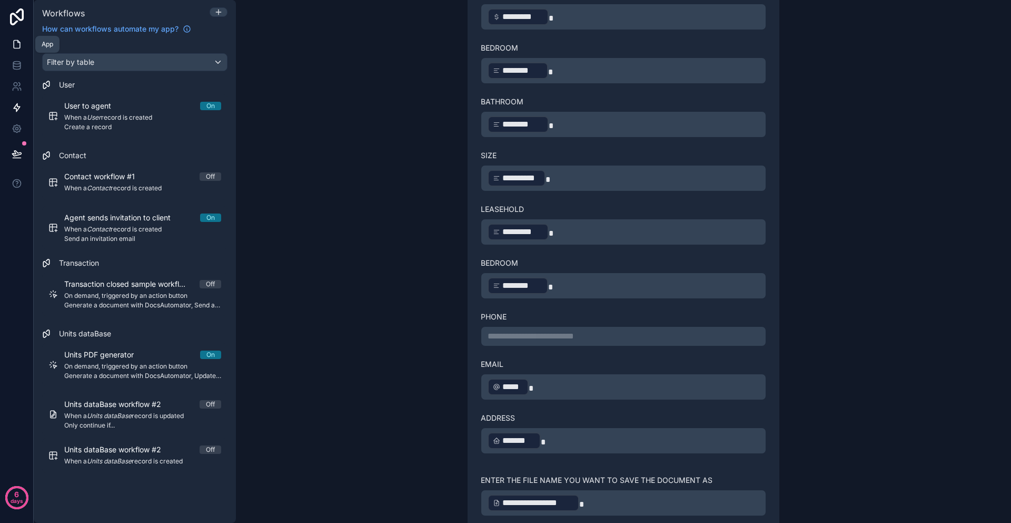
click at [24, 43] on link at bounding box center [16, 44] width 33 height 21
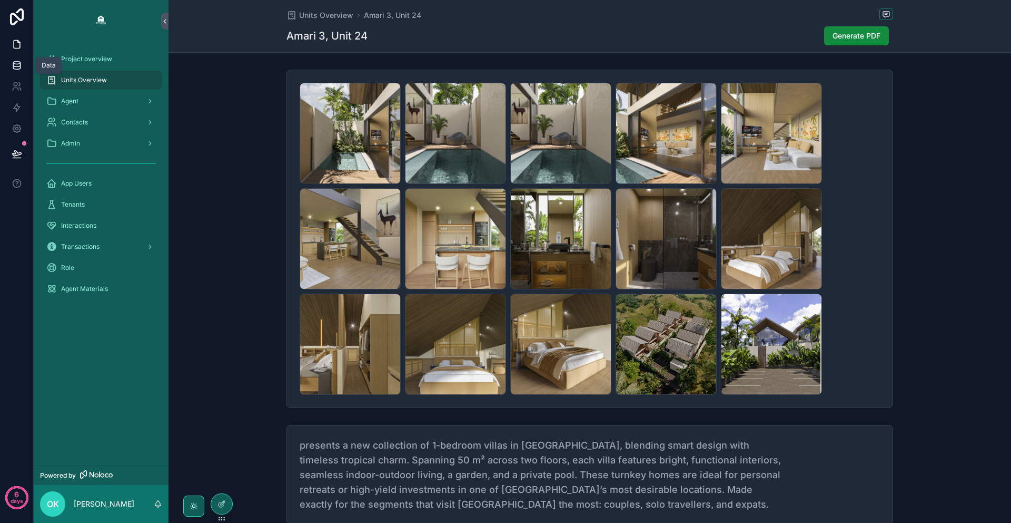
click at [15, 61] on icon at bounding box center [17, 65] width 11 height 11
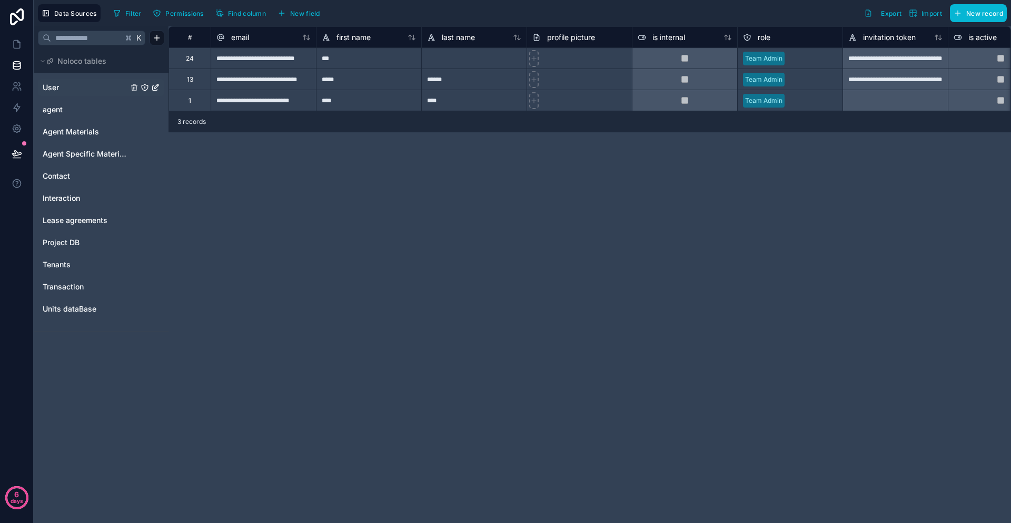
click at [78, 89] on link "User" at bounding box center [85, 87] width 85 height 11
click at [486, 151] on div "**********" at bounding box center [590, 274] width 843 height 496
click at [62, 172] on span "Contact" at bounding box center [56, 176] width 27 height 11
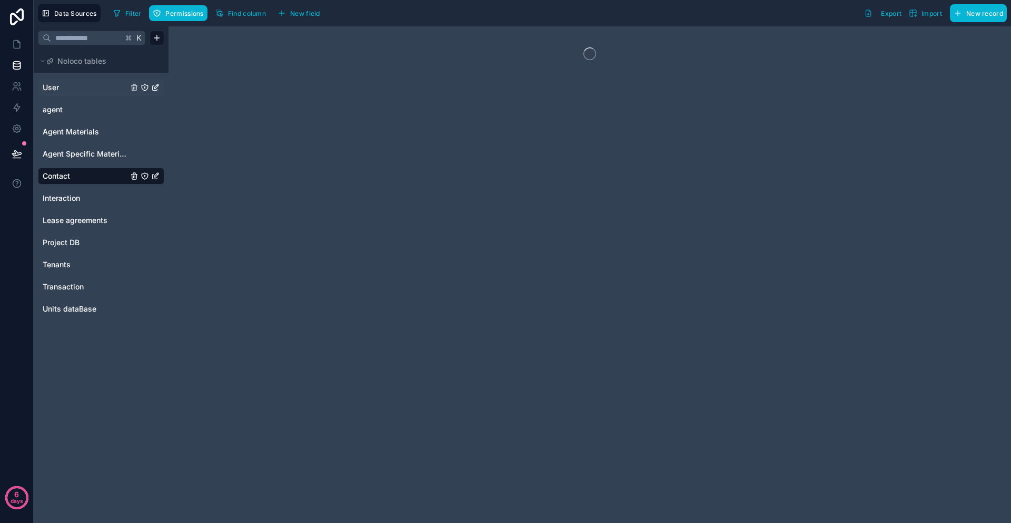
click at [48, 95] on div "User" at bounding box center [101, 87] width 126 height 17
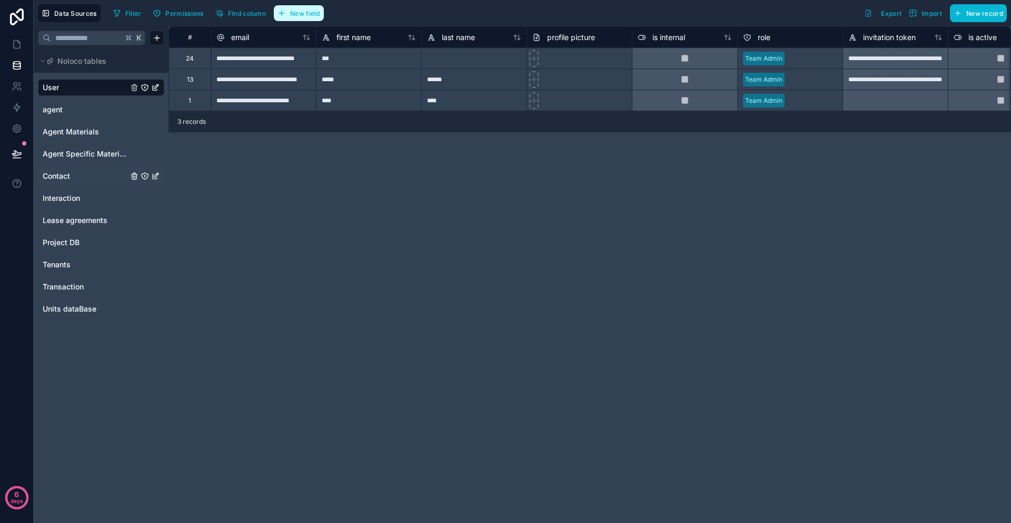
click at [281, 7] on button "New field" at bounding box center [299, 13] width 50 height 16
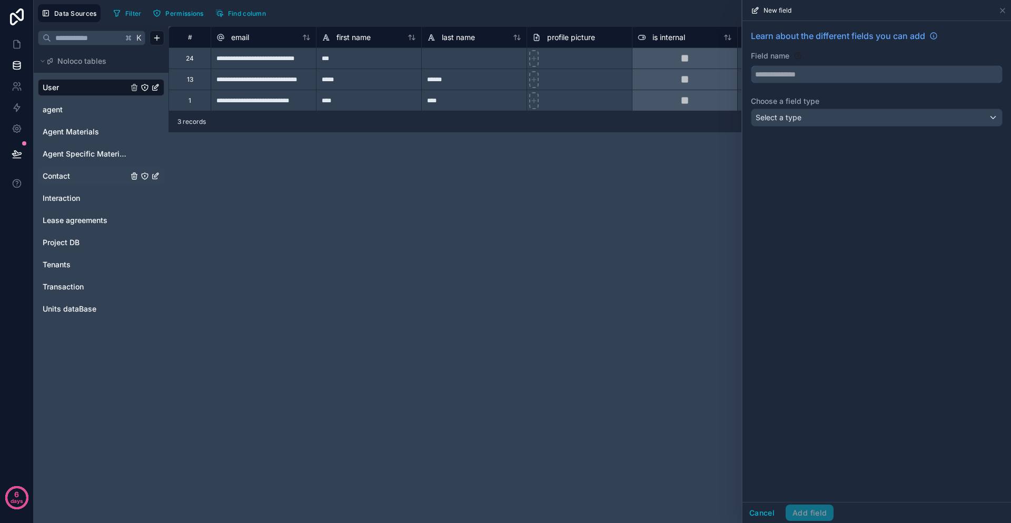
click at [788, 75] on input "text" at bounding box center [877, 74] width 251 height 17
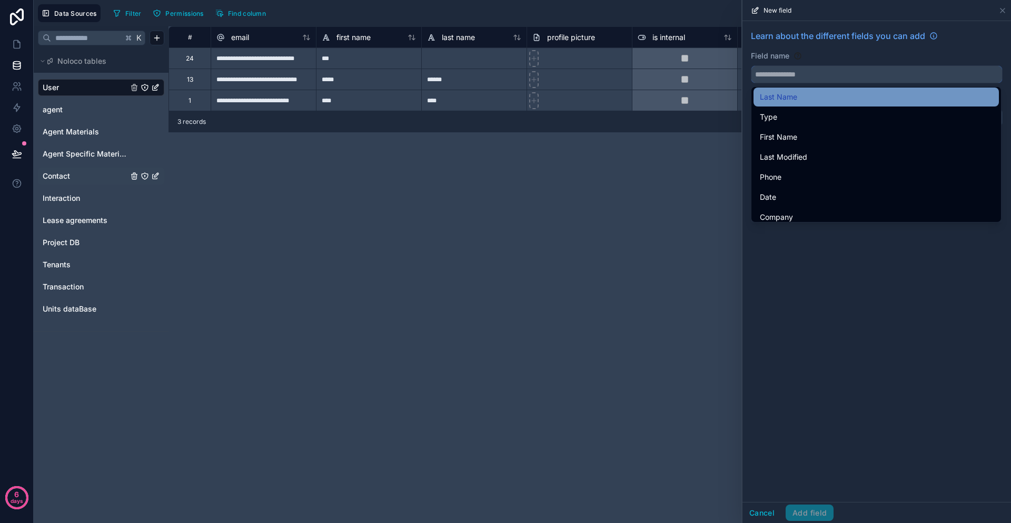
scroll to position [152, 0]
click at [784, 168] on div "Phone" at bounding box center [876, 167] width 233 height 13
type input "*****"
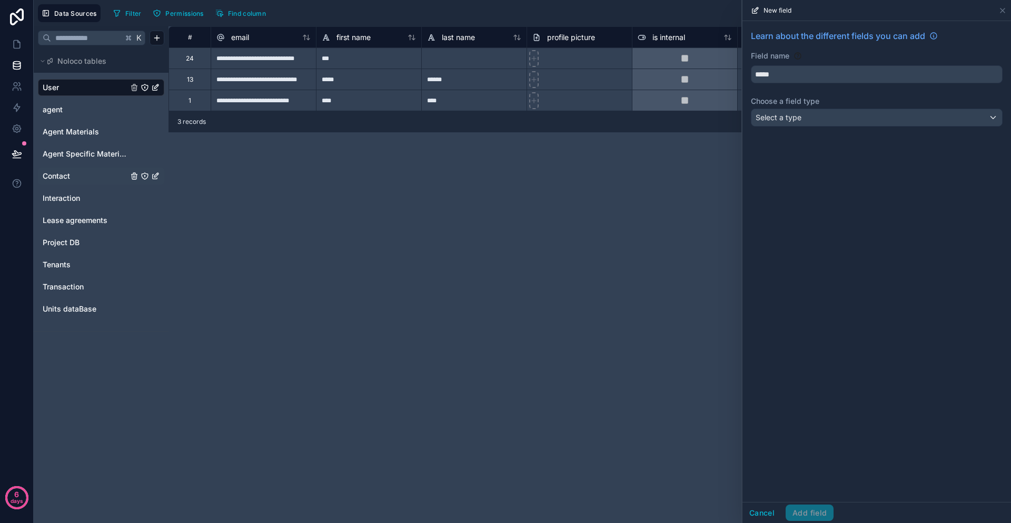
click at [775, 105] on label "Choose a field type" at bounding box center [877, 101] width 252 height 11
click at [785, 119] on span "Select a type" at bounding box center [779, 117] width 46 height 9
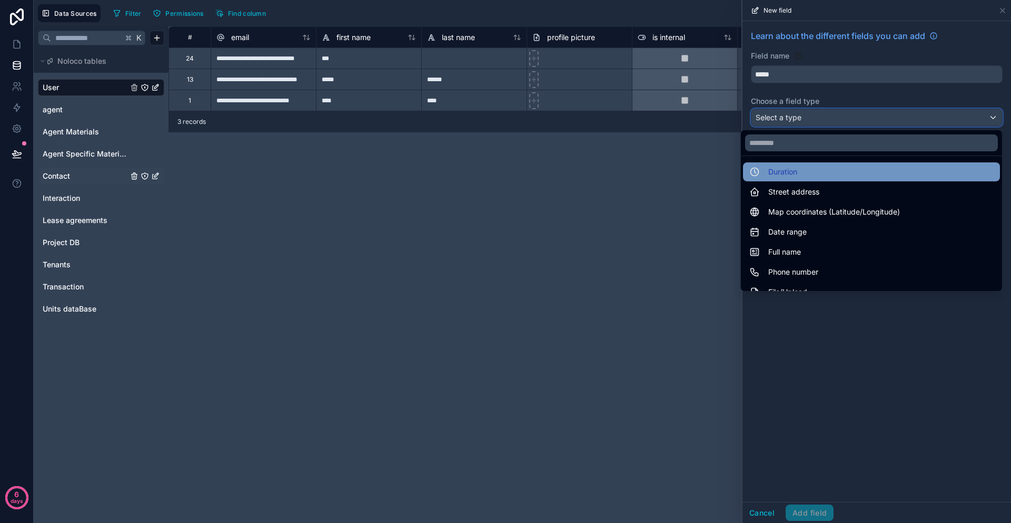
scroll to position [152, 0]
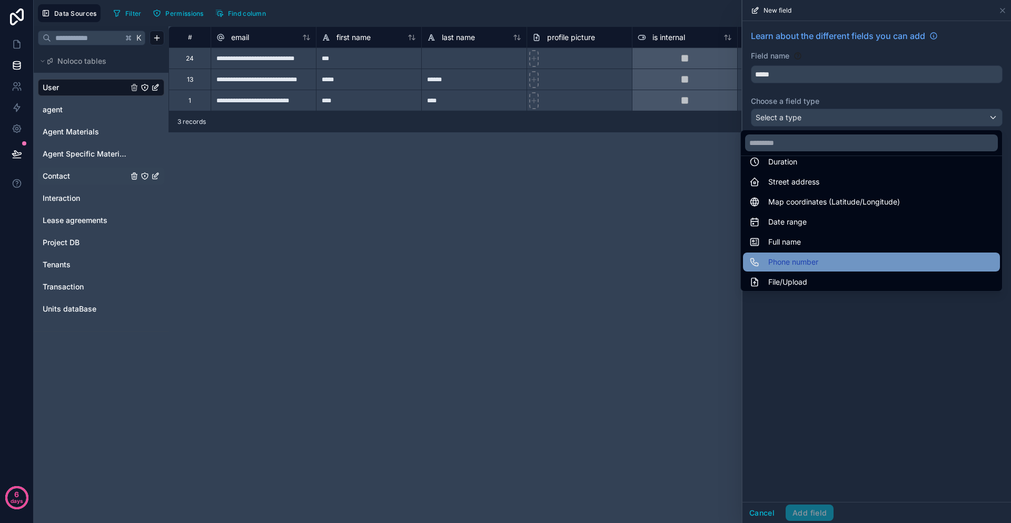
click at [796, 253] on div "Phone number" at bounding box center [871, 261] width 257 height 19
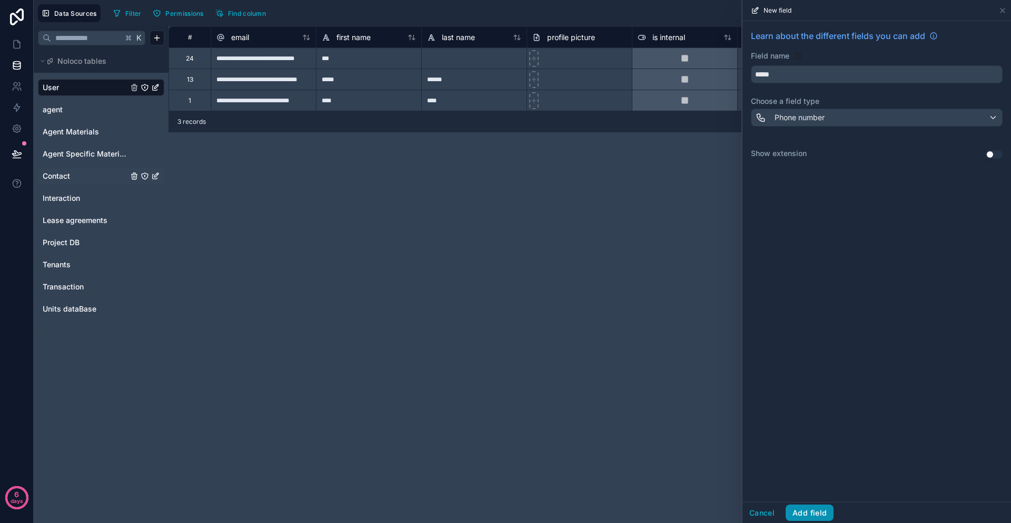
click at [812, 506] on button "Add field" at bounding box center [810, 512] width 48 height 17
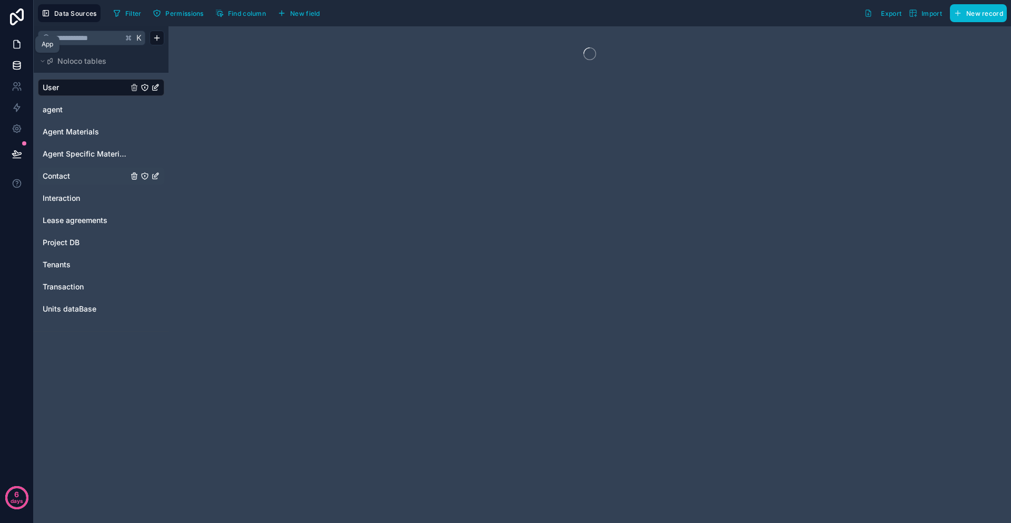
click at [15, 42] on icon at bounding box center [17, 44] width 11 height 11
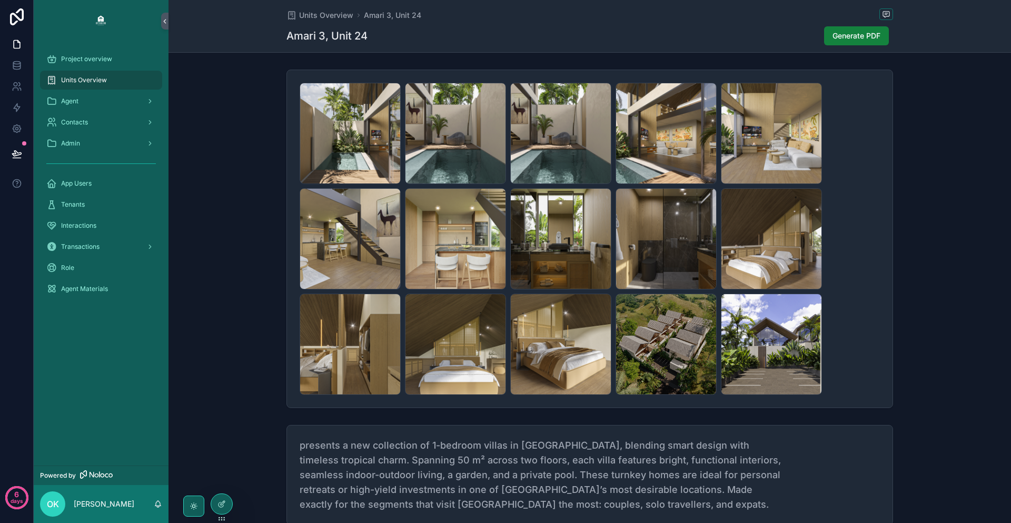
click at [866, 35] on span "Generate PDF" at bounding box center [857, 36] width 48 height 11
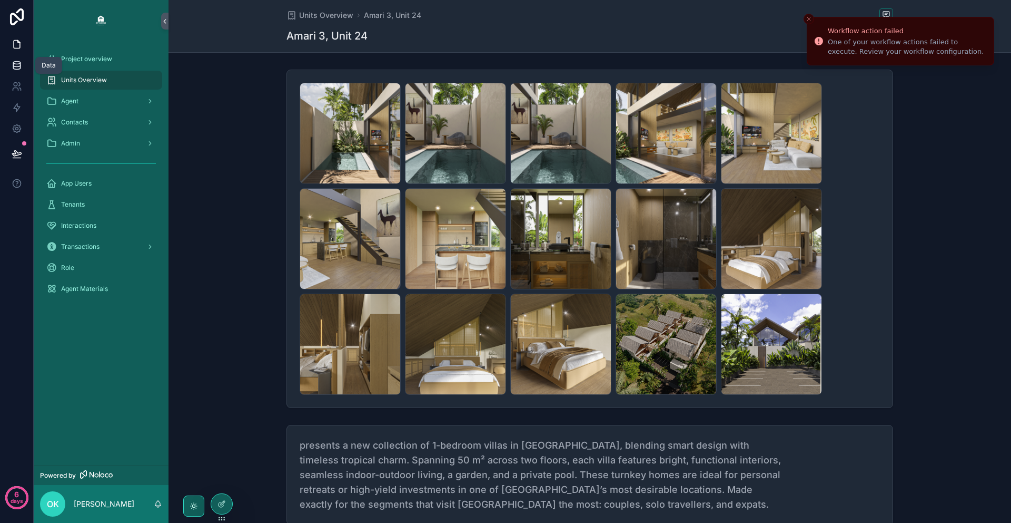
click at [17, 66] on icon at bounding box center [16, 65] width 7 height 4
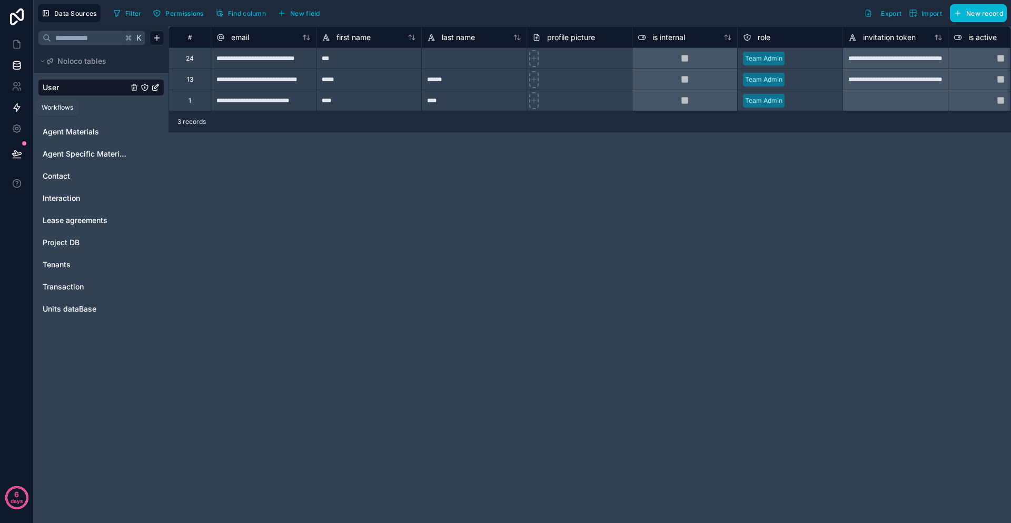
click at [13, 111] on icon at bounding box center [17, 107] width 11 height 11
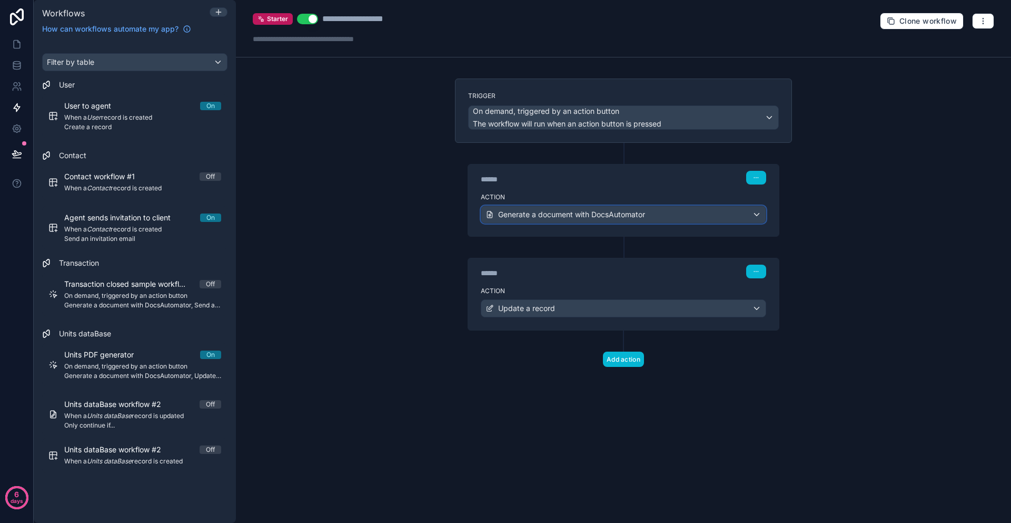
click at [588, 221] on div "Generate a document with DocsAutomator" at bounding box center [624, 214] width 284 height 17
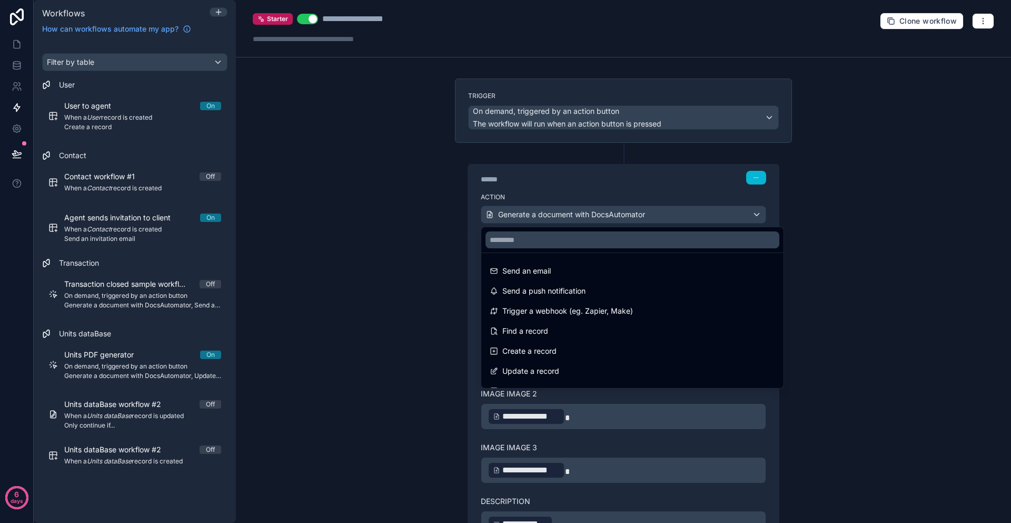
click at [872, 379] on div at bounding box center [505, 261] width 1011 height 523
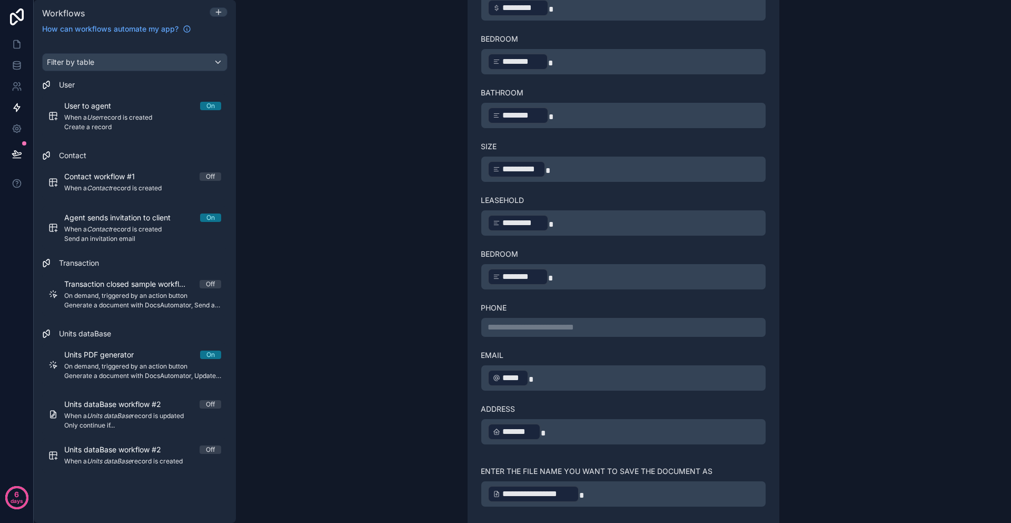
scroll to position [583, 0]
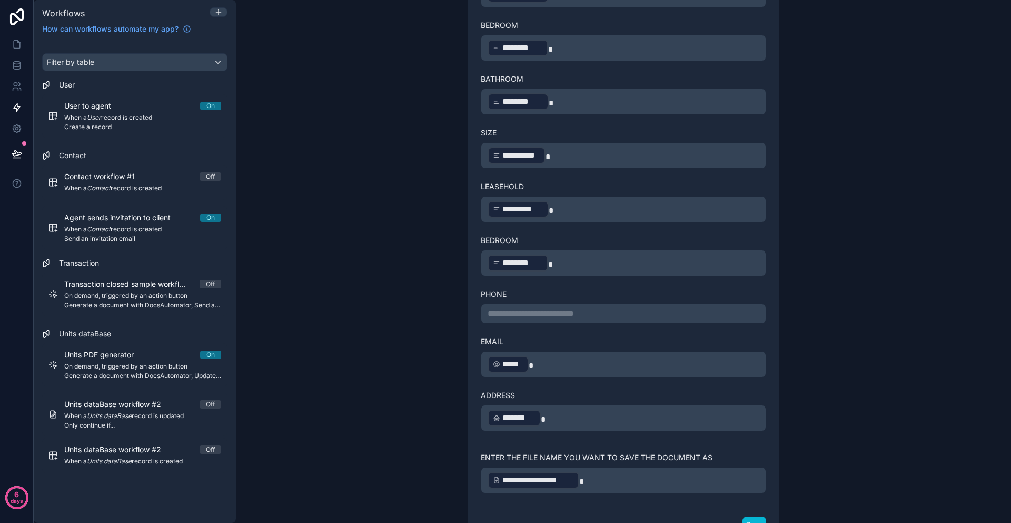
click at [562, 308] on p "**********" at bounding box center [624, 313] width 272 height 13
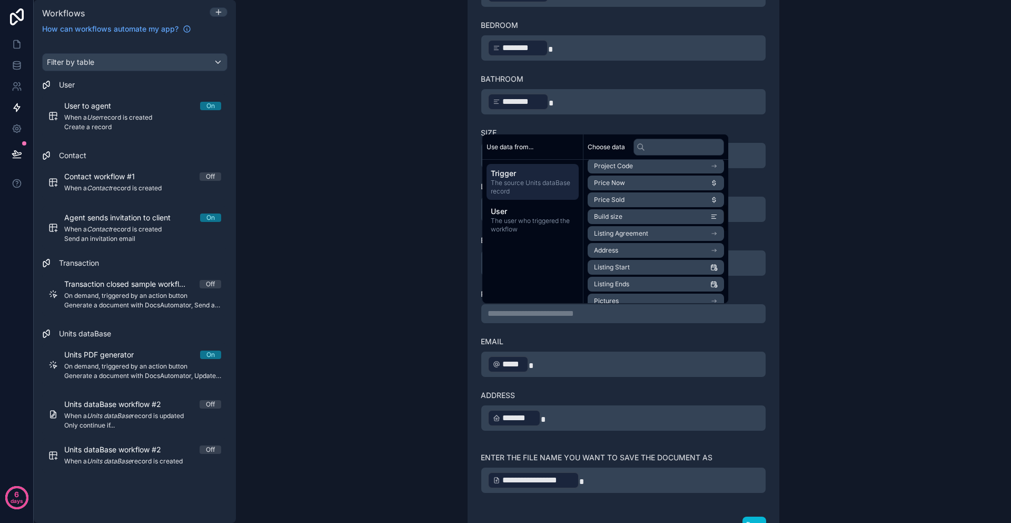
scroll to position [266, 0]
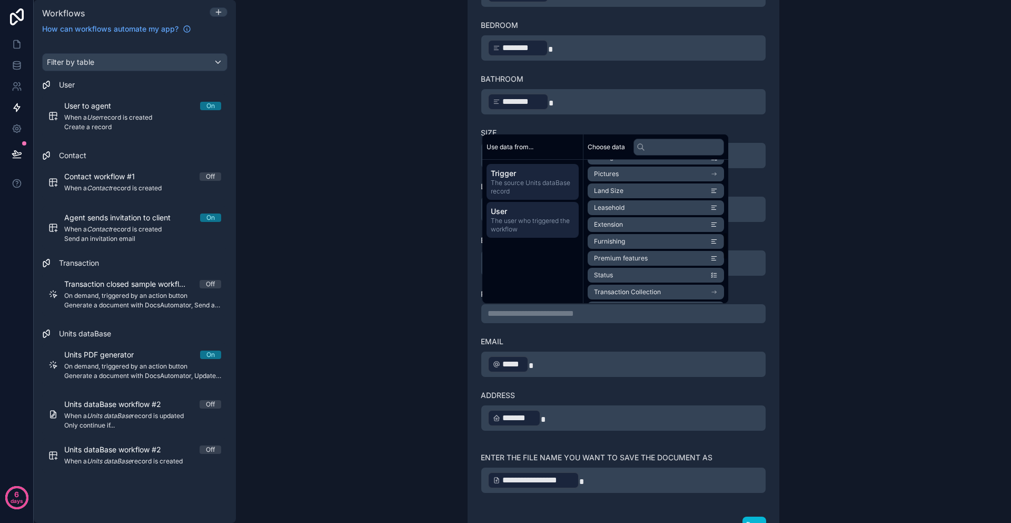
click at [527, 228] on span "The user who triggered the workflow" at bounding box center [533, 225] width 84 height 17
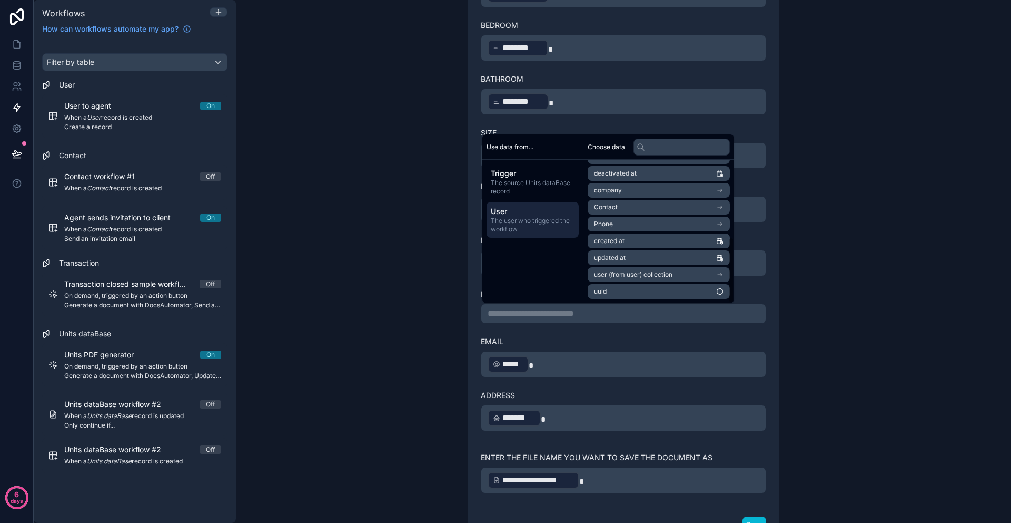
scroll to position [166, 0]
click at [639, 228] on li "Phone" at bounding box center [656, 224] width 136 height 15
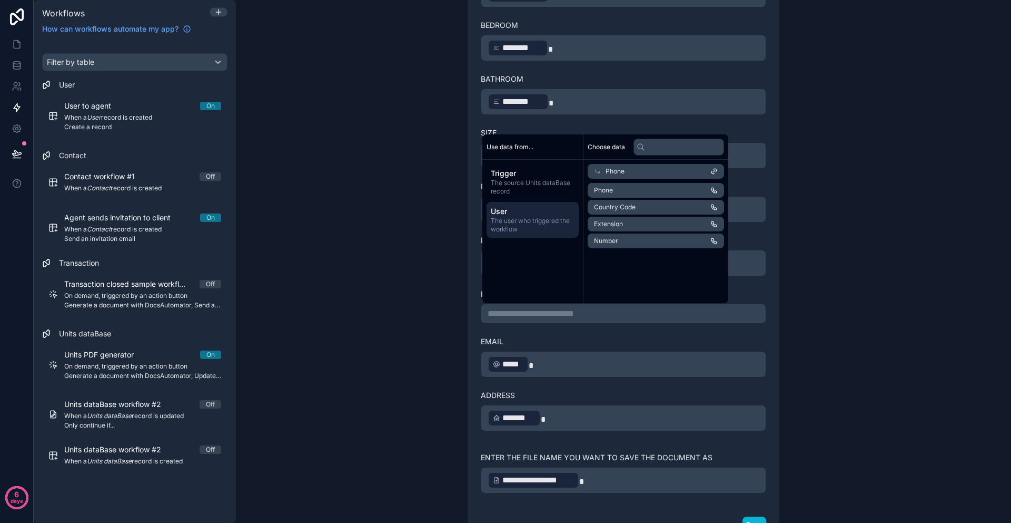
click at [613, 187] on span "Phone" at bounding box center [603, 190] width 19 height 8
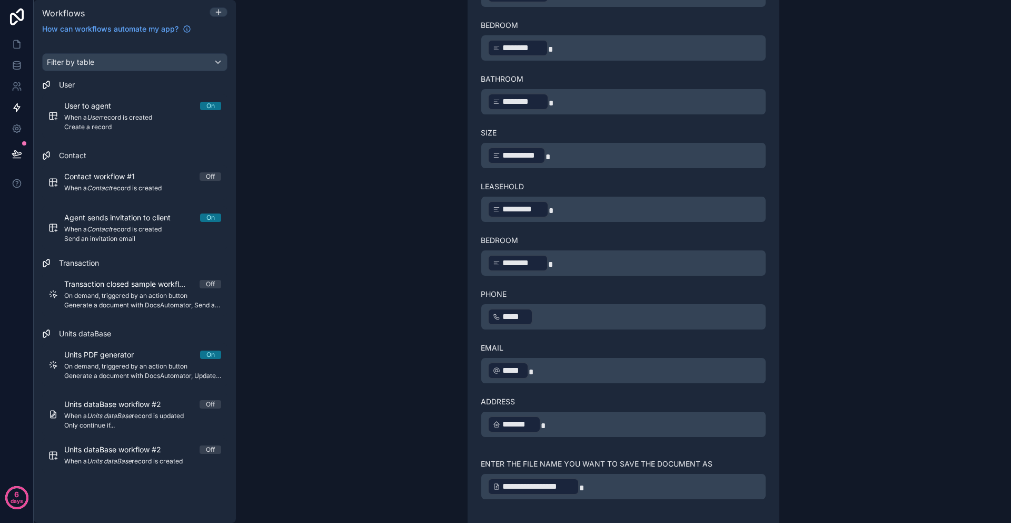
click at [772, 294] on div "**********" at bounding box center [623, 84] width 311 height 863
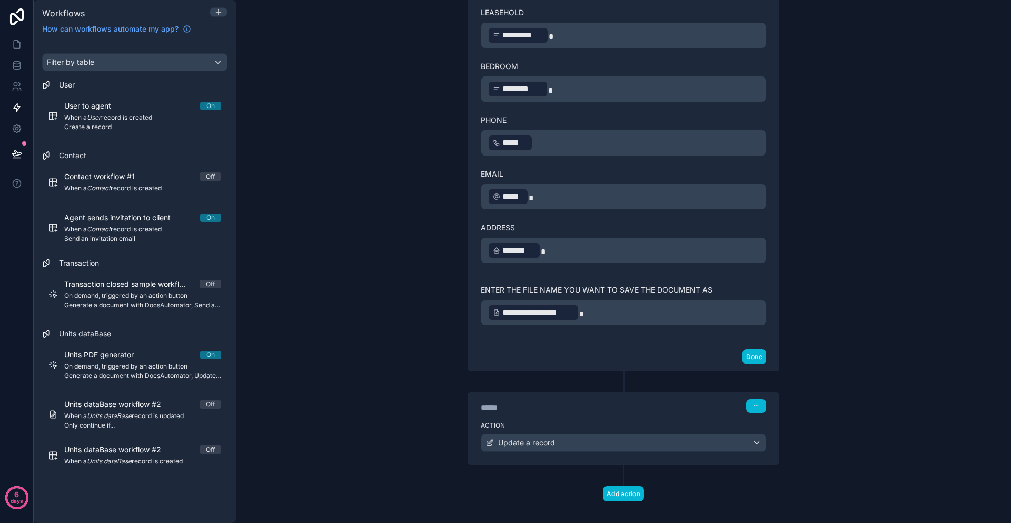
scroll to position [769, 0]
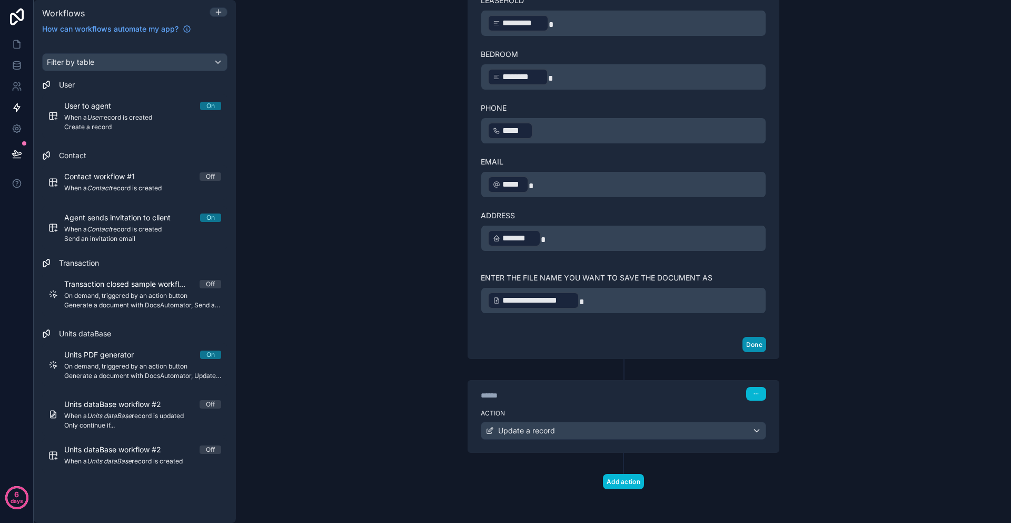
click at [758, 340] on button "Done" at bounding box center [755, 344] width 24 height 15
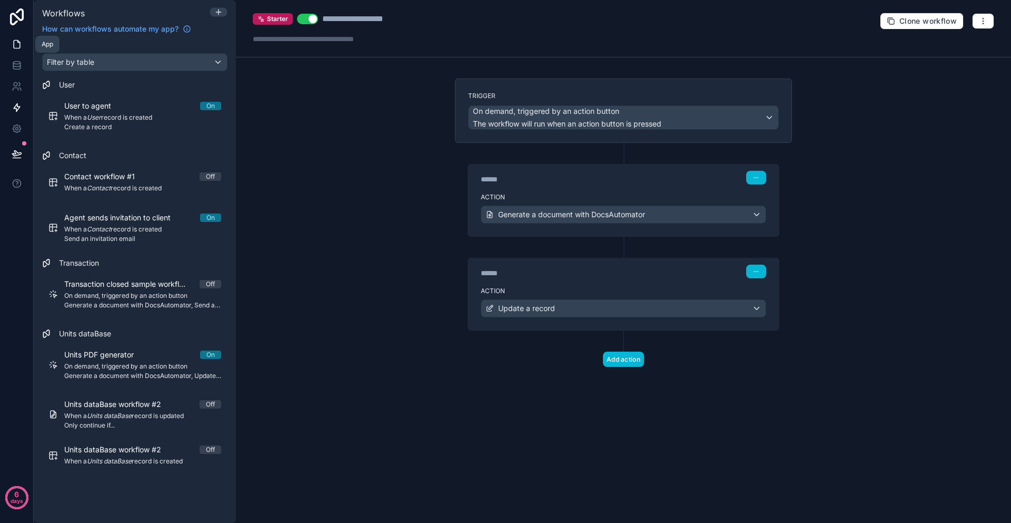
drag, startPoint x: 13, startPoint y: 46, endPoint x: 14, endPoint y: 53, distance: 7.5
click at [14, 46] on icon at bounding box center [17, 45] width 6 height 8
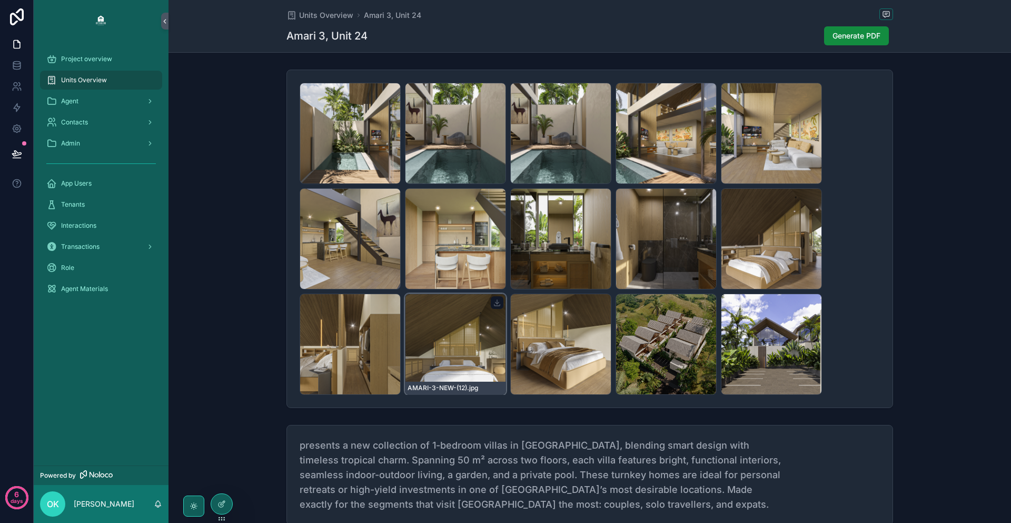
scroll to position [192, 0]
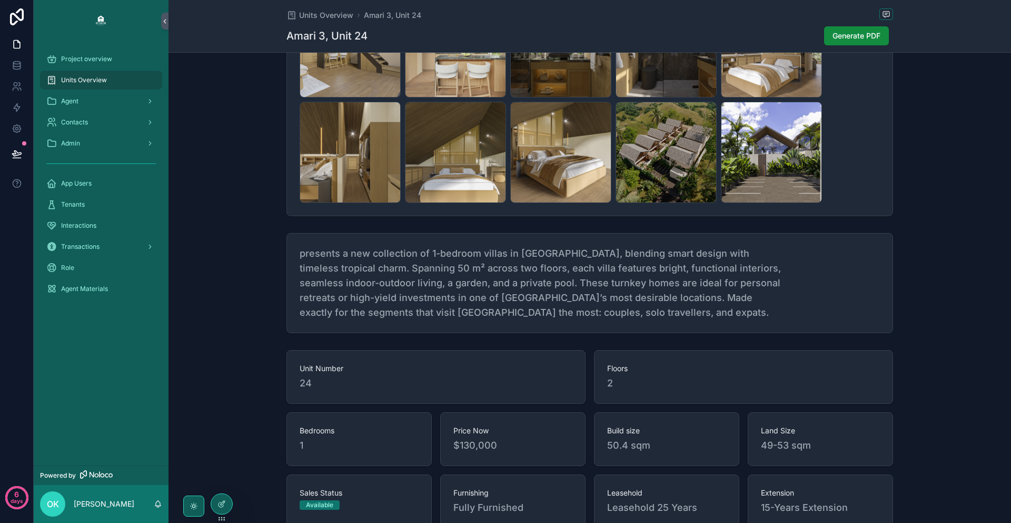
click at [813, 21] on div "Units Overview Amari 3, Unit 24" at bounding box center [590, 14] width 607 height 13
click at [833, 28] on button "Generate PDF" at bounding box center [856, 35] width 65 height 19
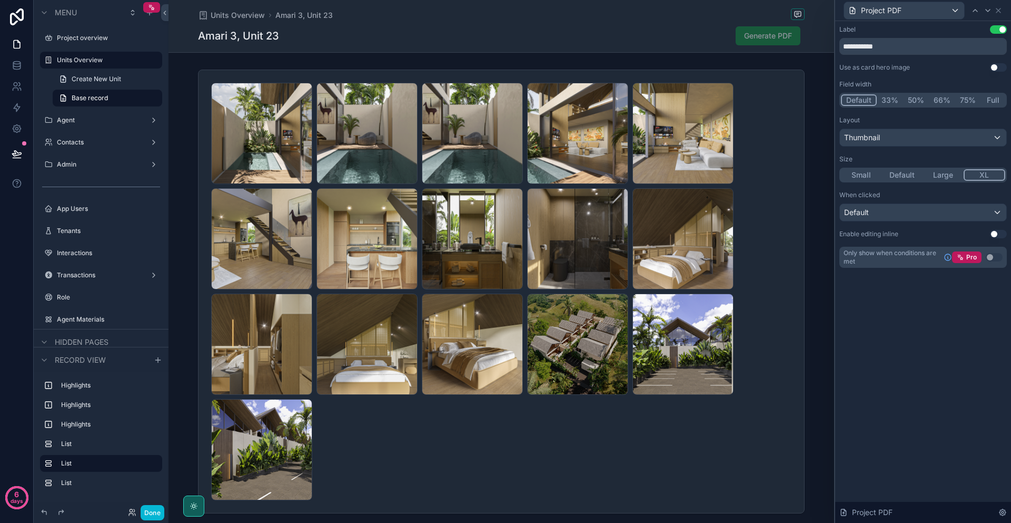
scroll to position [1153, 0]
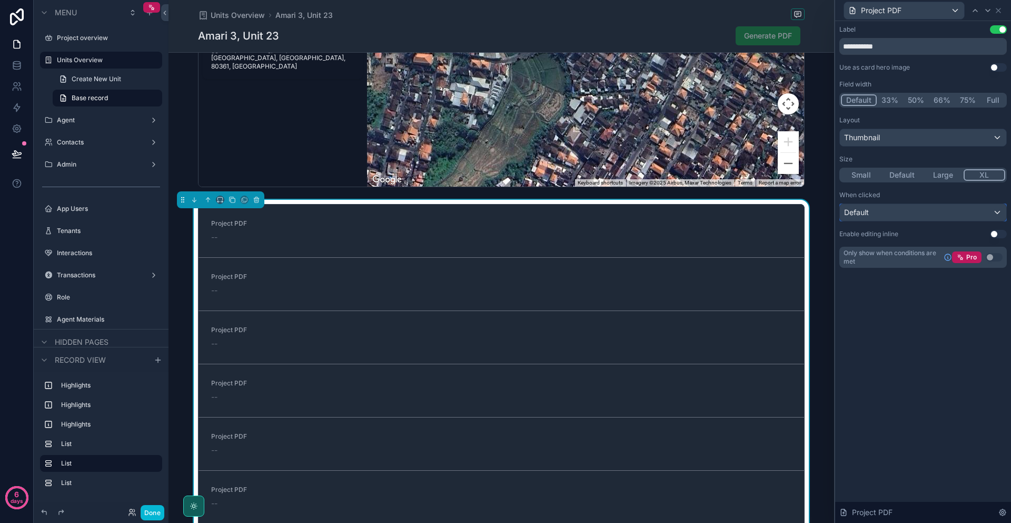
click at [857, 212] on span "Default" at bounding box center [856, 212] width 25 height 11
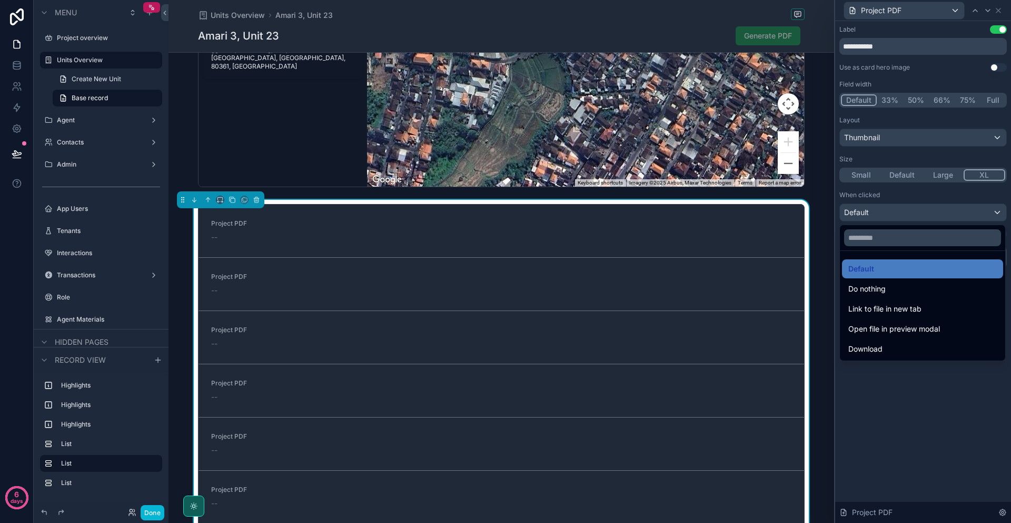
click at [828, 288] on div "Project PDF -- Project PDF -- Project PDF -- Project PDF -- Project PDF -- Proj…" at bounding box center [502, 402] width 666 height 405
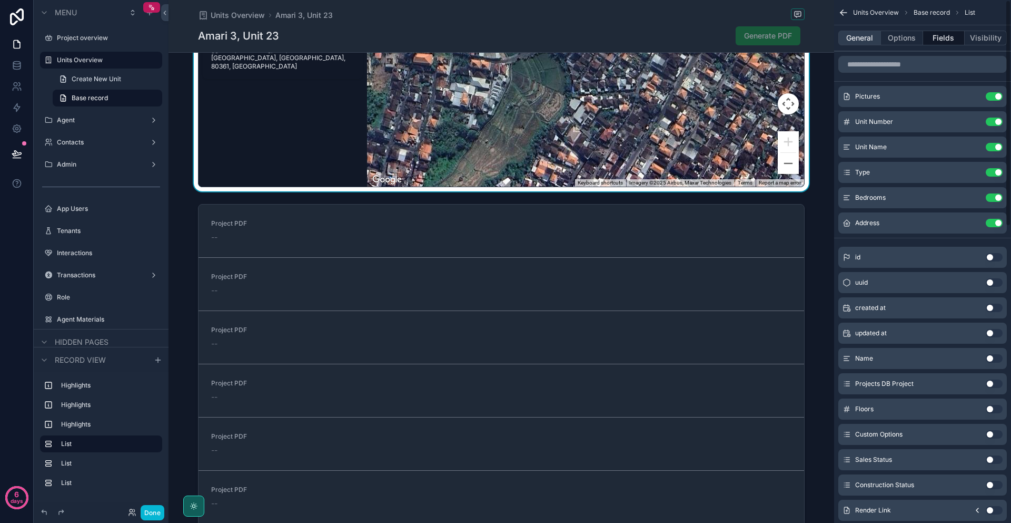
click at [862, 40] on button "General" at bounding box center [860, 38] width 43 height 15
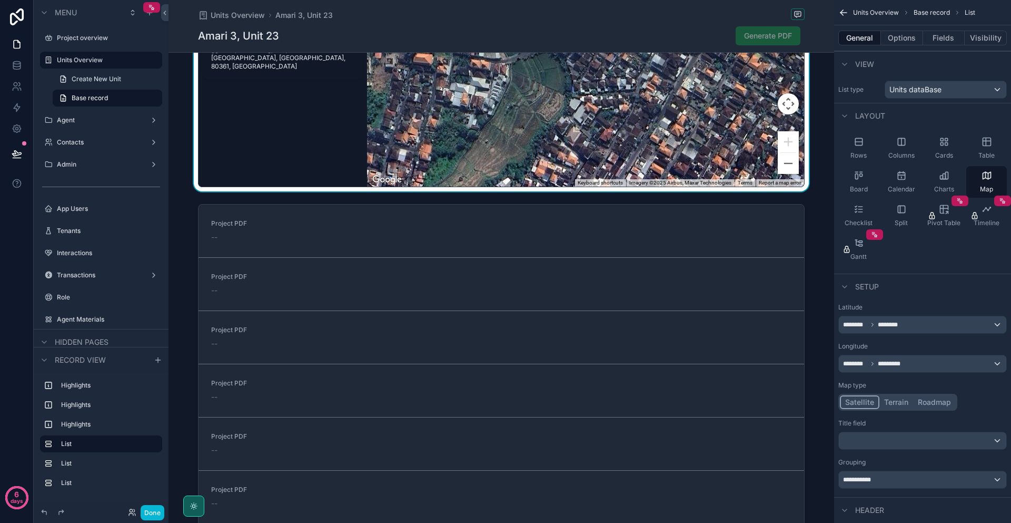
scroll to position [192, 0]
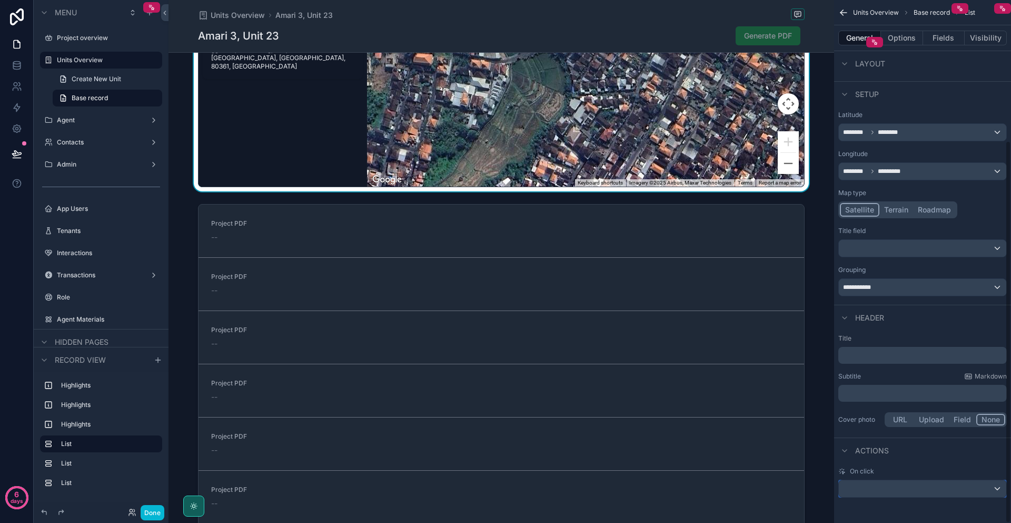
click at [891, 490] on div "scrollable content" at bounding box center [923, 488] width 168 height 17
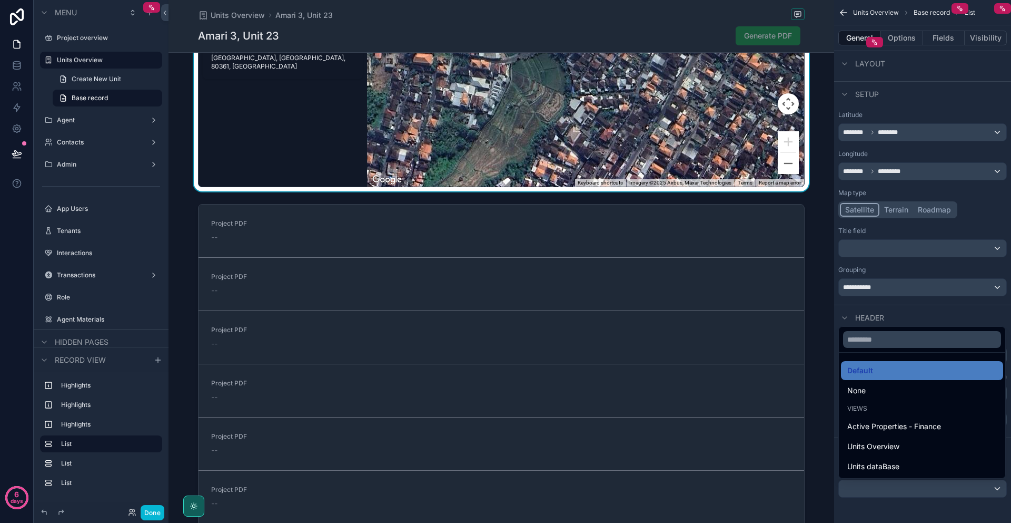
click at [834, 362] on div "scrollable content" at bounding box center [505, 261] width 1011 height 523
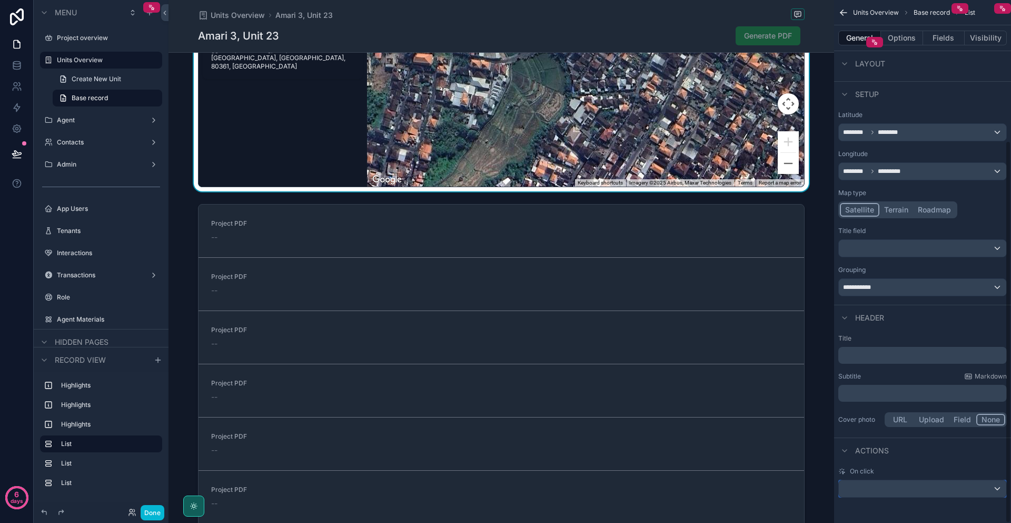
click at [884, 484] on div "scrollable content" at bounding box center [923, 488] width 168 height 17
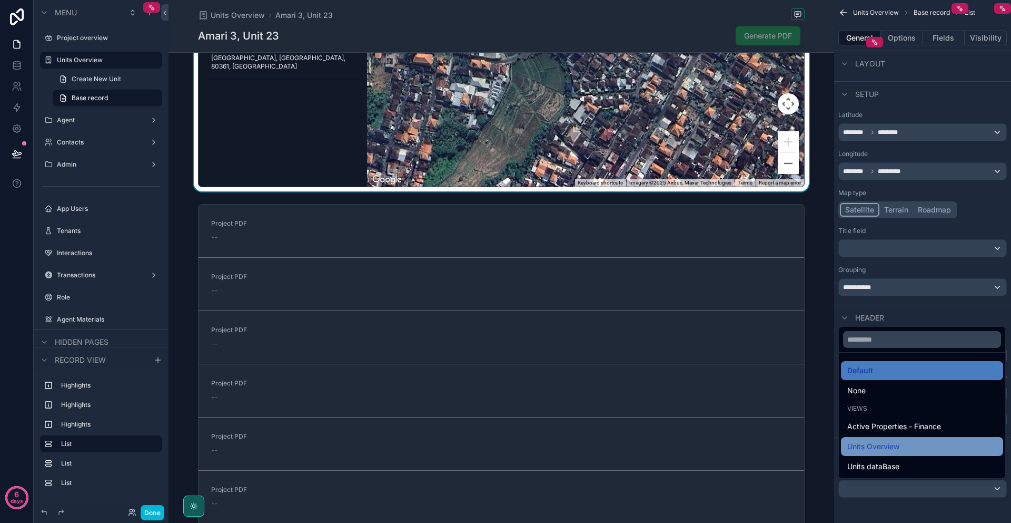
click at [876, 447] on span "Units Overview" at bounding box center [874, 446] width 52 height 13
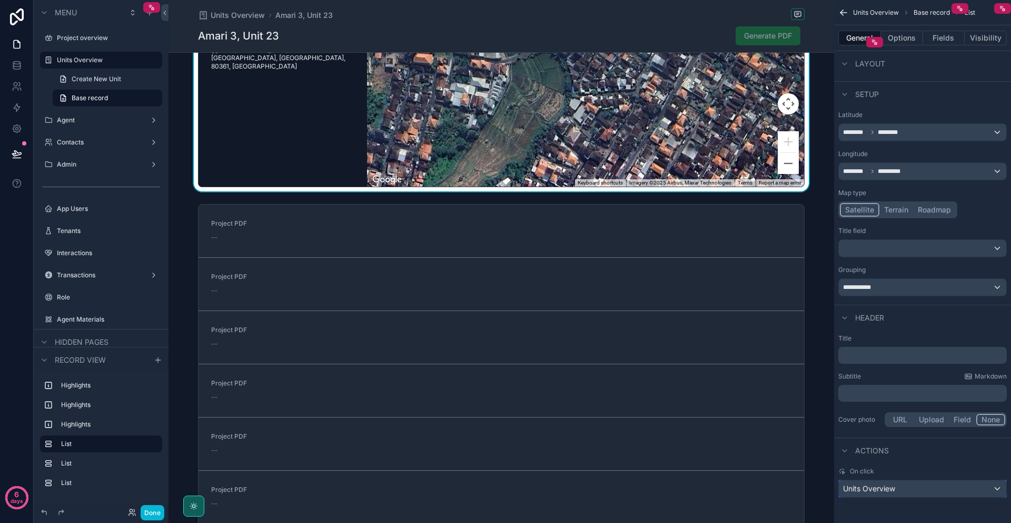
click at [887, 485] on span "Units Overview" at bounding box center [869, 488] width 52 height 11
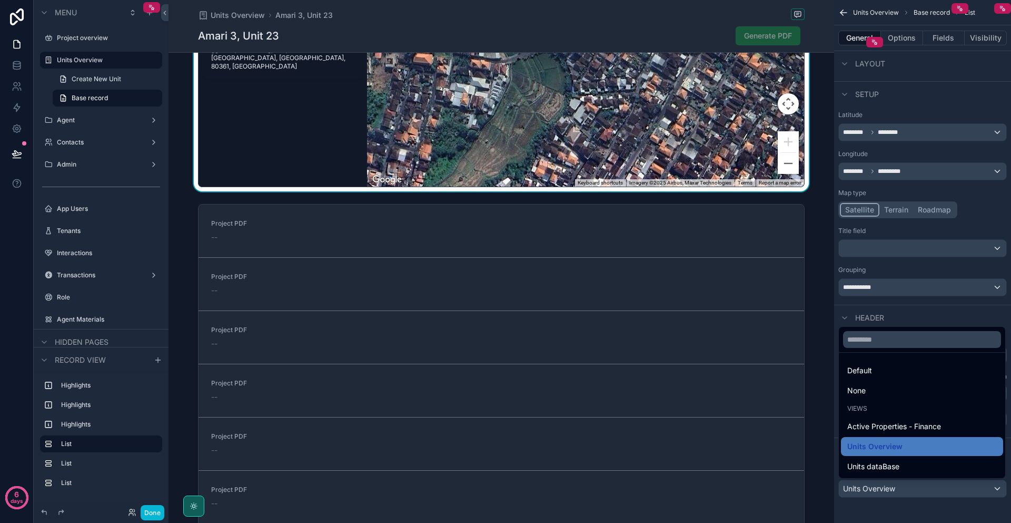
click at [866, 374] on span "Default" at bounding box center [860, 370] width 25 height 13
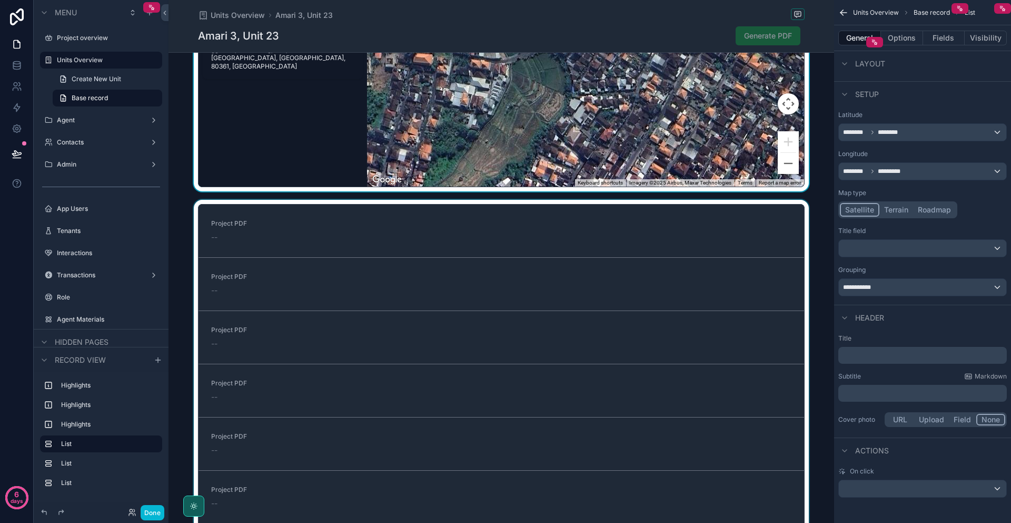
click at [832, 319] on div "scrollable content" at bounding box center [502, 402] width 666 height 405
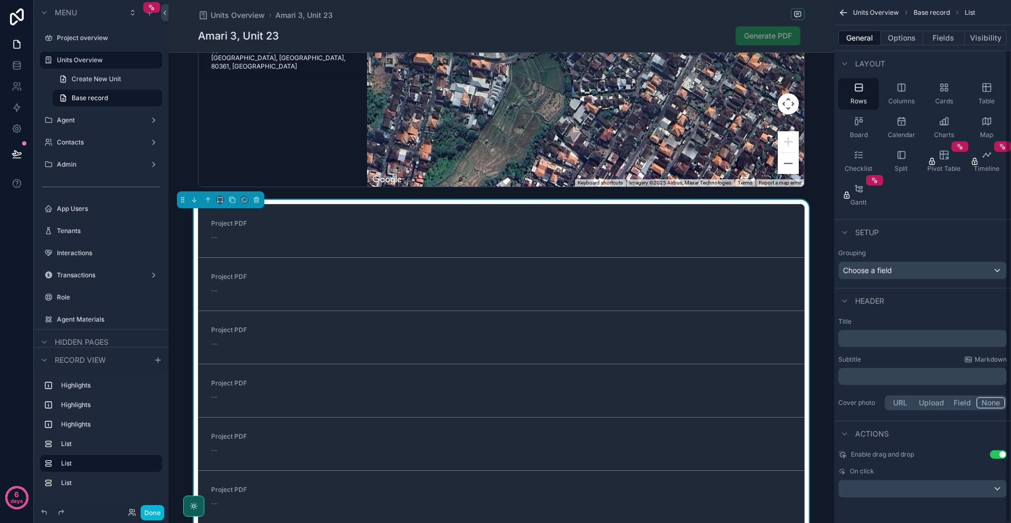
click at [828, 200] on div "Project PDF -- Project PDF -- Project PDF -- Project PDF -- Project PDF -- Proj…" at bounding box center [502, 402] width 666 height 405
click at [829, 178] on div "AMARI-3-NEW-(1) .jpg AMARI-3-NEW-(2) .jpg AMARI-3-NEW-(3) .jpg AMARI-3-NEW-(4) …" at bounding box center [502, 291] width 666 height 2758
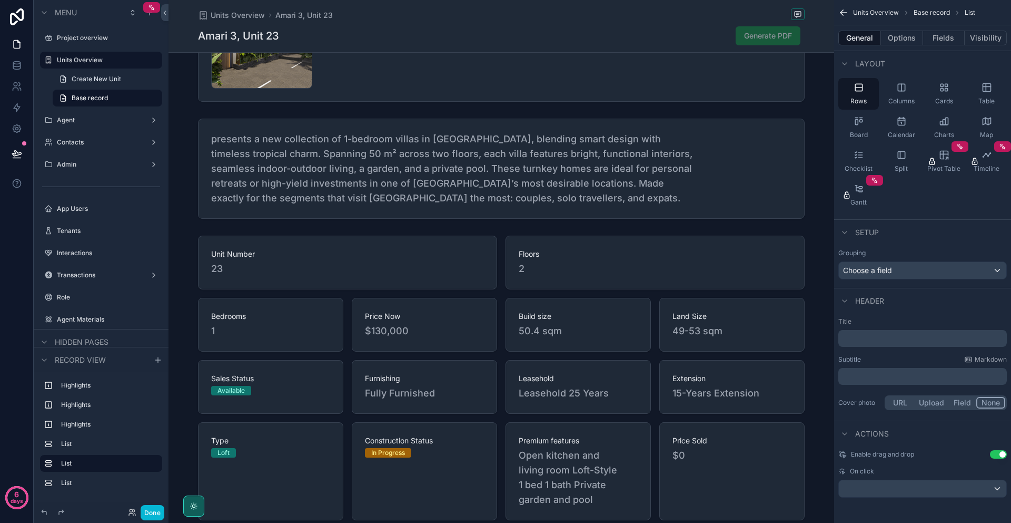
scroll to position [280, 0]
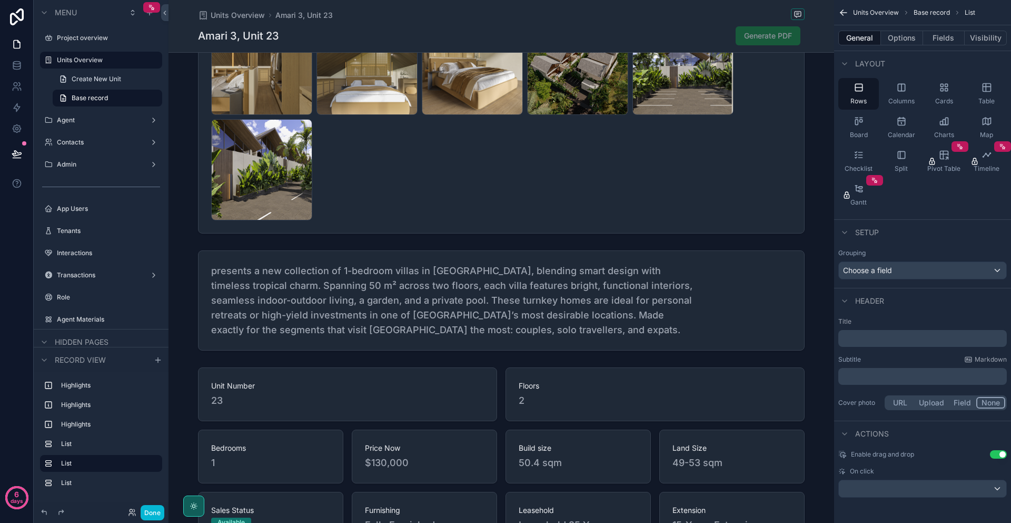
click at [782, 35] on span "Generate PDF" at bounding box center [768, 35] width 65 height 19
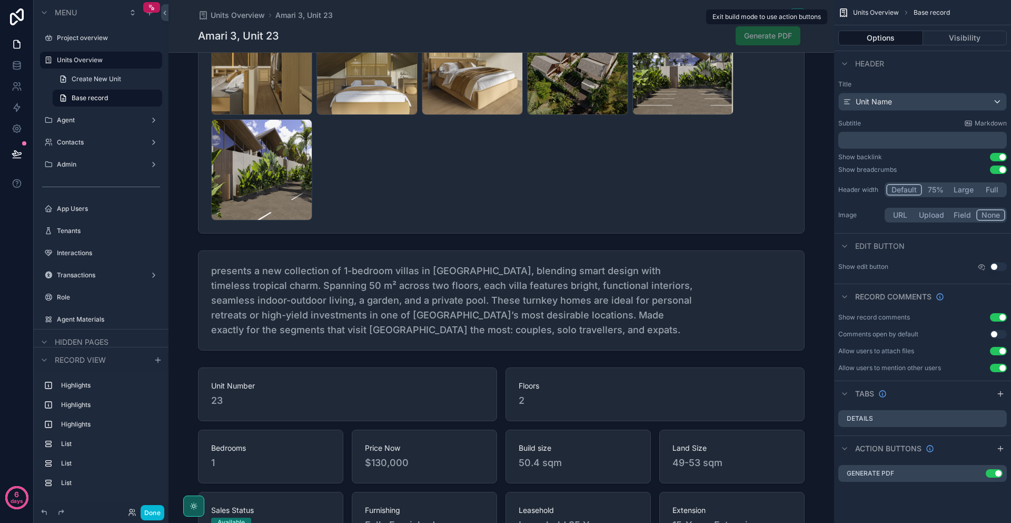
scroll to position [0, 0]
click at [980, 476] on icon "scrollable content" at bounding box center [978, 473] width 8 height 8
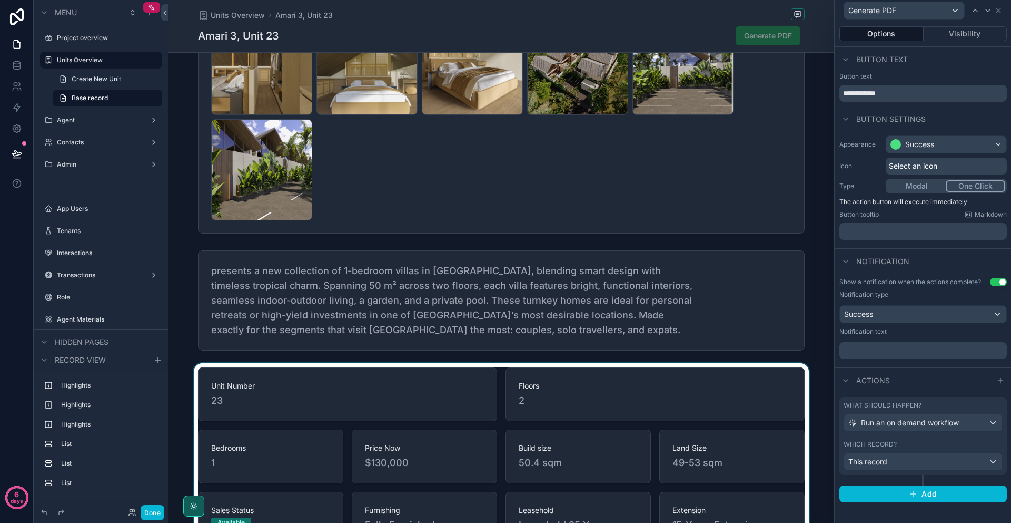
click at [813, 363] on div "scrollable content" at bounding box center [502, 509] width 666 height 293
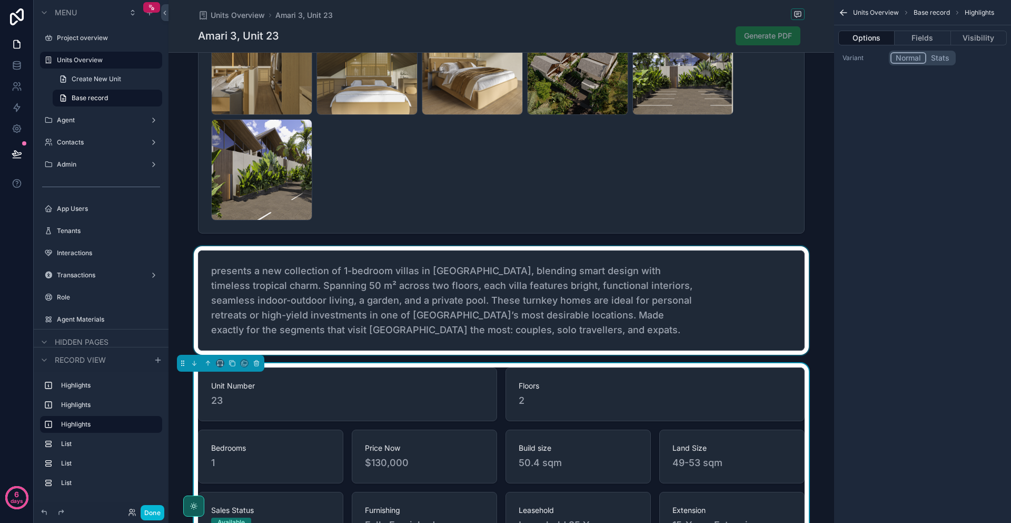
click at [834, 319] on div "Project overview Units Overview Agent Contacts Admin App Users Tenants Interact…" at bounding box center [590, 261] width 843 height 523
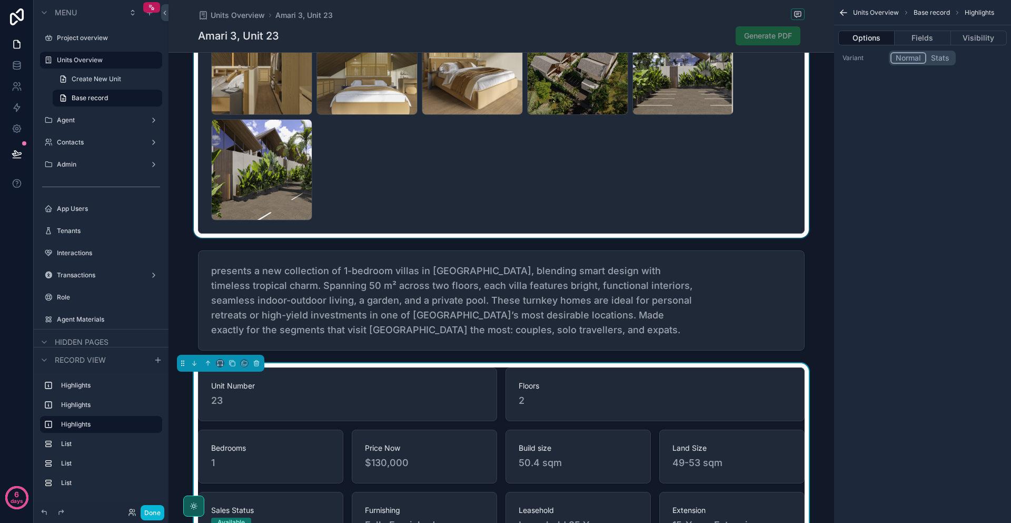
click at [820, 69] on div "scrollable content" at bounding box center [502, 12] width 666 height 452
click at [811, 43] on div "Units Overview Amari 3, Unit 23 Amari 3, Unit 23 Generate PDF" at bounding box center [502, 26] width 666 height 53
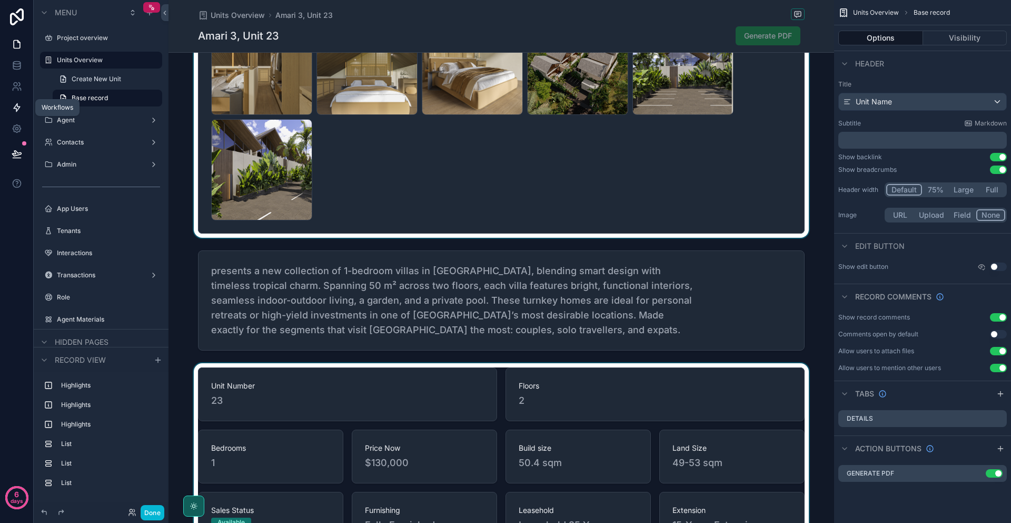
click at [18, 108] on icon at bounding box center [17, 108] width 6 height 8
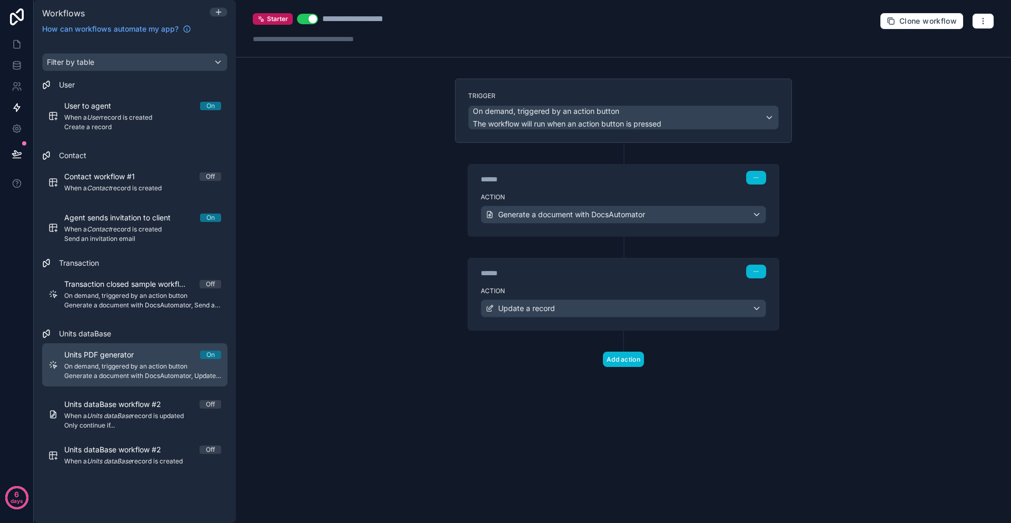
click at [100, 362] on span "On demand, triggered by an action button" at bounding box center [142, 366] width 157 height 8
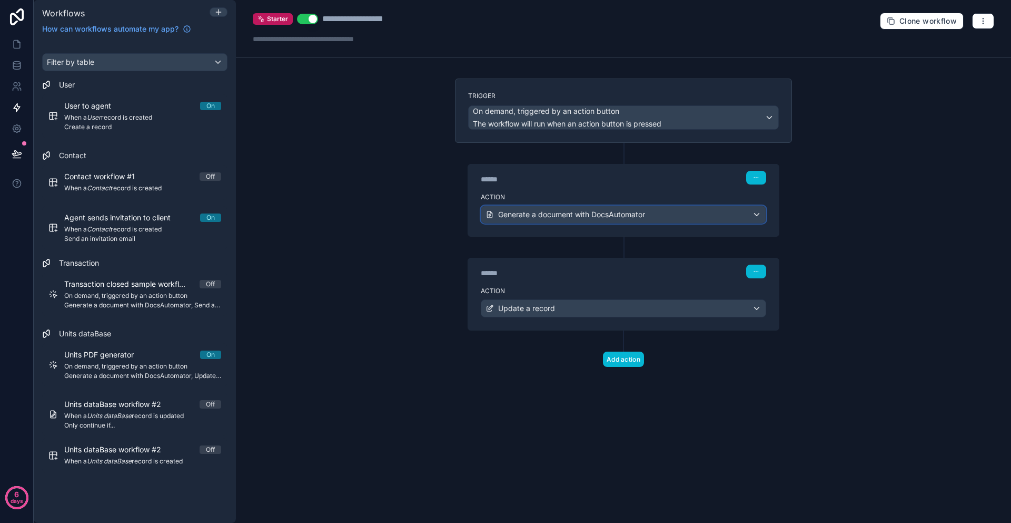
click at [562, 209] on span "Generate a document with DocsAutomator" at bounding box center [571, 214] width 147 height 11
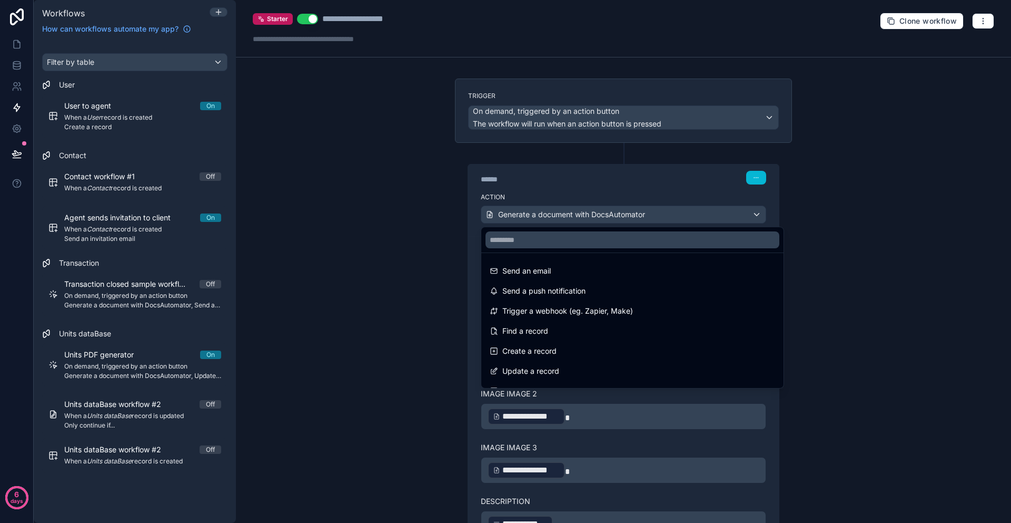
click at [908, 401] on div at bounding box center [505, 261] width 1011 height 523
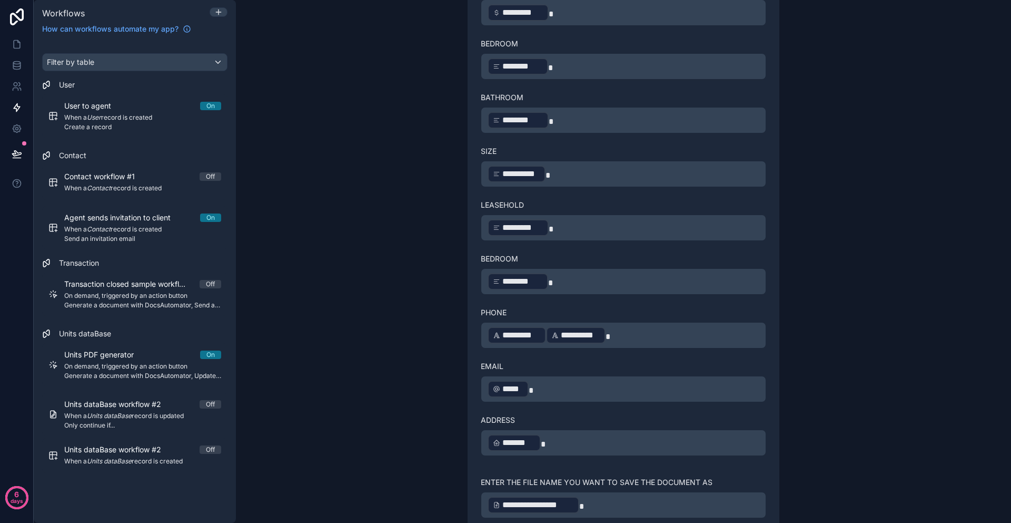
scroll to position [284, 0]
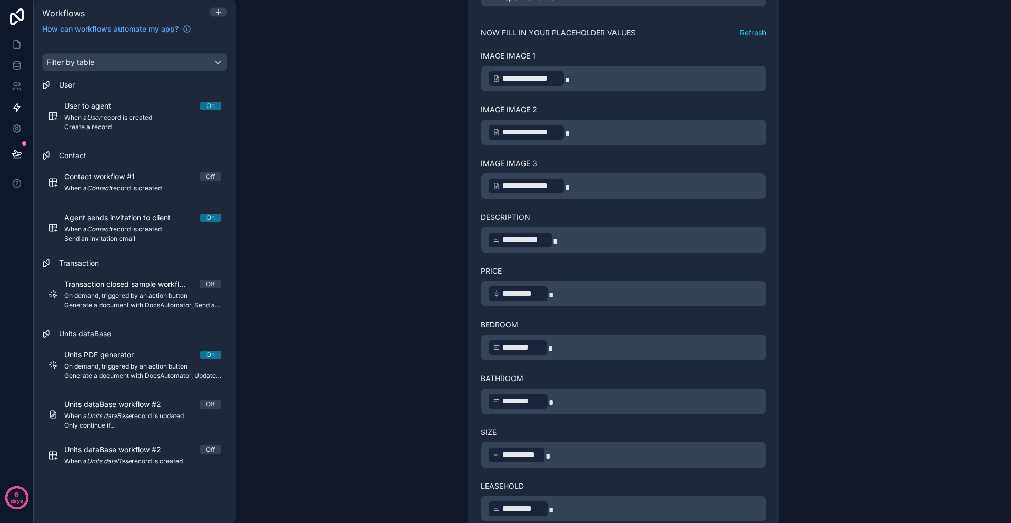
click at [569, 79] on p "**********" at bounding box center [624, 78] width 272 height 19
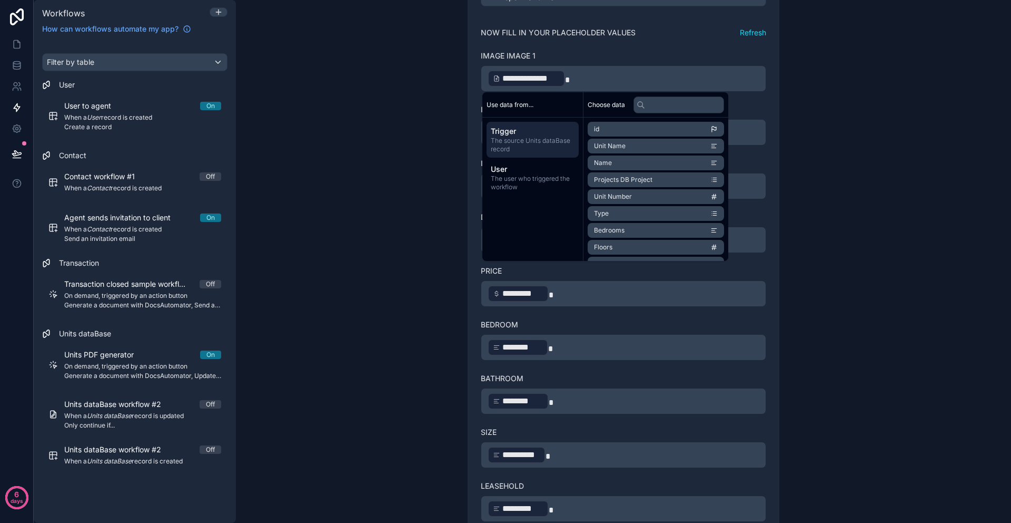
drag, startPoint x: 669, startPoint y: 57, endPoint x: 663, endPoint y: 61, distance: 7.2
click at [668, 57] on div "Image Image 1" at bounding box center [624, 56] width 286 height 11
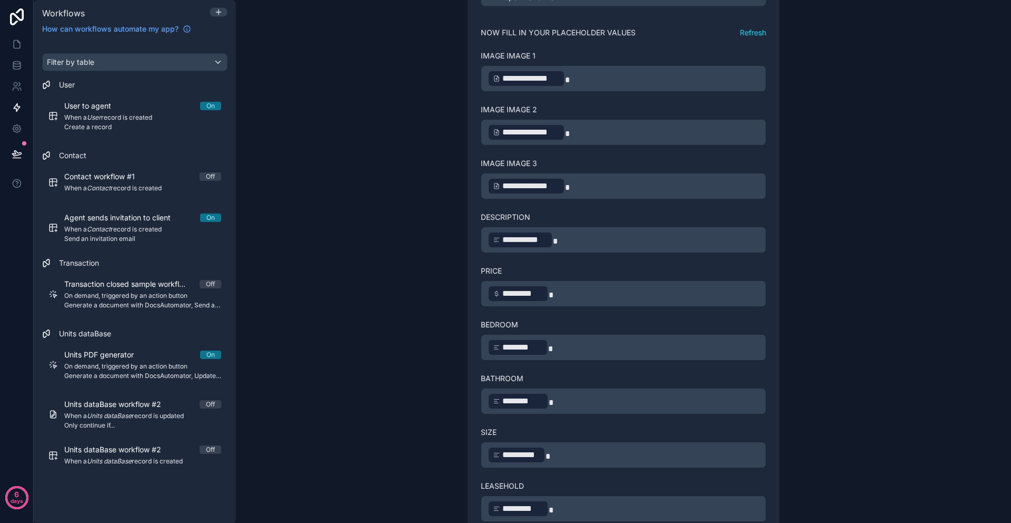
click at [626, 83] on p "**********" at bounding box center [624, 78] width 272 height 19
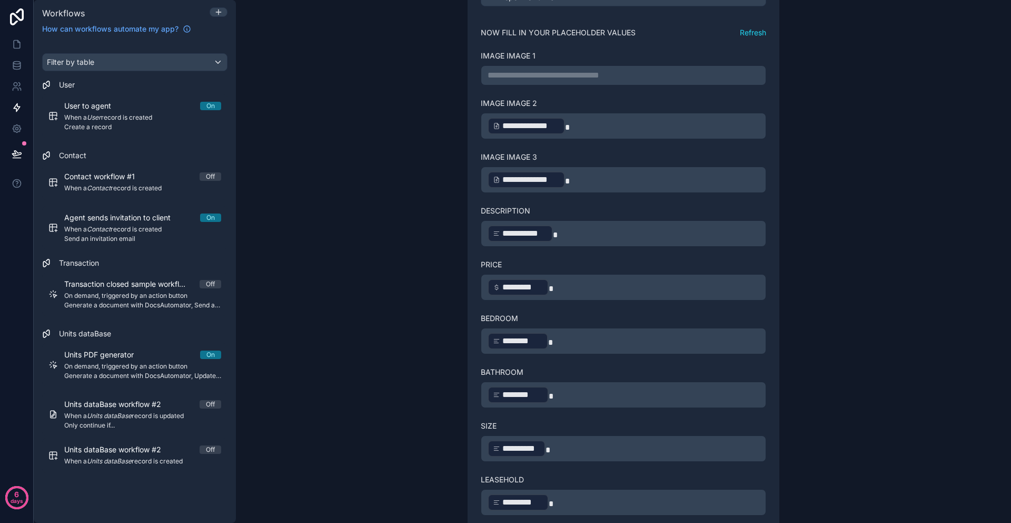
click at [761, 124] on div "**********" at bounding box center [624, 126] width 286 height 26
click at [739, 127] on p "**********" at bounding box center [624, 125] width 272 height 19
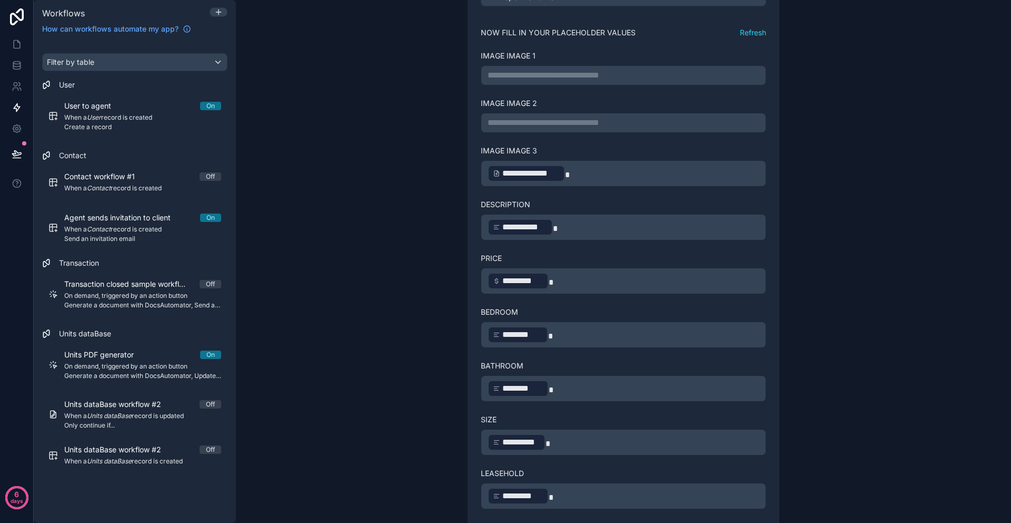
click at [750, 170] on p "**********" at bounding box center [624, 173] width 272 height 19
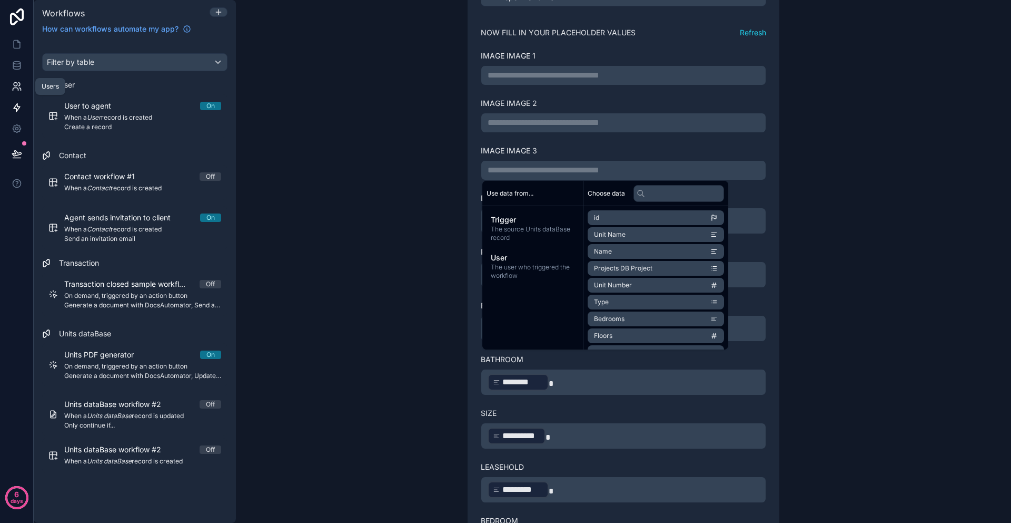
click at [17, 81] on link at bounding box center [16, 86] width 33 height 21
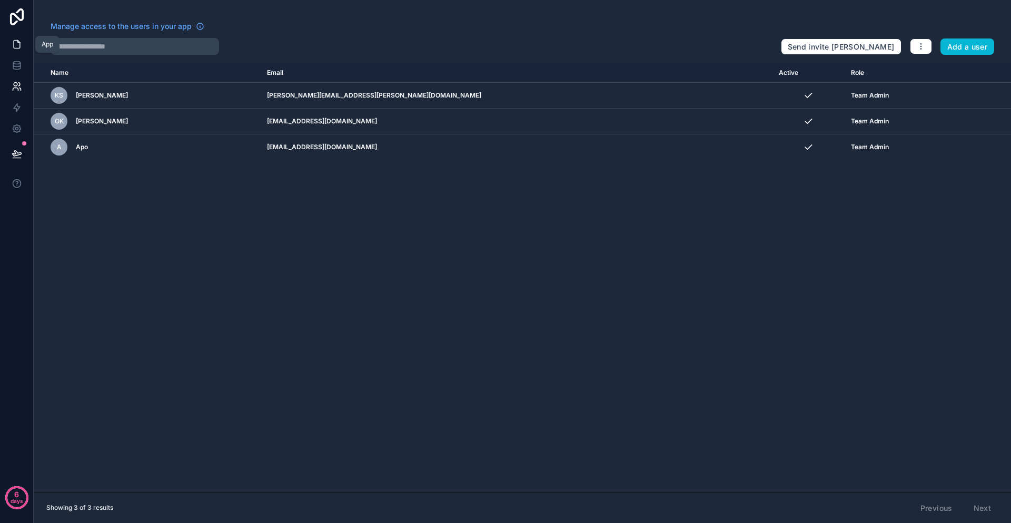
click at [12, 43] on icon at bounding box center [17, 44] width 11 height 11
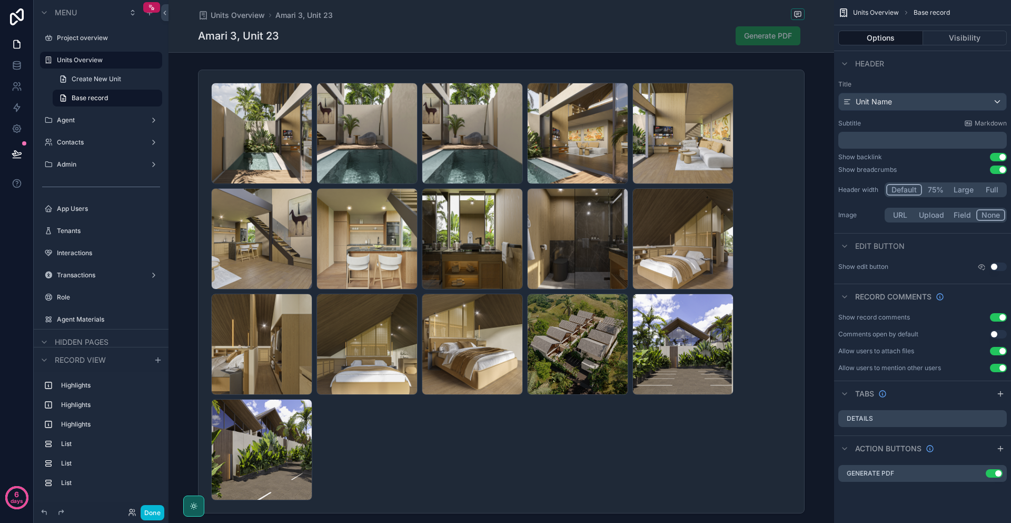
drag, startPoint x: 816, startPoint y: 311, endPoint x: 808, endPoint y: 309, distance: 8.6
click at [816, 310] on div "scrollable content" at bounding box center [502, 291] width 666 height 452
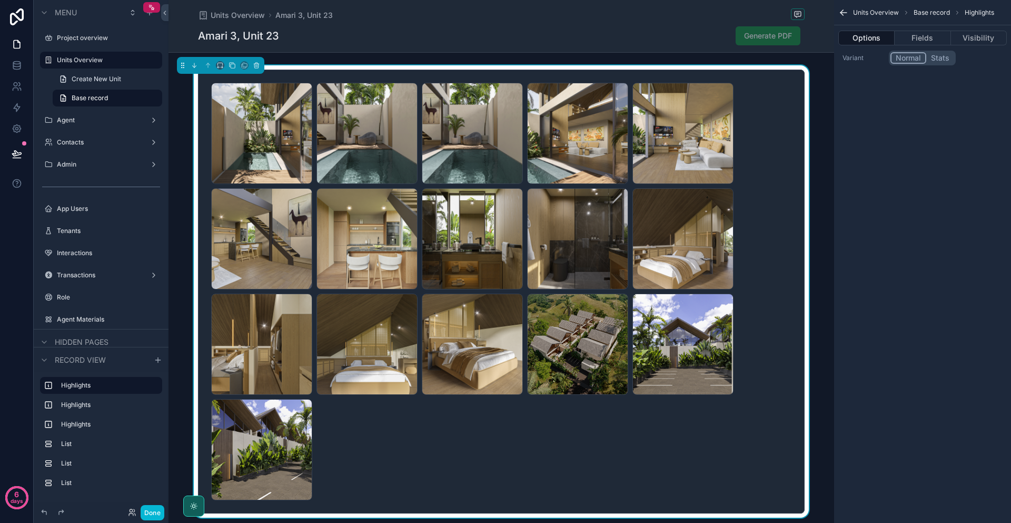
click at [753, 300] on div "AMARI-3-NEW-(1) .jpg AMARI-3-NEW-(2) .jpg AMARI-3-NEW-(3) .jpg AMARI-3-NEW-(4) …" at bounding box center [501, 291] width 581 height 417
click at [13, 153] on icon at bounding box center [16, 153] width 9 height 5
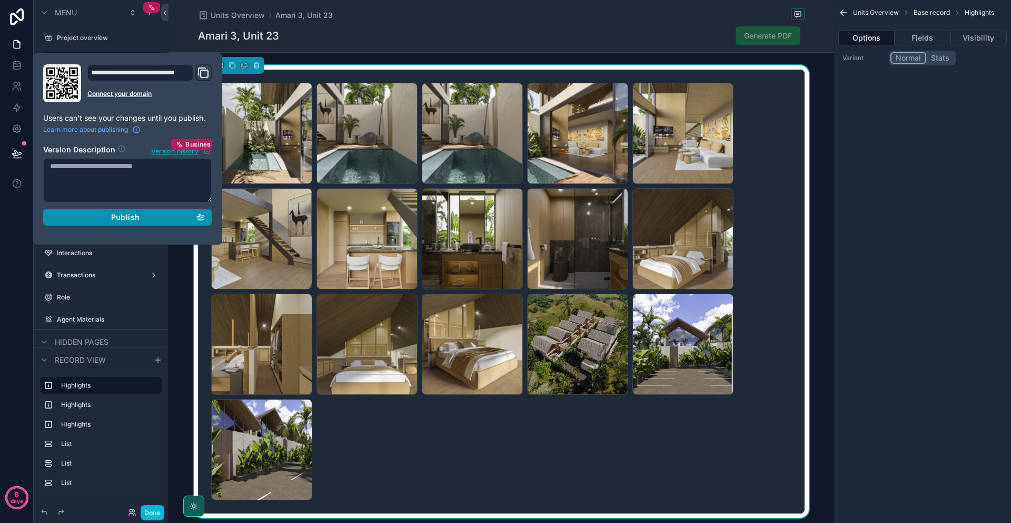
click at [127, 224] on button "Publish" at bounding box center [127, 217] width 169 height 17
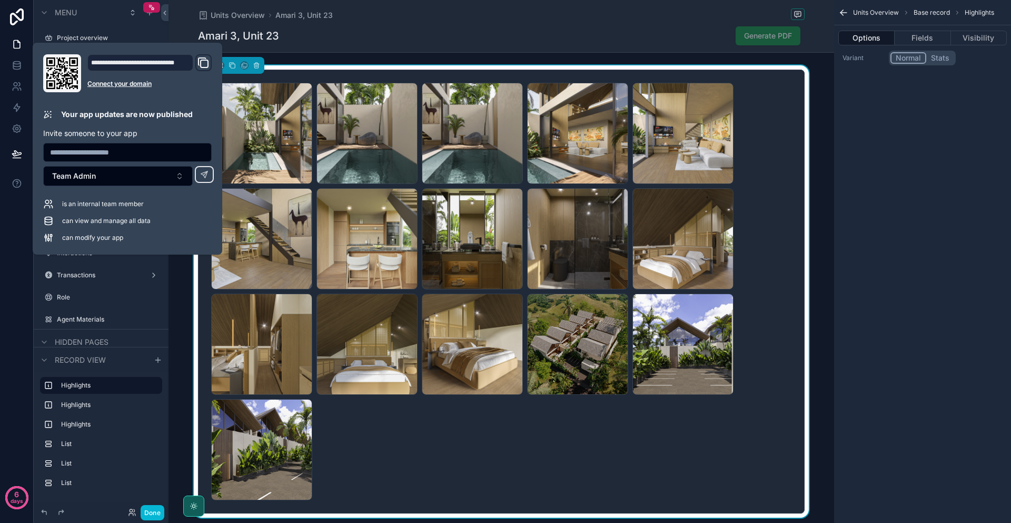
click at [782, 219] on div "AMARI-3-NEW-(1) .jpg AMARI-3-NEW-(2) .jpg AMARI-3-NEW-(3) .jpg AMARI-3-NEW-(4) …" at bounding box center [501, 291] width 581 height 417
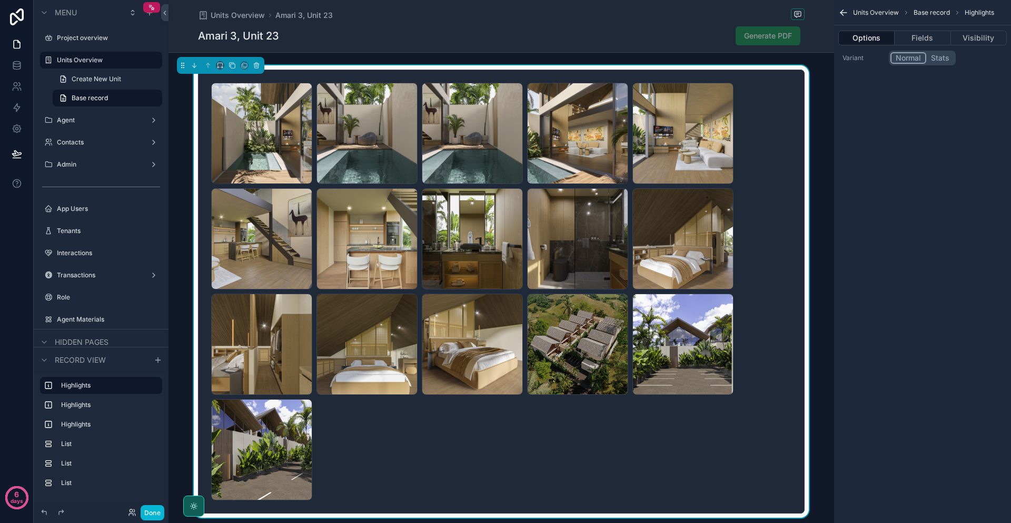
click at [766, 89] on div "AMARI-3-NEW-(1) .jpg AMARI-3-NEW-(2) .jpg AMARI-3-NEW-(3) .jpg AMARI-3-NEW-(4) …" at bounding box center [501, 291] width 581 height 417
click at [28, 66] on link at bounding box center [16, 65] width 33 height 21
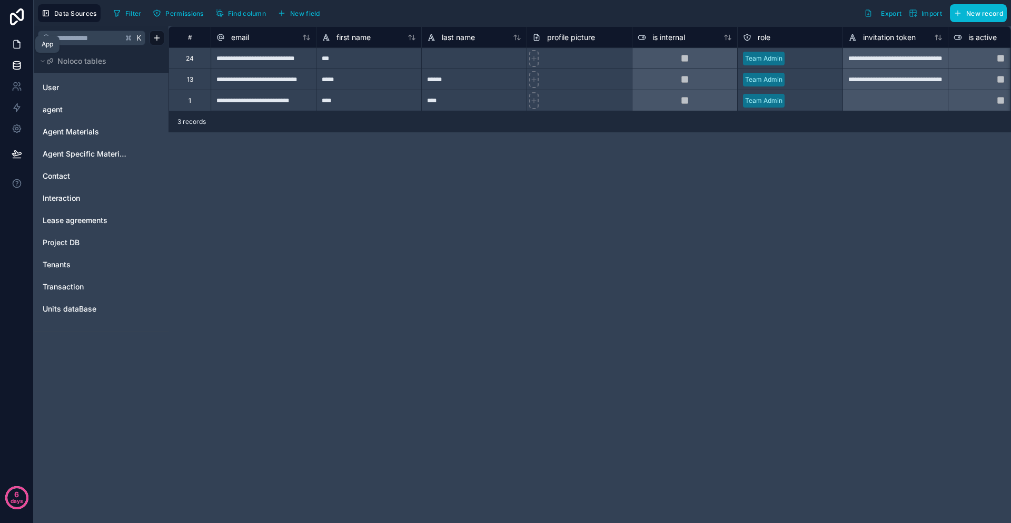
click at [21, 41] on icon at bounding box center [17, 44] width 11 height 11
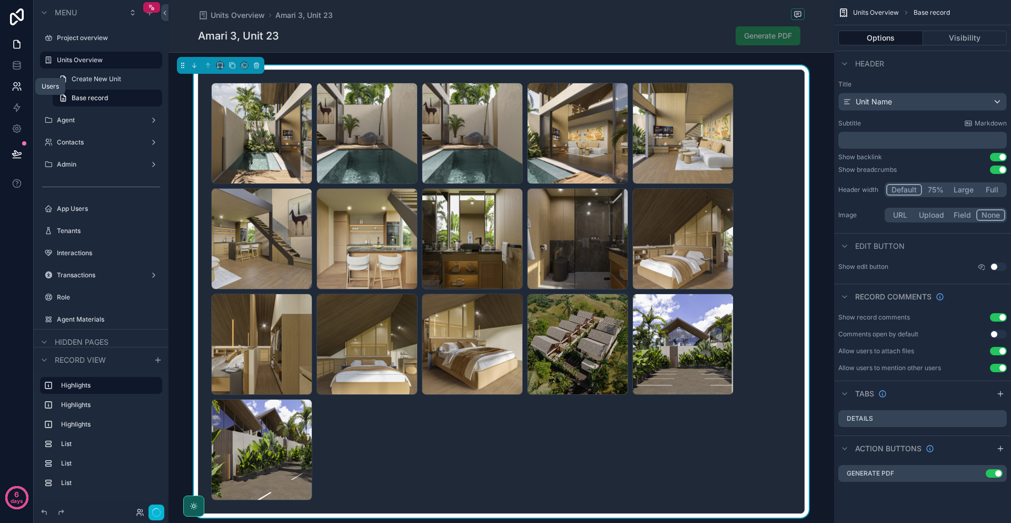
click at [21, 81] on icon at bounding box center [17, 86] width 11 height 11
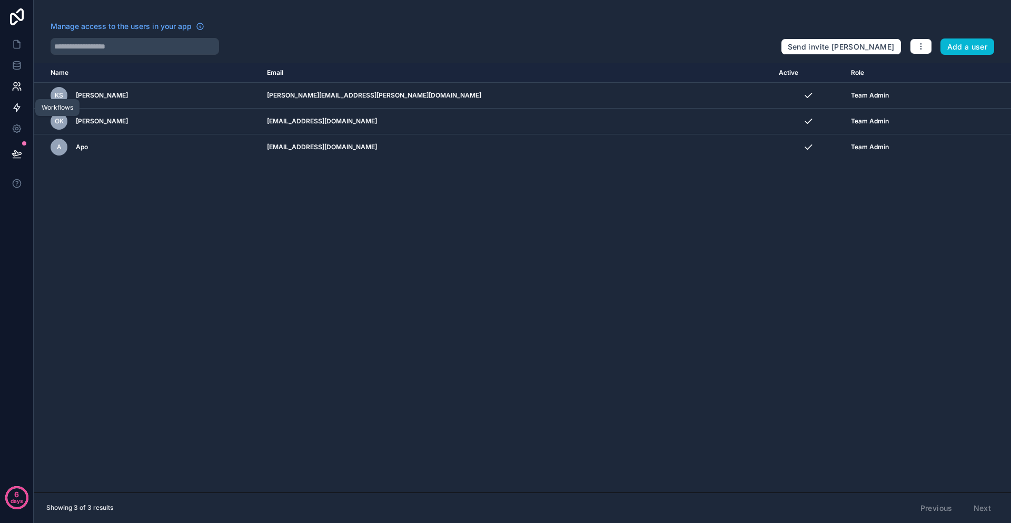
click at [19, 103] on icon at bounding box center [17, 107] width 11 height 11
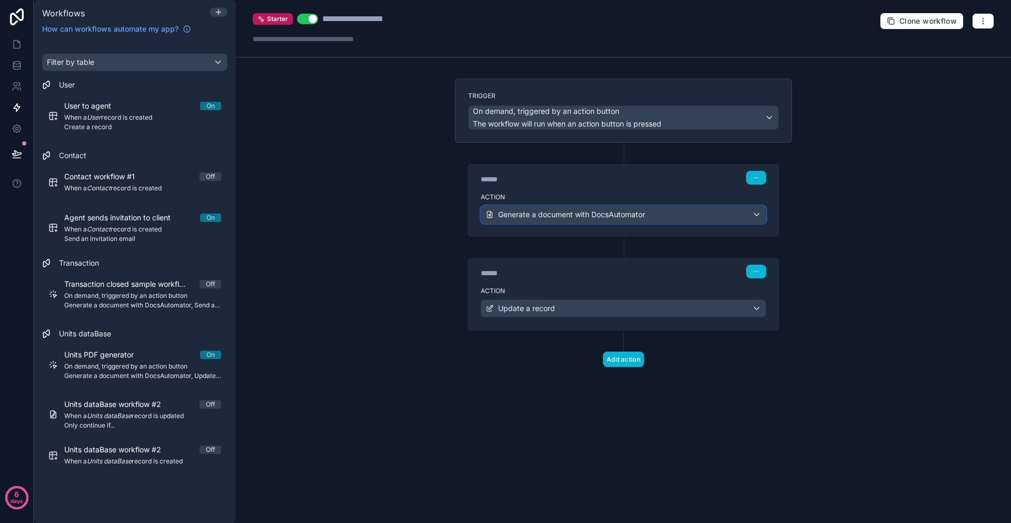
click at [562, 218] on span "Generate a document with DocsAutomator" at bounding box center [571, 214] width 147 height 11
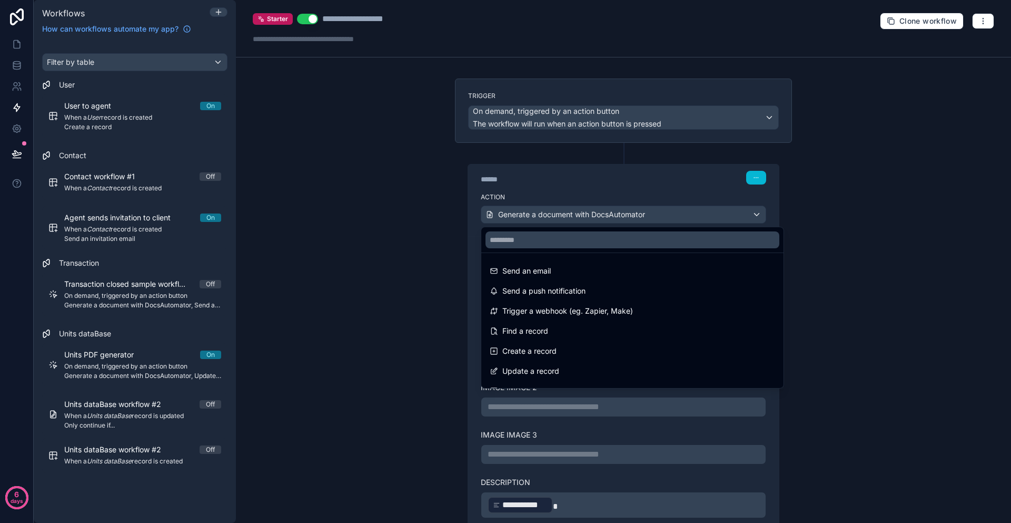
click at [847, 296] on div at bounding box center [505, 261] width 1011 height 523
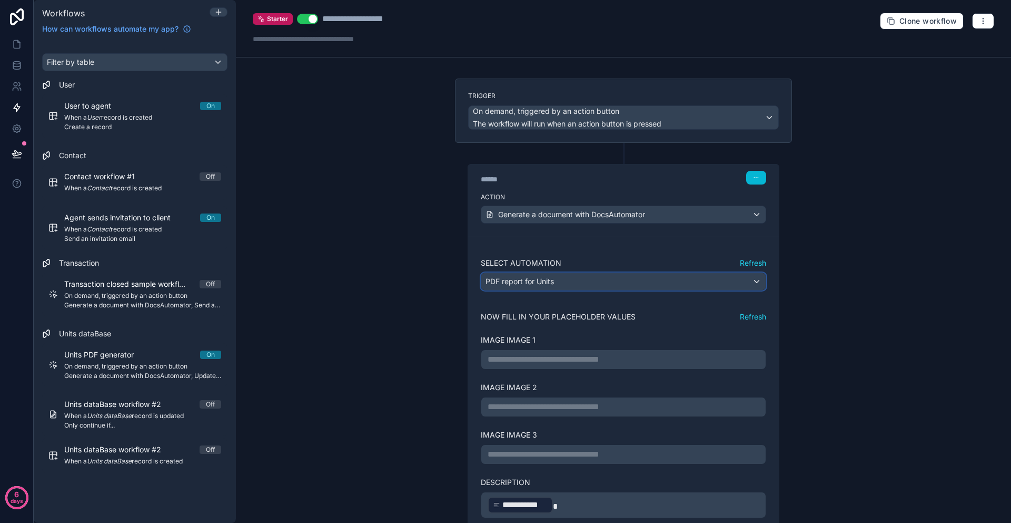
click at [614, 280] on div "PDF report for Units" at bounding box center [624, 281] width 284 height 17
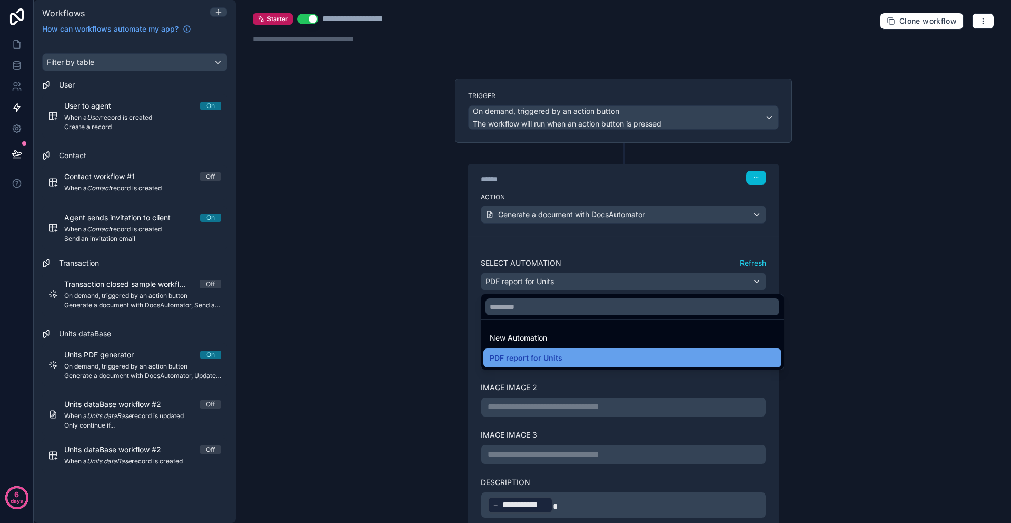
click at [578, 361] on div "PDF report for Units" at bounding box center [633, 357] width 286 height 13
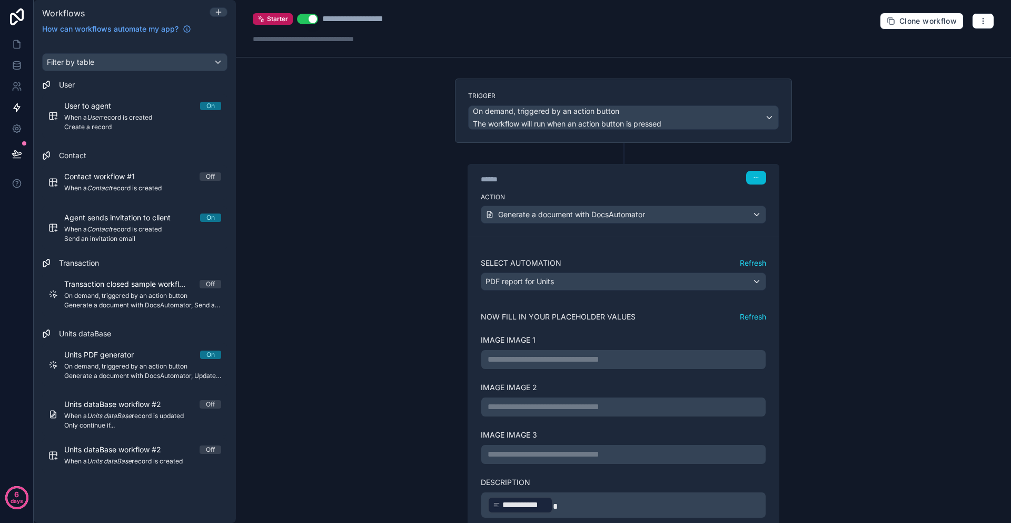
click at [401, 364] on div "**********" at bounding box center [623, 261] width 775 height 523
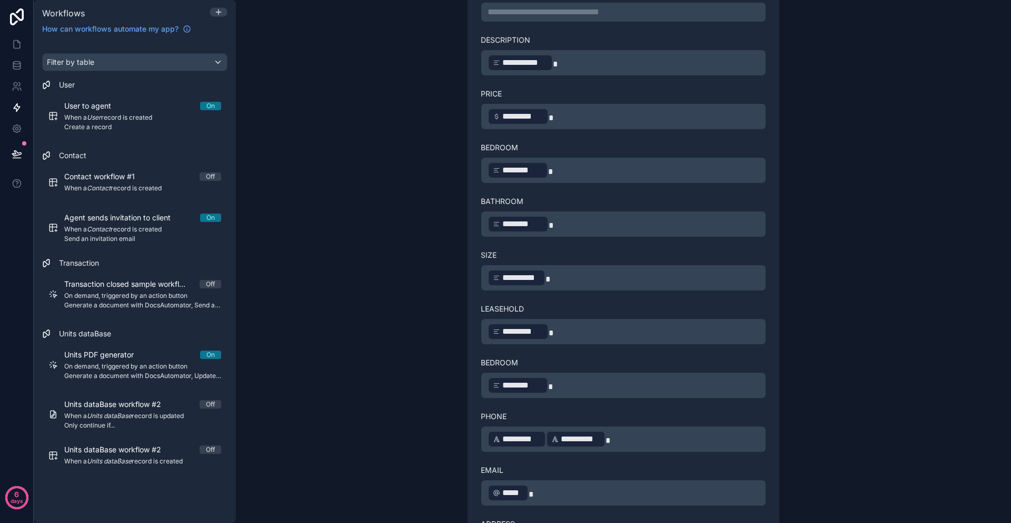
scroll to position [719, 0]
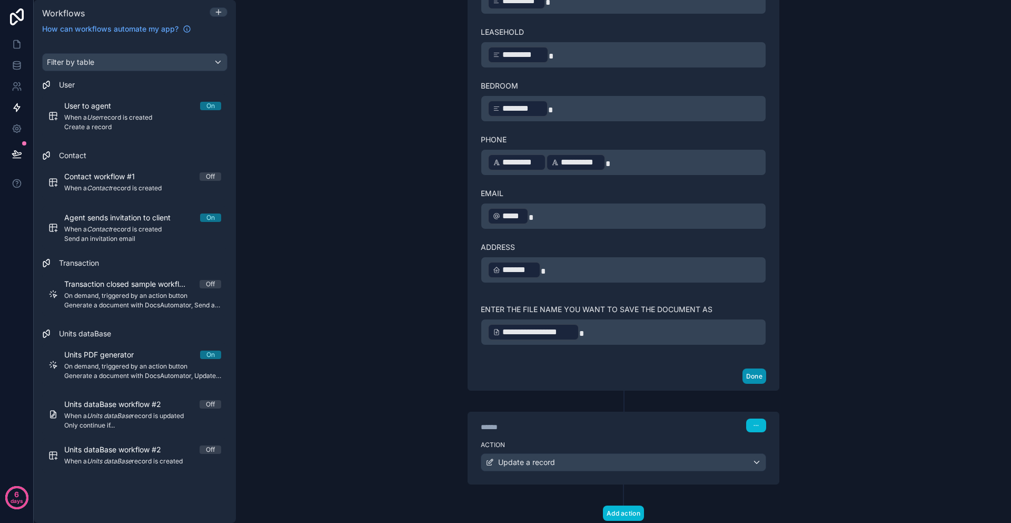
click at [751, 374] on button "Done" at bounding box center [755, 375] width 24 height 15
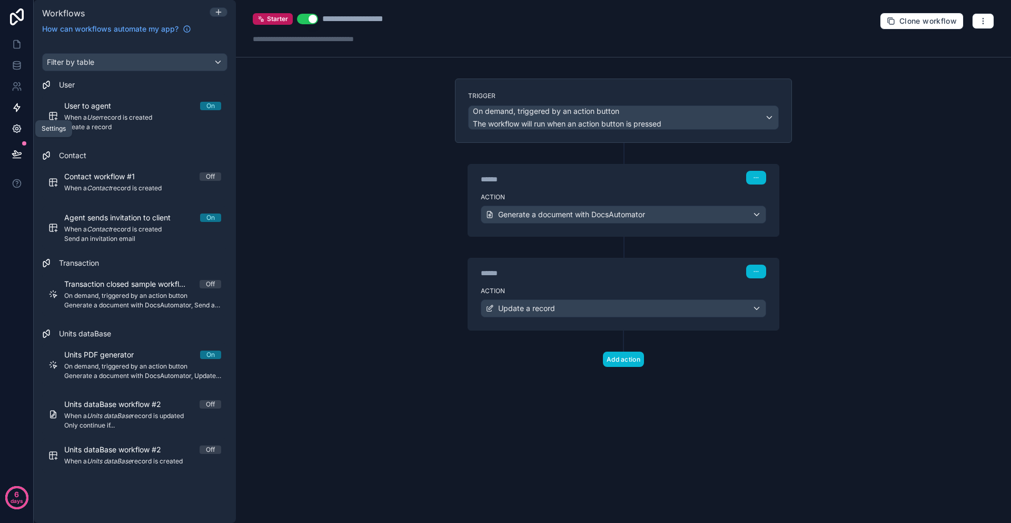
click at [17, 131] on icon at bounding box center [17, 128] width 11 height 11
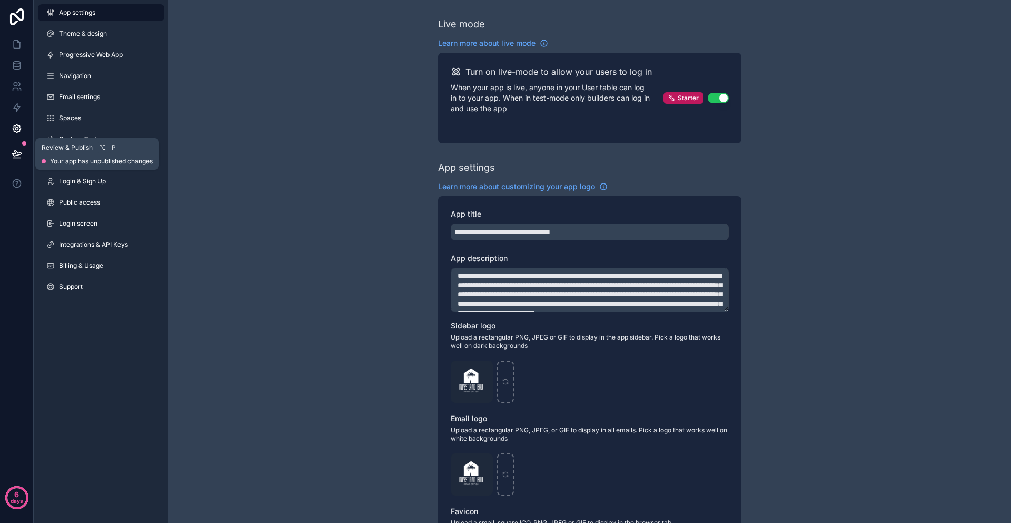
click at [12, 153] on icon at bounding box center [17, 154] width 11 height 11
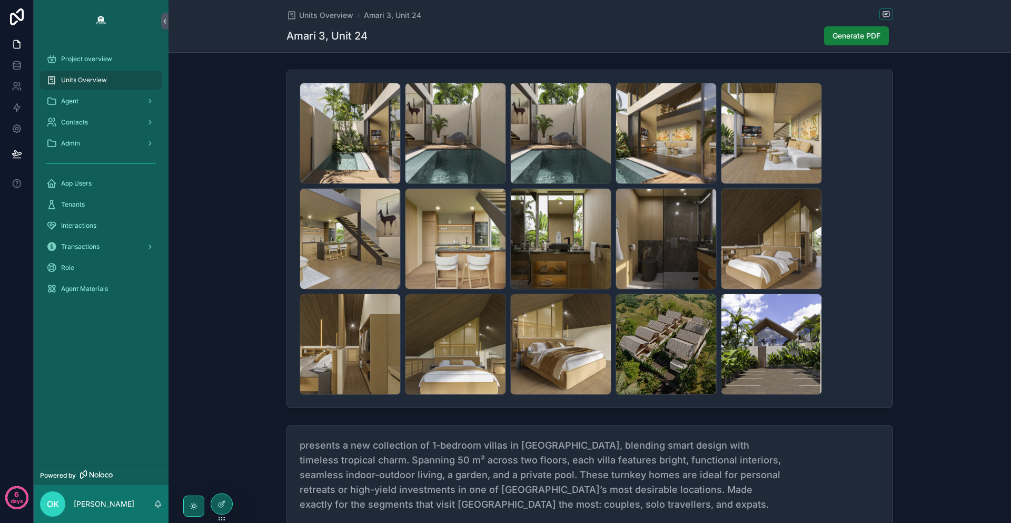
click at [856, 36] on span "Generate PDF" at bounding box center [857, 36] width 48 height 11
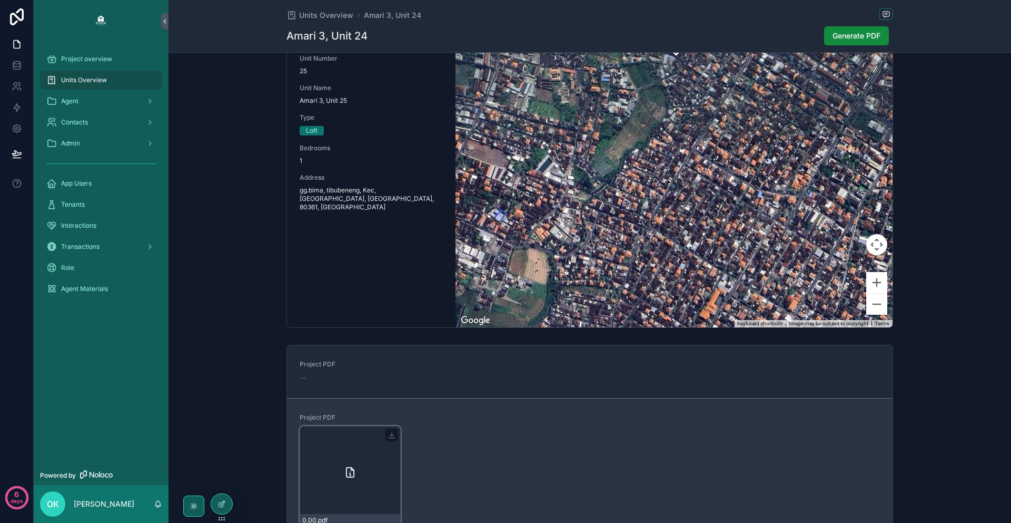
click at [368, 446] on div "0.00 .pdf" at bounding box center [350, 476] width 101 height 101
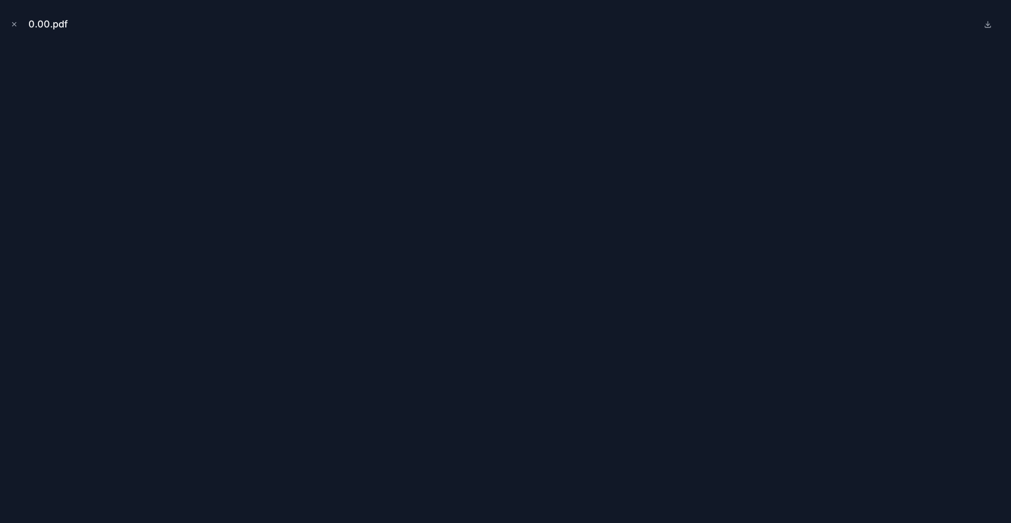
click at [579, 20] on div "0.00.pdf" at bounding box center [505, 24] width 995 height 32
click at [12, 23] on icon "Close modal" at bounding box center [14, 24] width 7 height 7
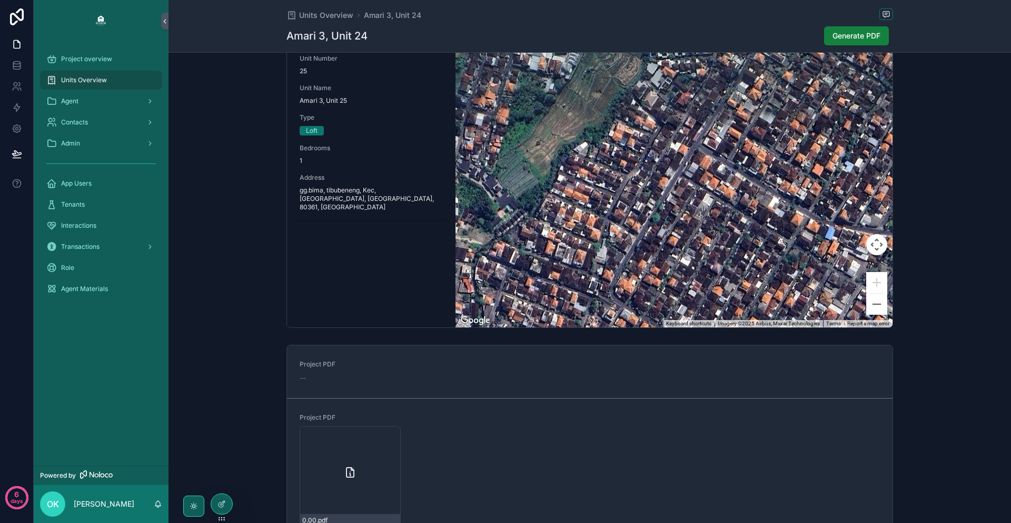
click at [858, 31] on span "Generate PDF" at bounding box center [857, 36] width 48 height 11
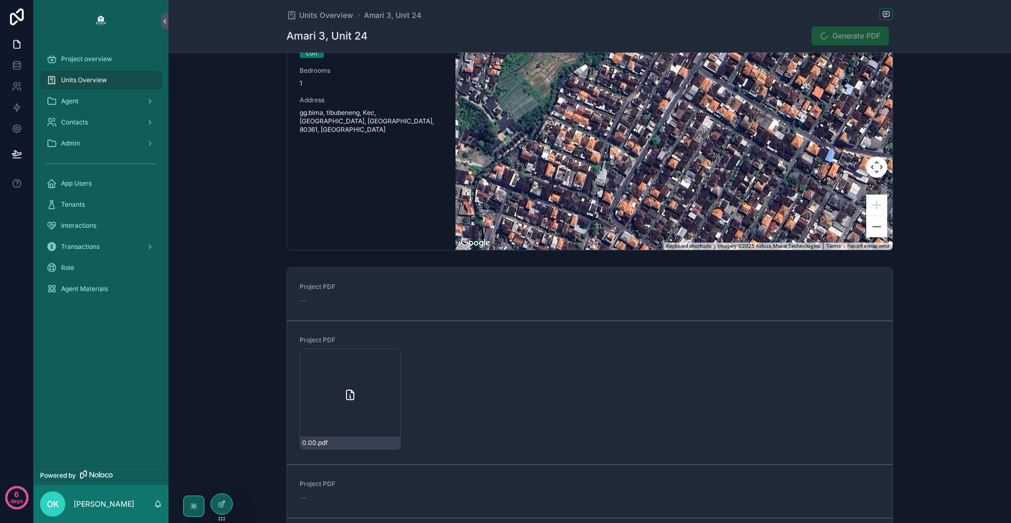
scroll to position [1055, 0]
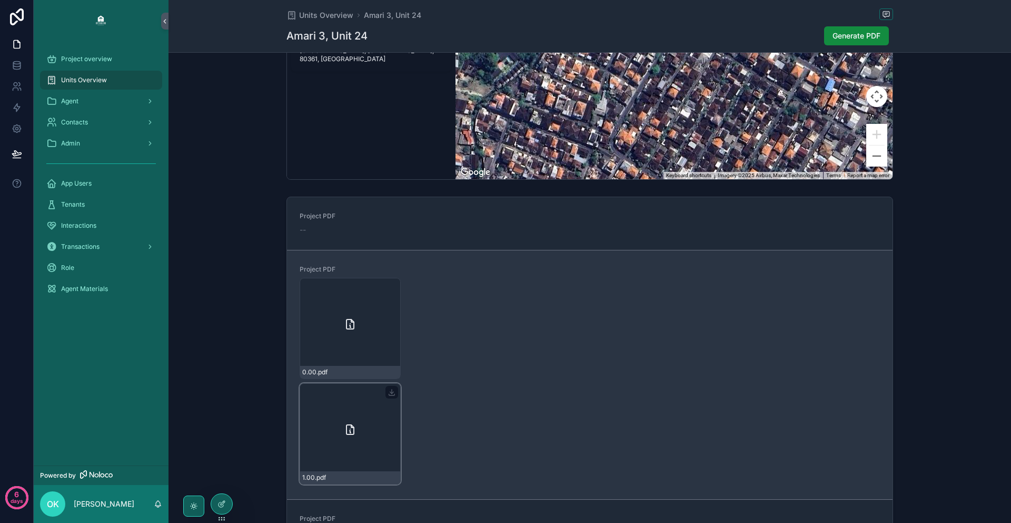
click at [343, 436] on div "1.00 .pdf" at bounding box center [350, 433] width 101 height 101
